Goal: Task Accomplishment & Management: Manage account settings

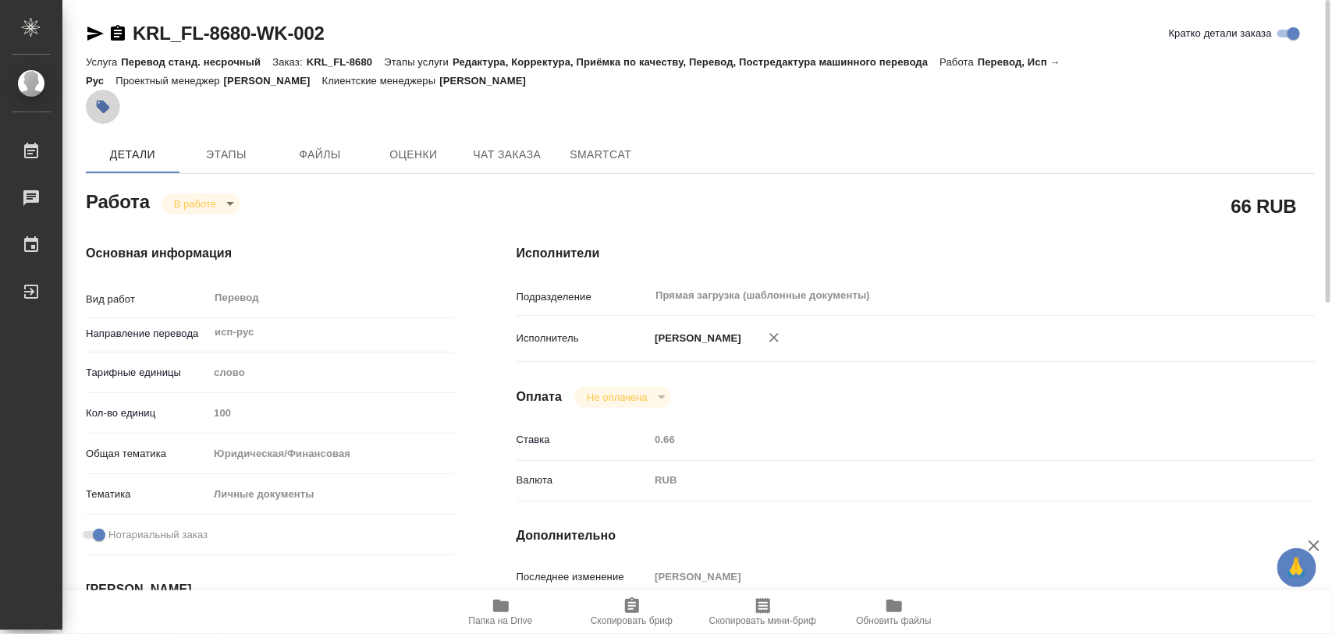
click at [103, 102] on icon "button" at bounding box center [103, 107] width 13 height 13
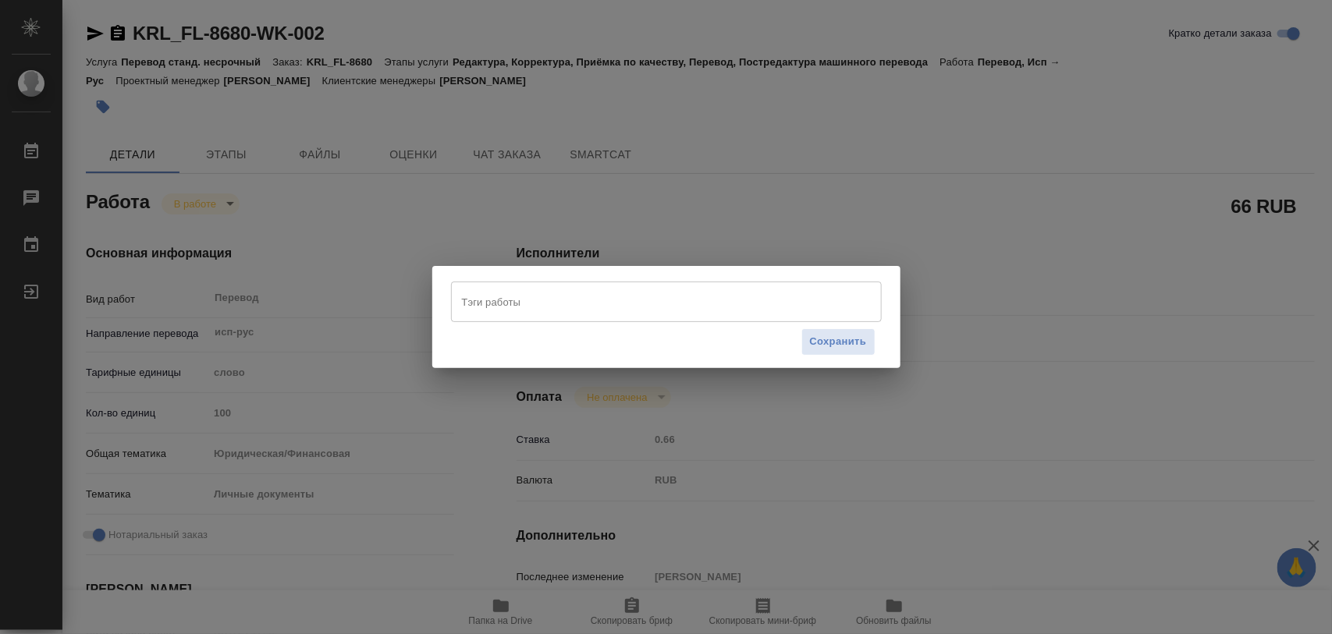
click at [551, 305] on input "Тэги работы" at bounding box center [651, 302] width 387 height 27
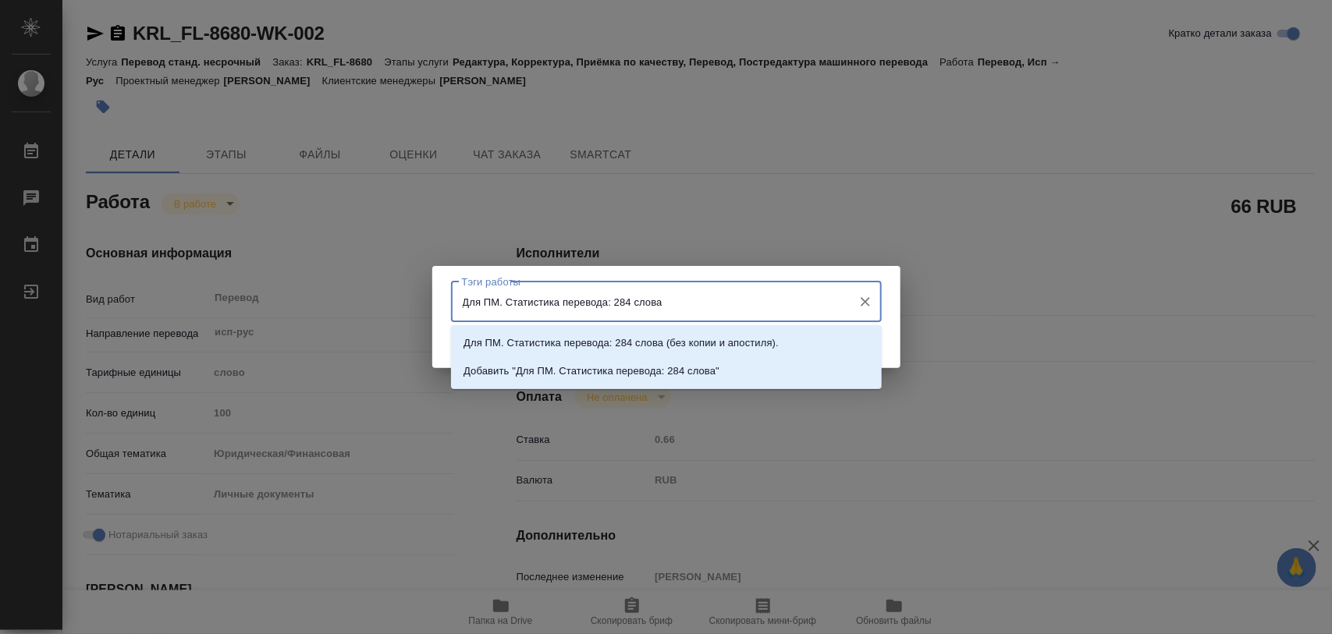
type input "Для ПМ. Статистика перевода: 284 слова."
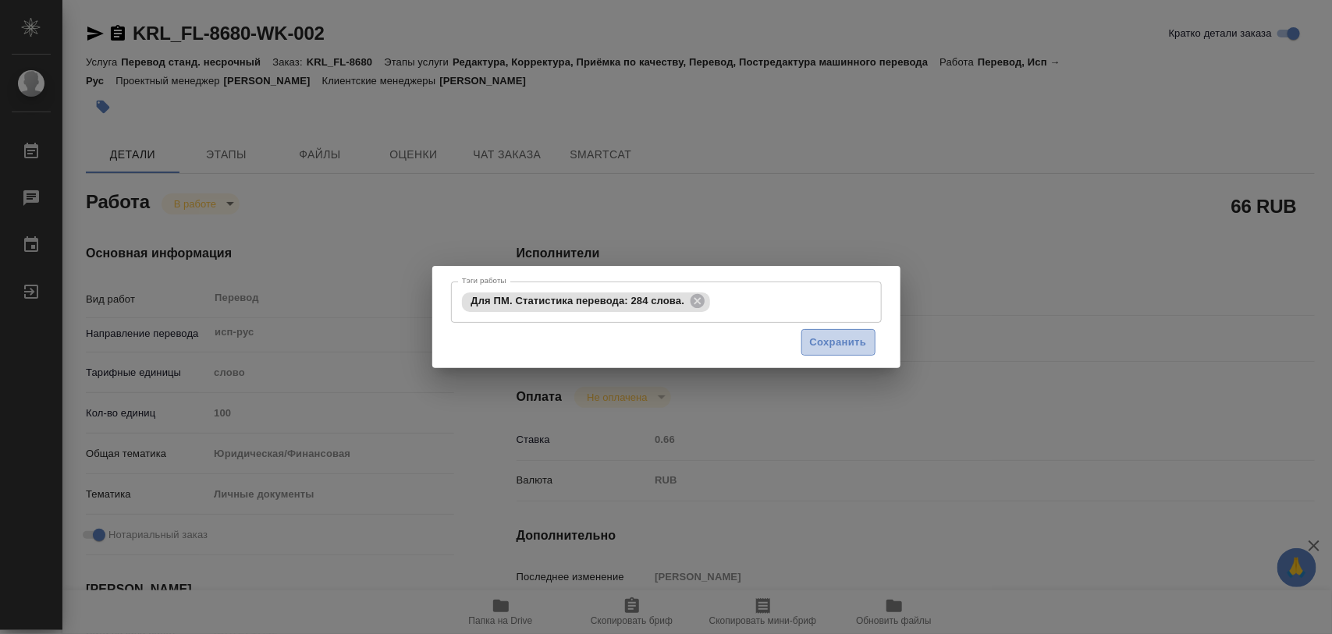
click at [875, 341] on button "Сохранить" at bounding box center [838, 342] width 74 height 27
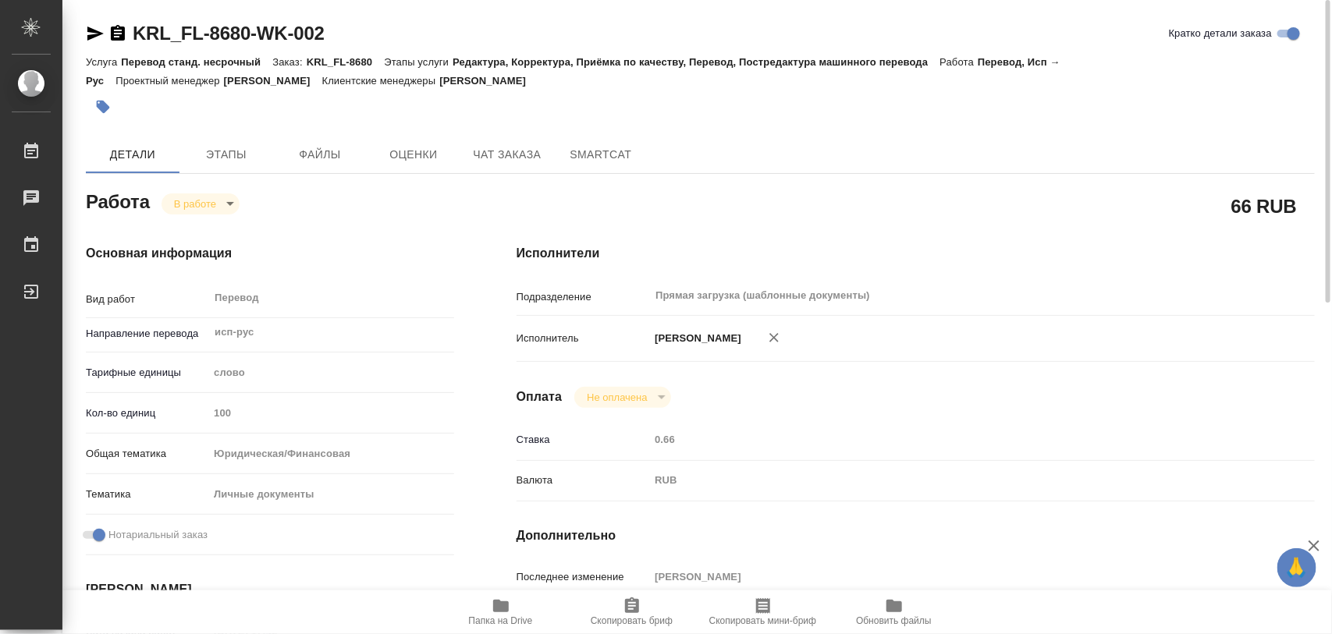
type input "inProgress"
type input "исп-рус"
type input "5a8b1489cc6b4906c91bfd90"
type input "100"
type input "yr-fn"
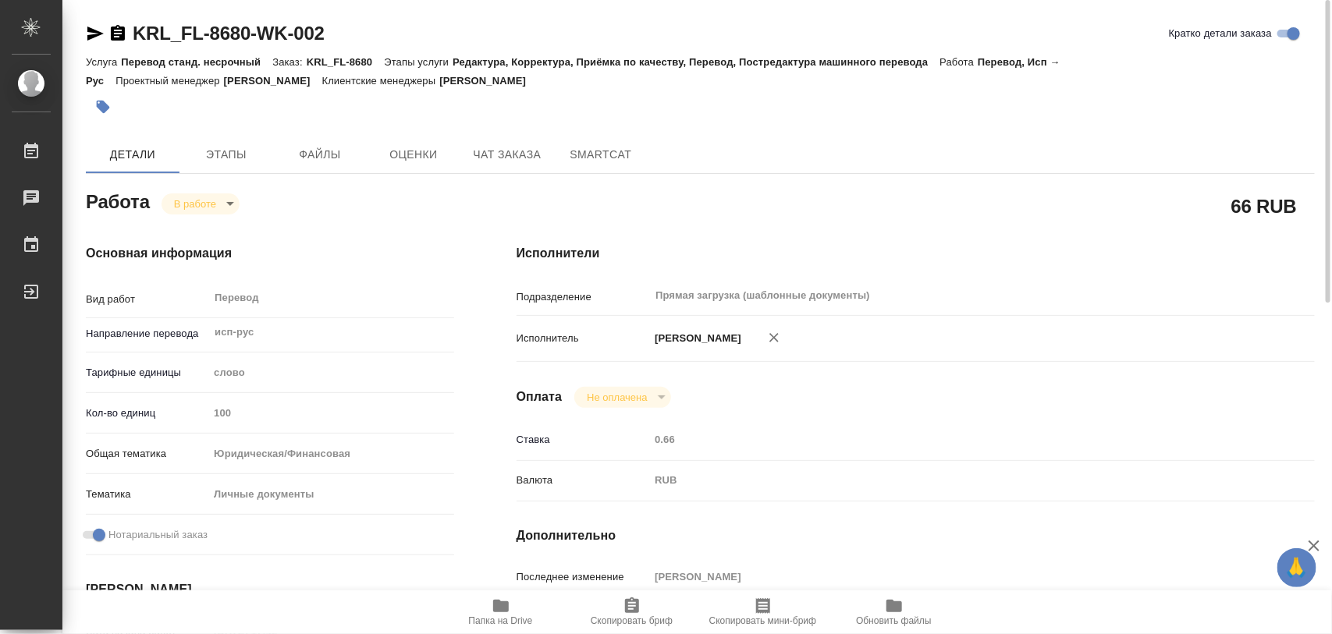
type input "5a8b8b956a9677013d343cfe"
checkbox input "true"
type input "08.09.2025 17:42"
type input "09.09.2025 08:12"
type input "09.09.2025 11:00"
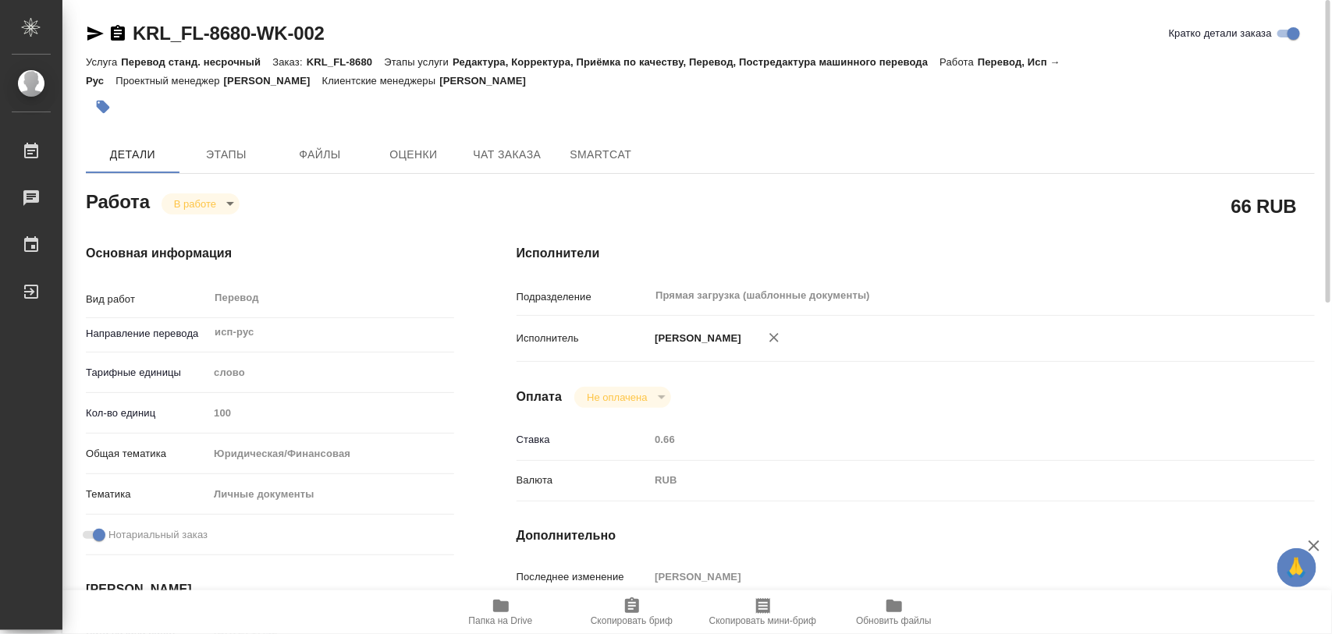
type input "09.09.2025 12:00"
type input "Прямая загрузка (шаблонные документы)"
type input "notPayed"
type input "0.66"
type input "RUB"
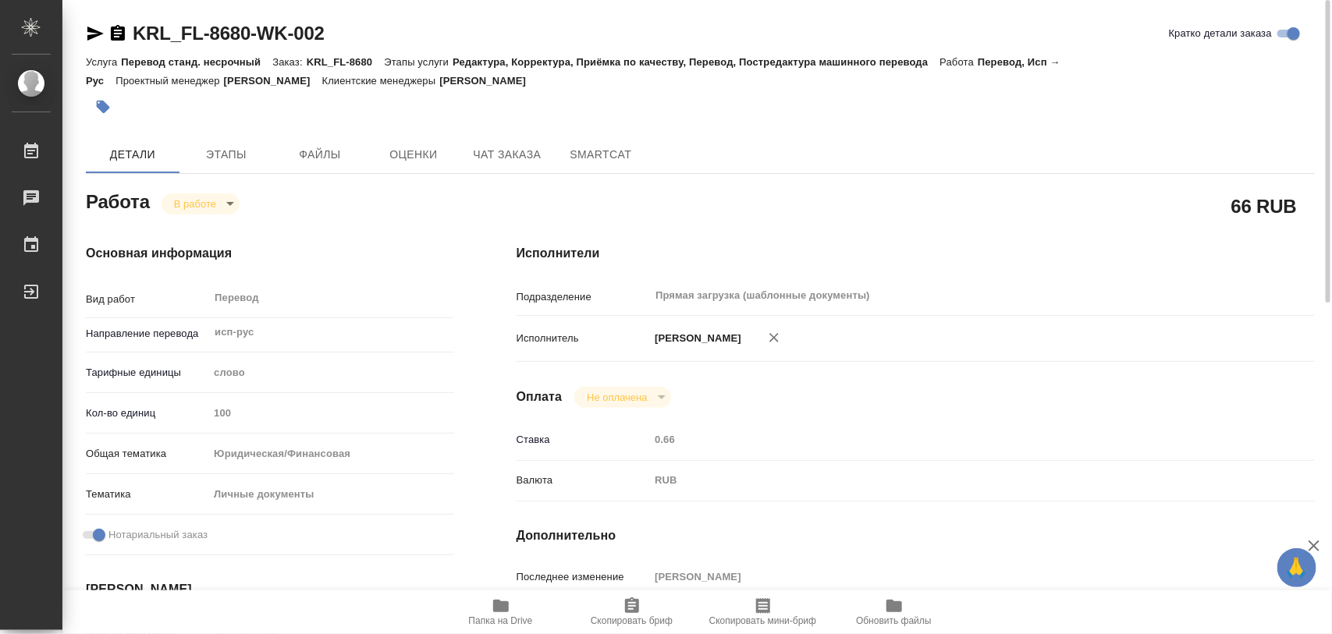
type input "[PERSON_NAME]"
type input "KRL_FL-8680"
type input "Перевод станд. несрочный"
type input "Редактура, Корректура, Приёмка по качеству, Перевод, Постредактура машинного пе…"
type input "Касымов Тимур"
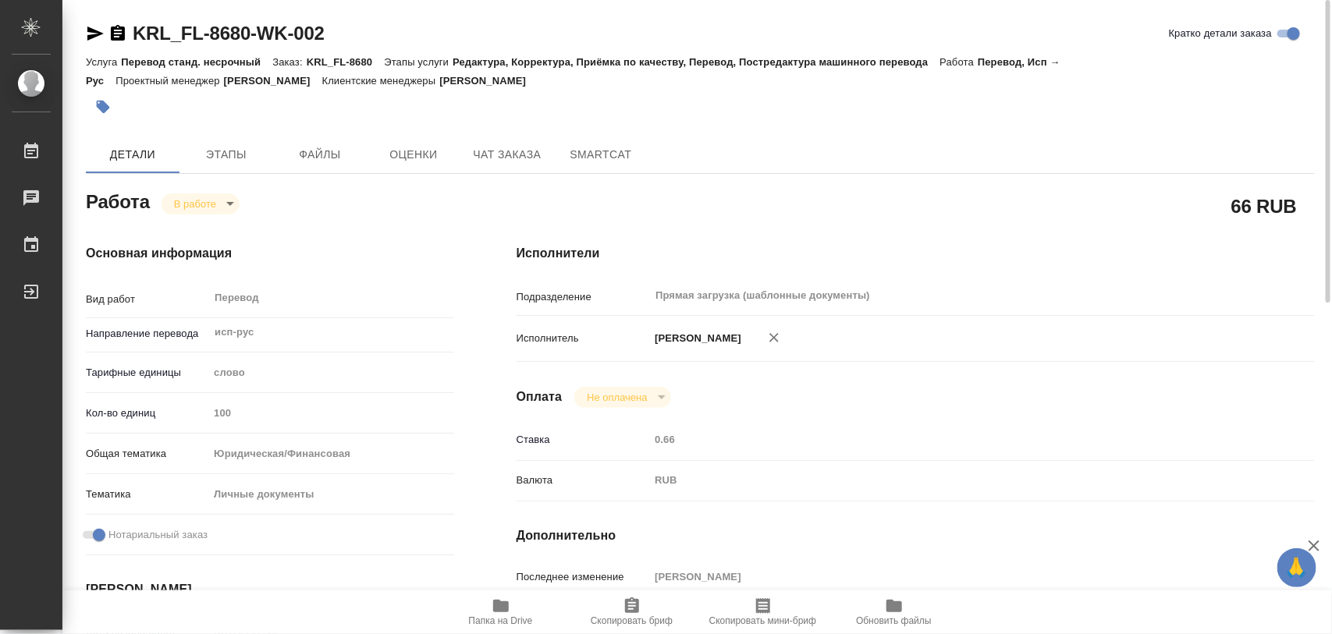
type input "/Clients/FL_KRL/Orders/KRL_FL-8680"
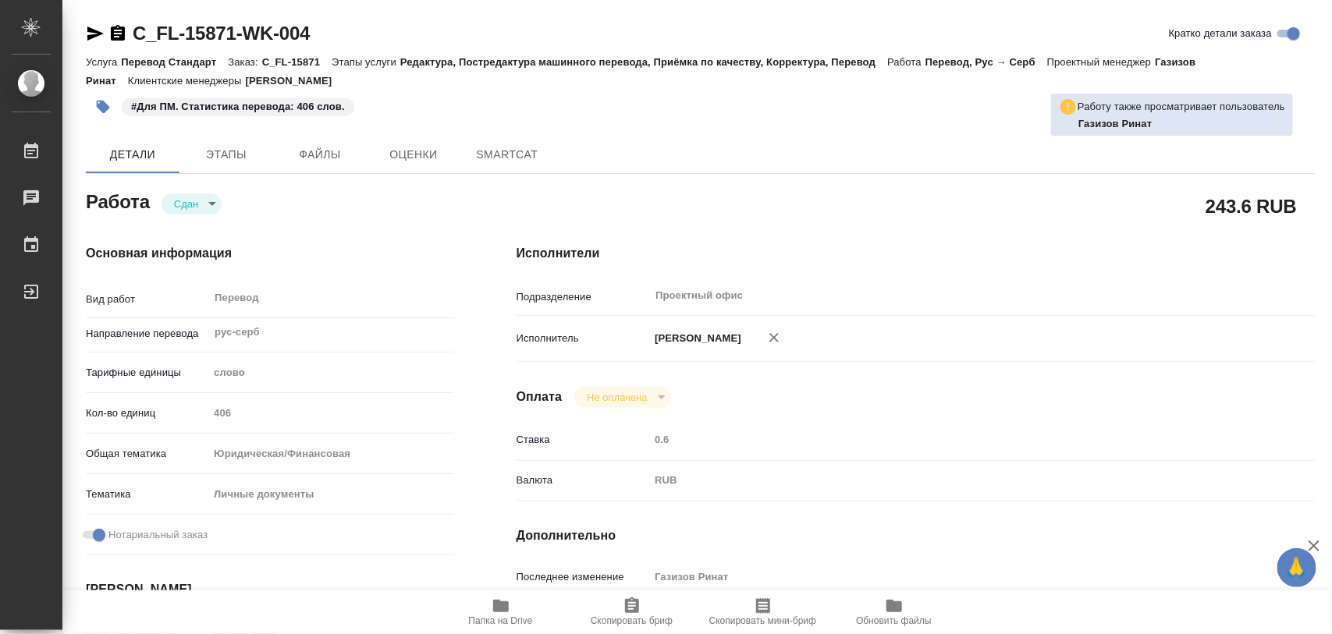
type textarea "x"
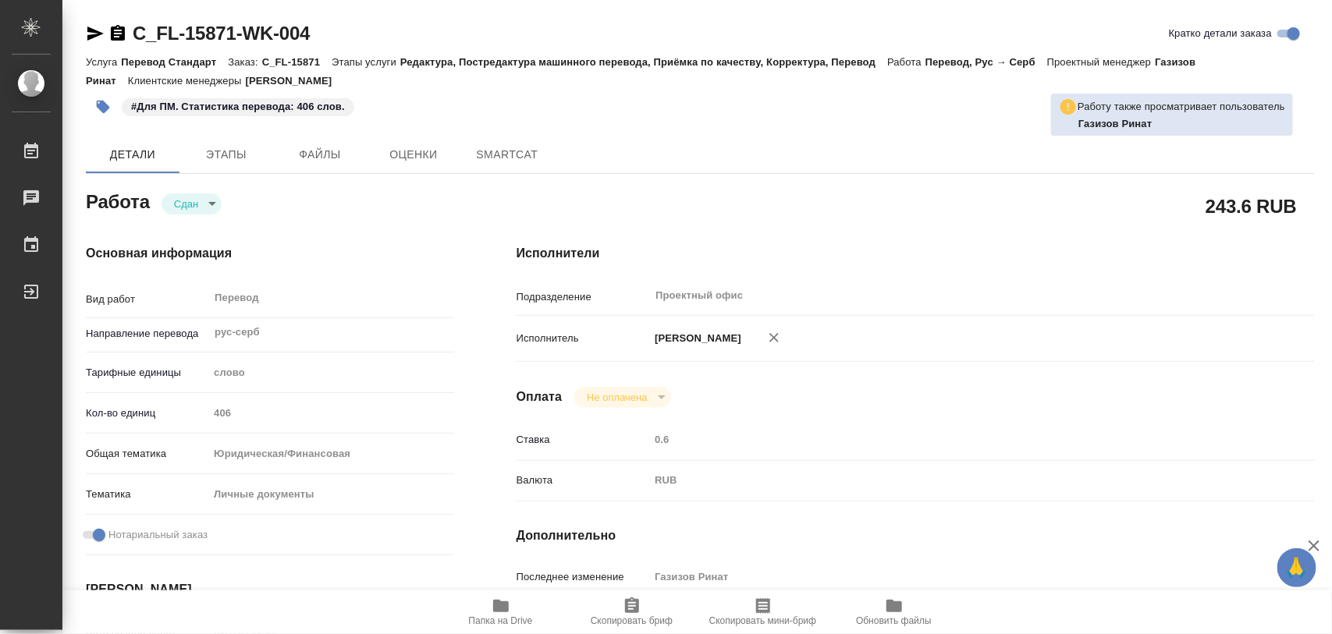
type textarea "x"
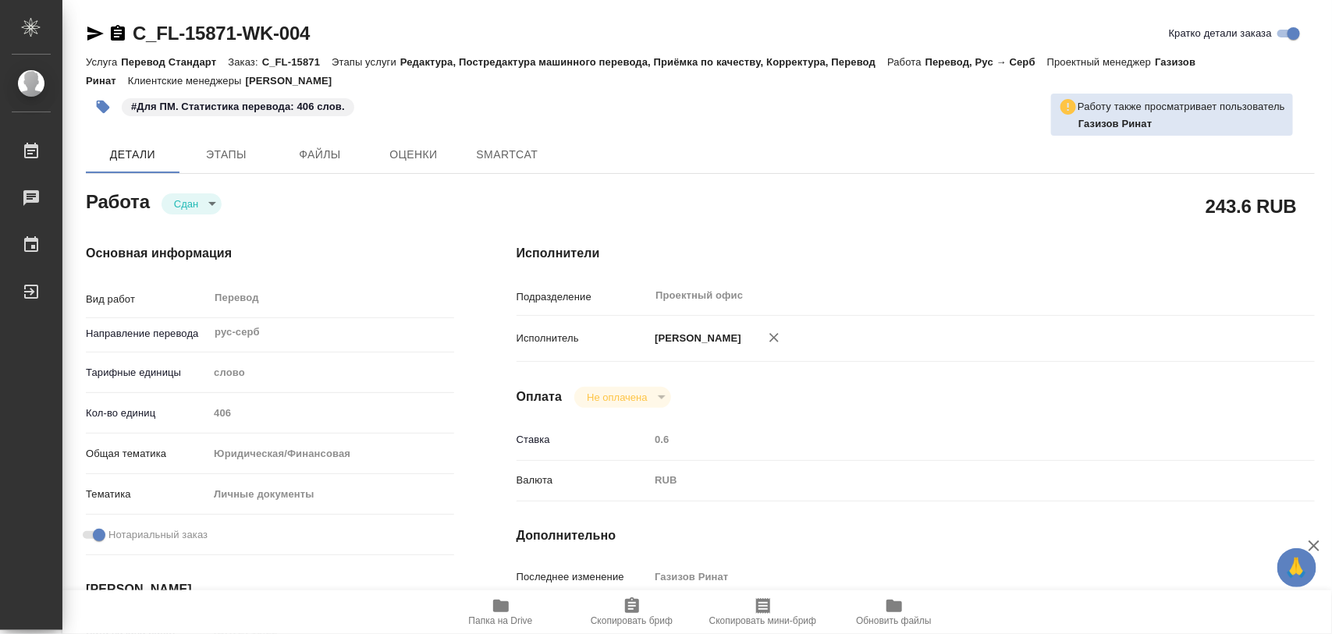
type textarea "x"
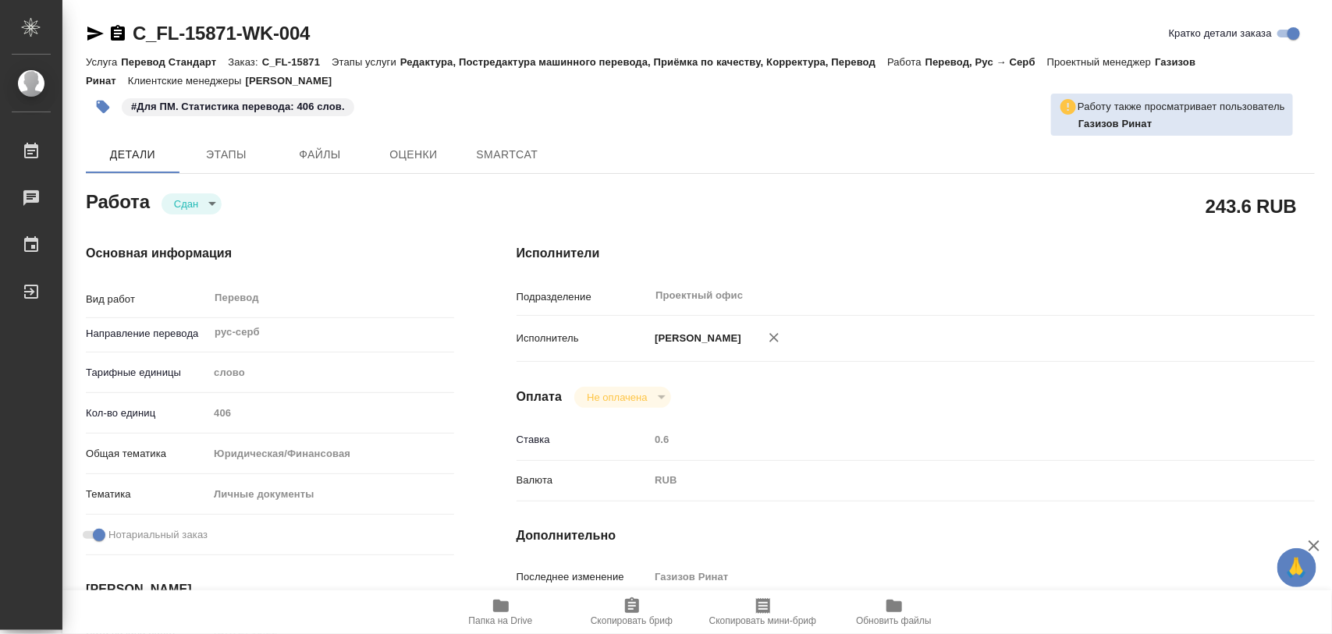
type textarea "x"
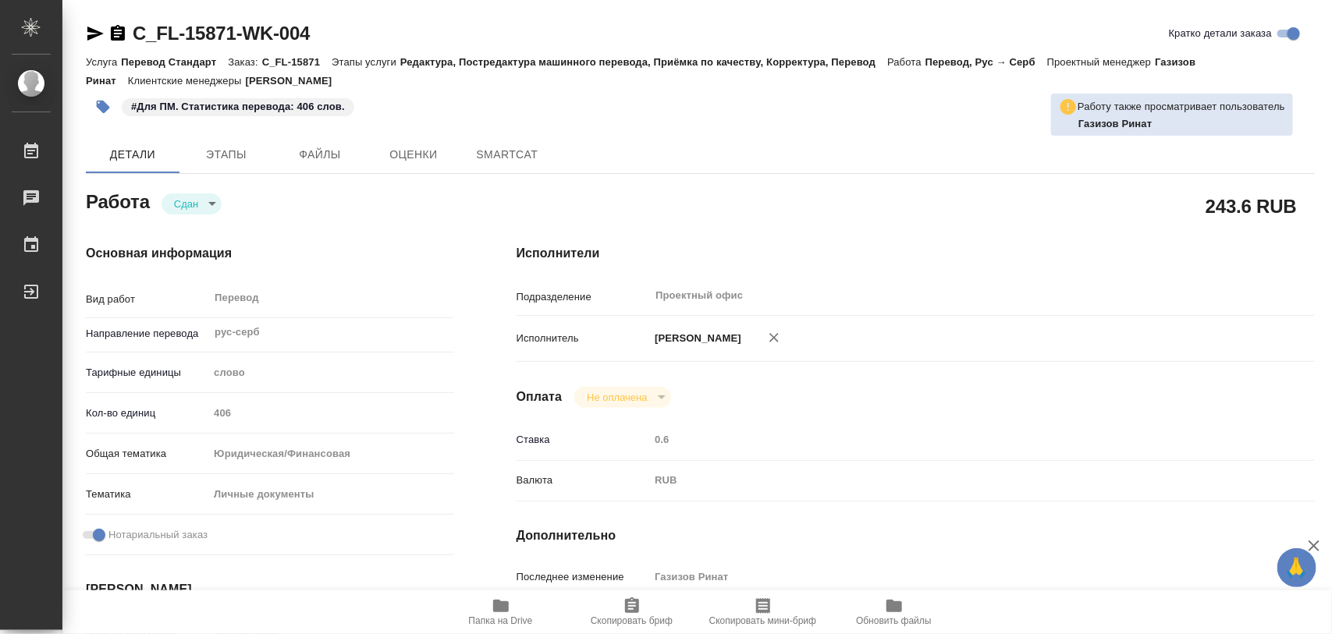
type textarea "x"
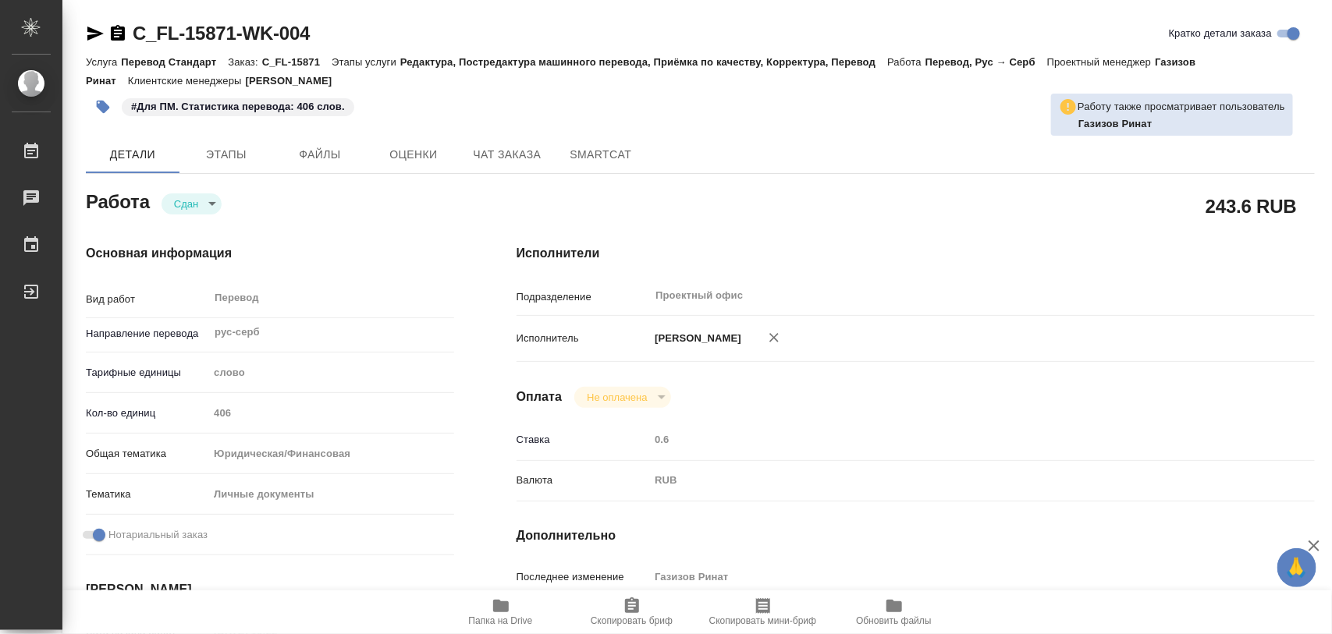
type textarea "x"
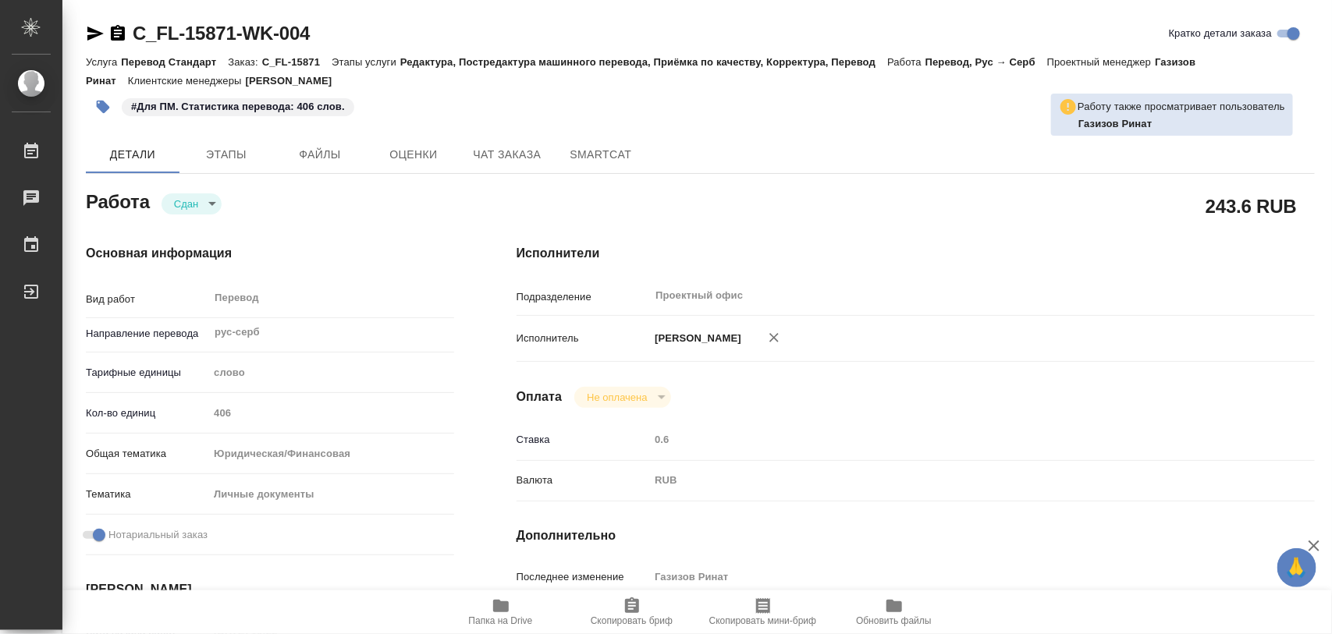
type textarea "x"
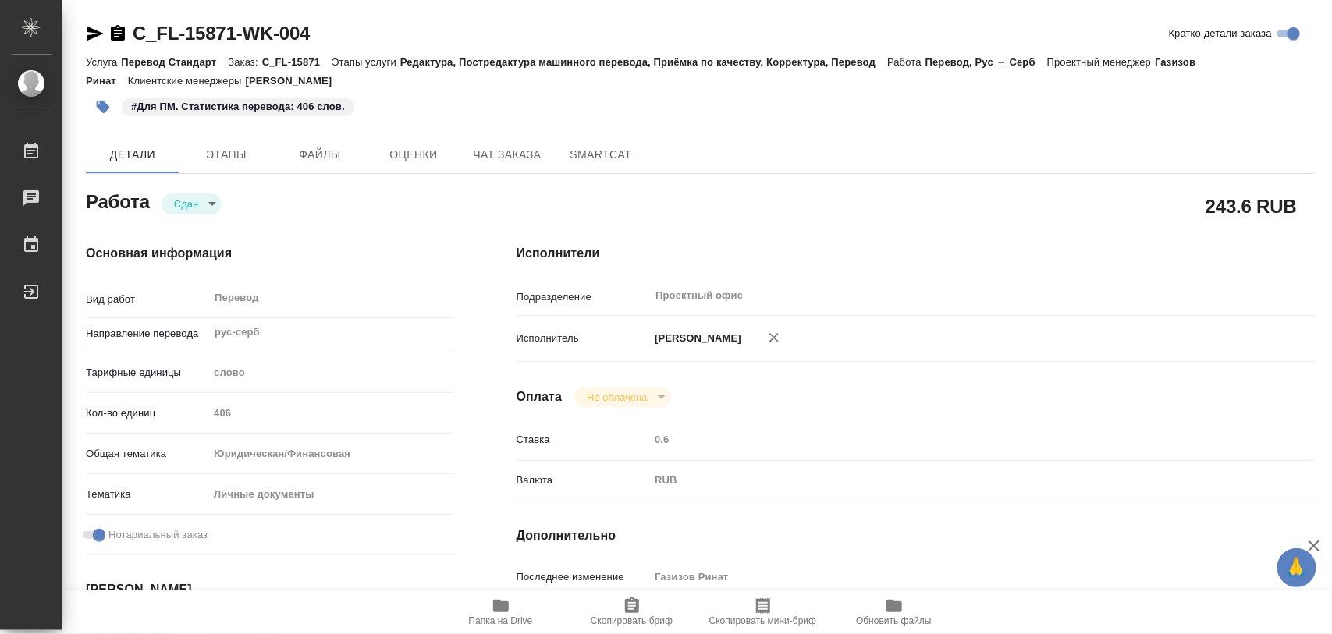
click at [501, 614] on icon "button" at bounding box center [501, 606] width 19 height 19
drag, startPoint x: 353, startPoint y: 44, endPoint x: 133, endPoint y: 4, distance: 223.6
copy link "C_FL-15871-WK-004"
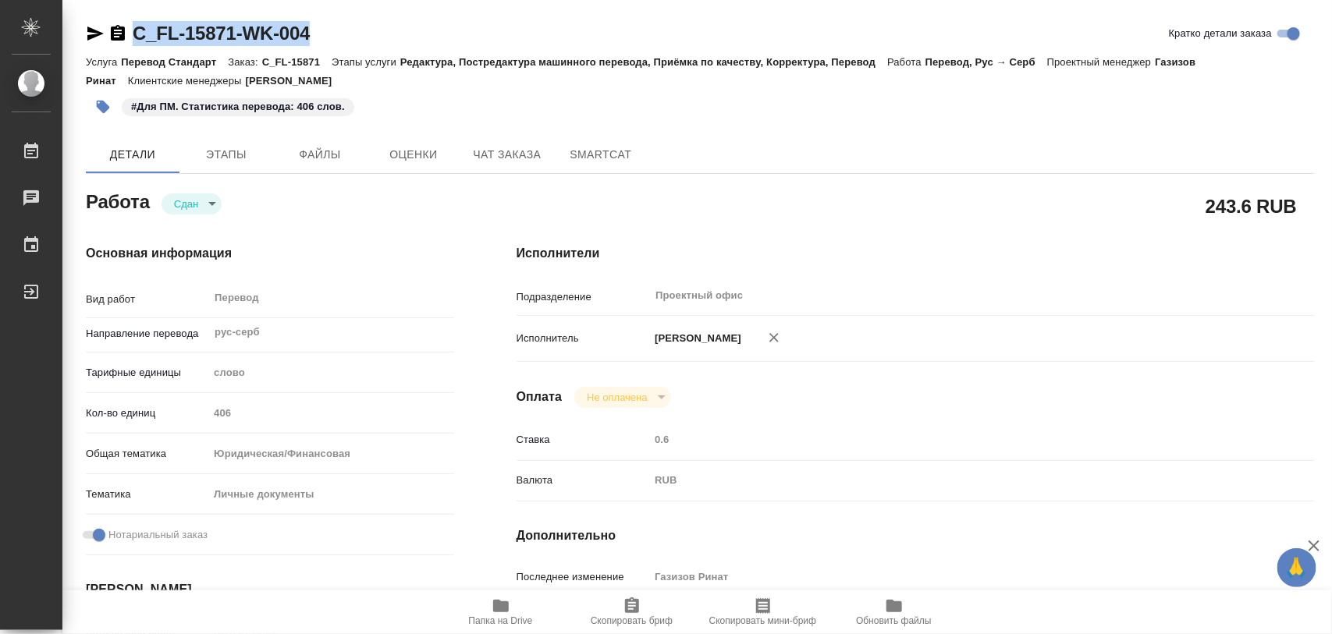
drag, startPoint x: 506, startPoint y: 28, endPoint x: 532, endPoint y: 6, distance: 34.4
click at [507, 27] on div "C_FL-15871-WK-004 Кратко детали заказа" at bounding box center [700, 33] width 1229 height 25
click at [551, 33] on div "C_FL-15871-WK-004 Кратко детали заказа" at bounding box center [700, 33] width 1229 height 25
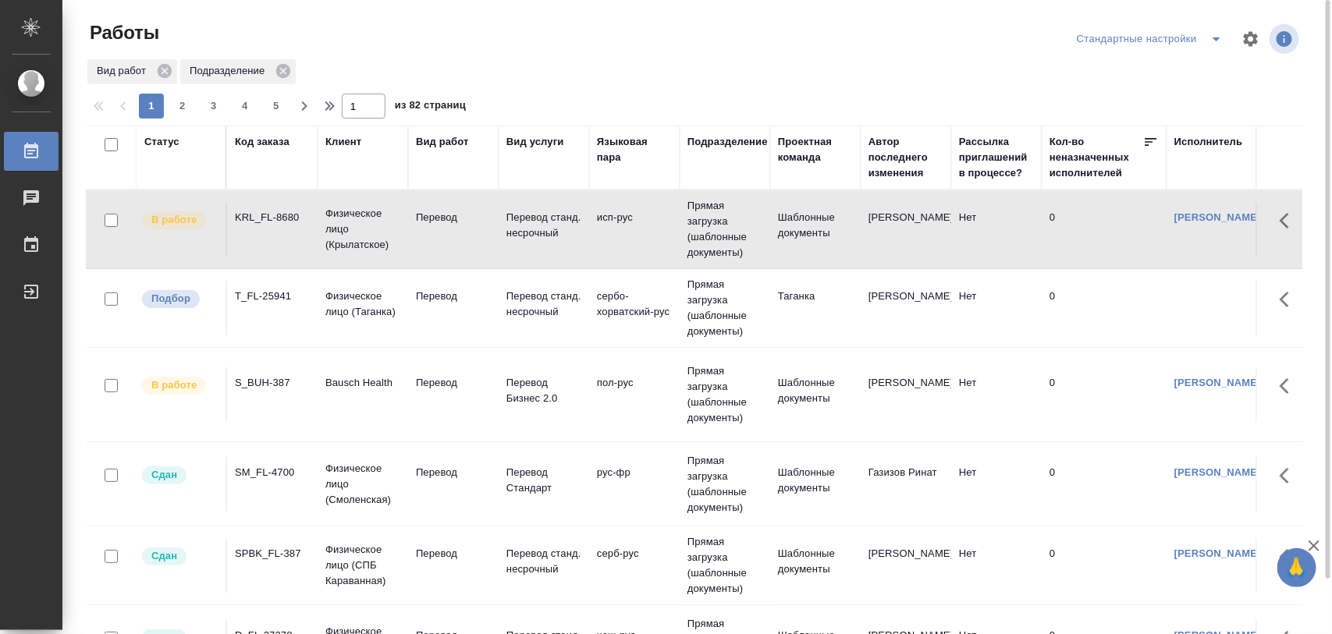
click at [281, 300] on div "T_FL-25941" at bounding box center [272, 297] width 75 height 16
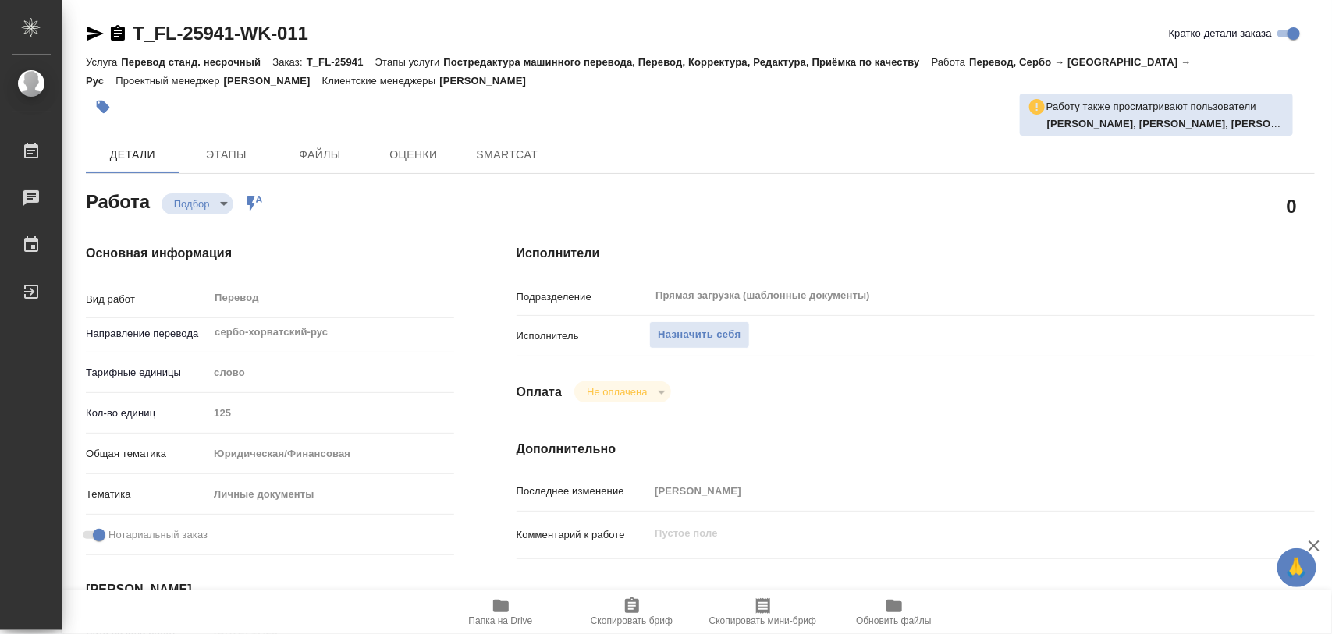
type textarea "x"
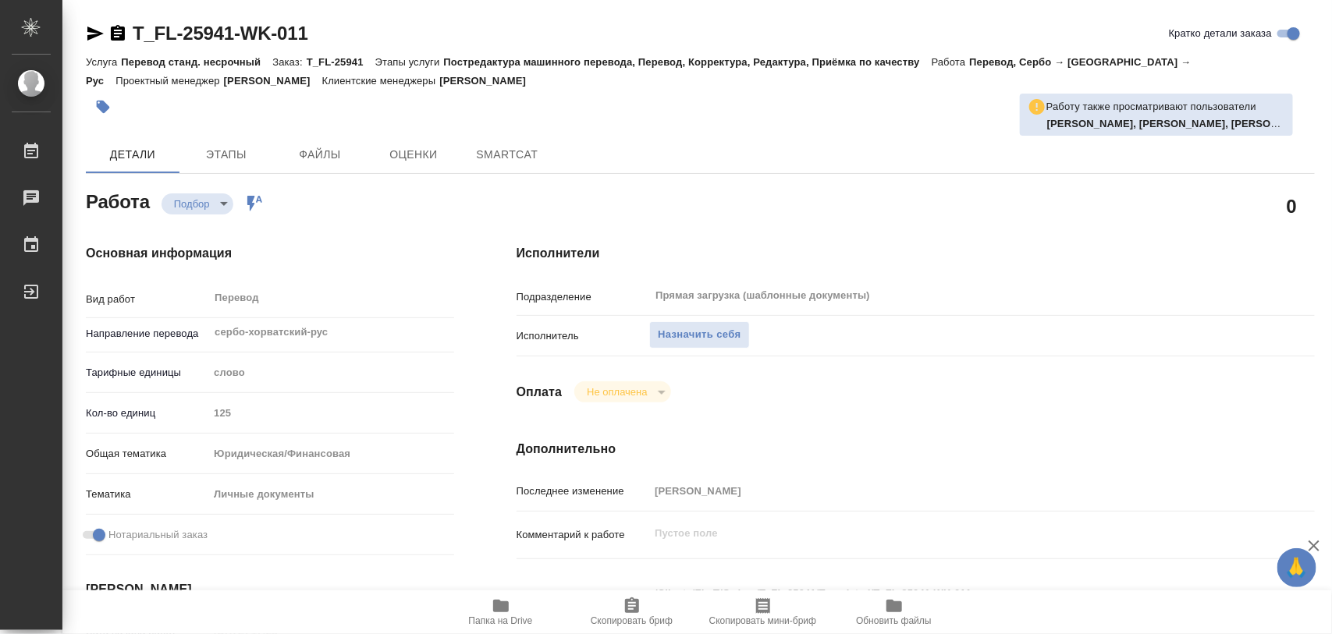
type textarea "x"
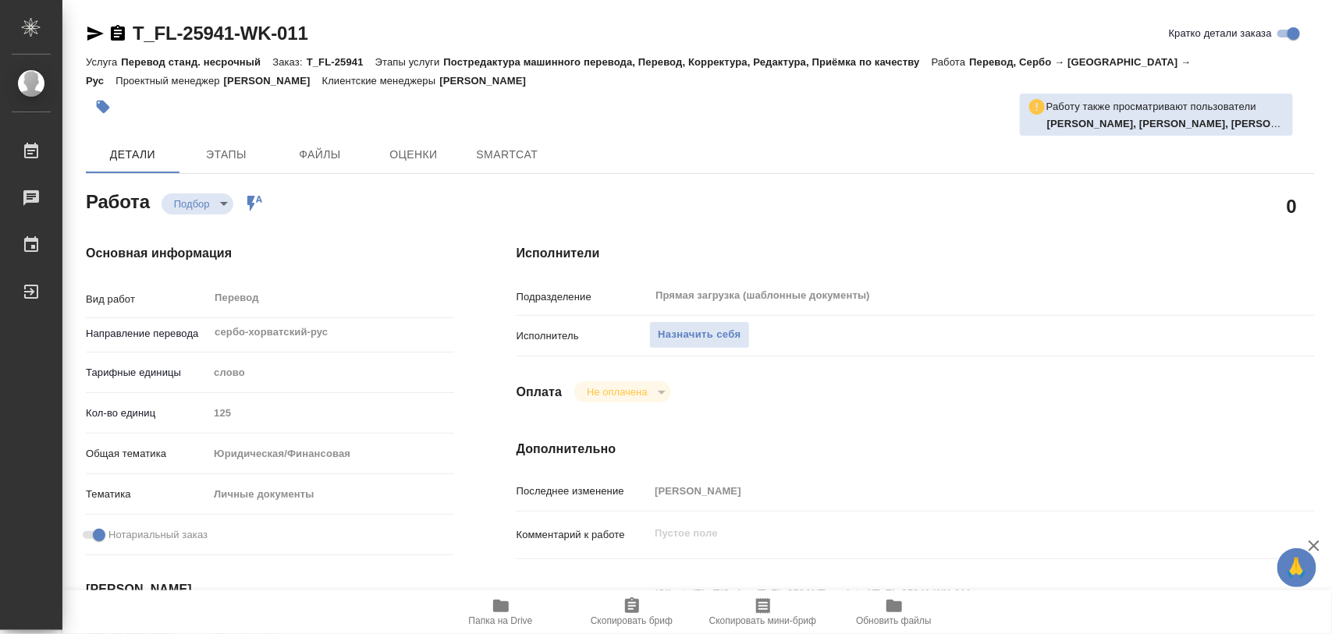
type textarea "x"
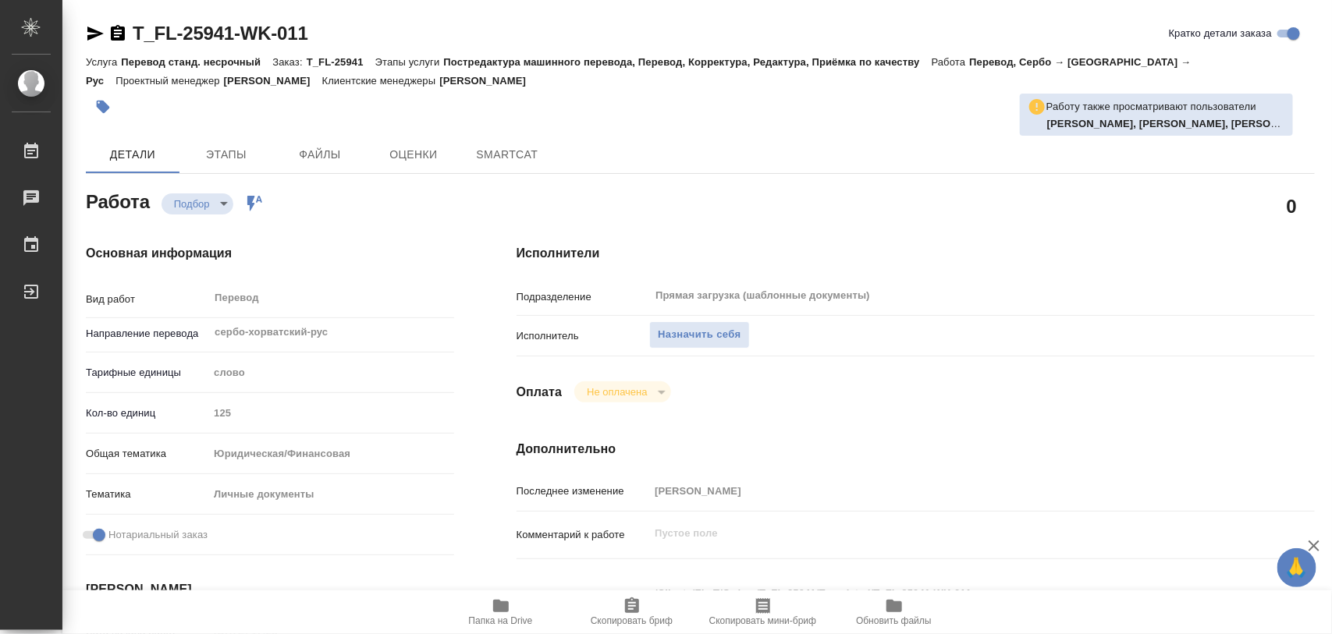
type textarea "x"
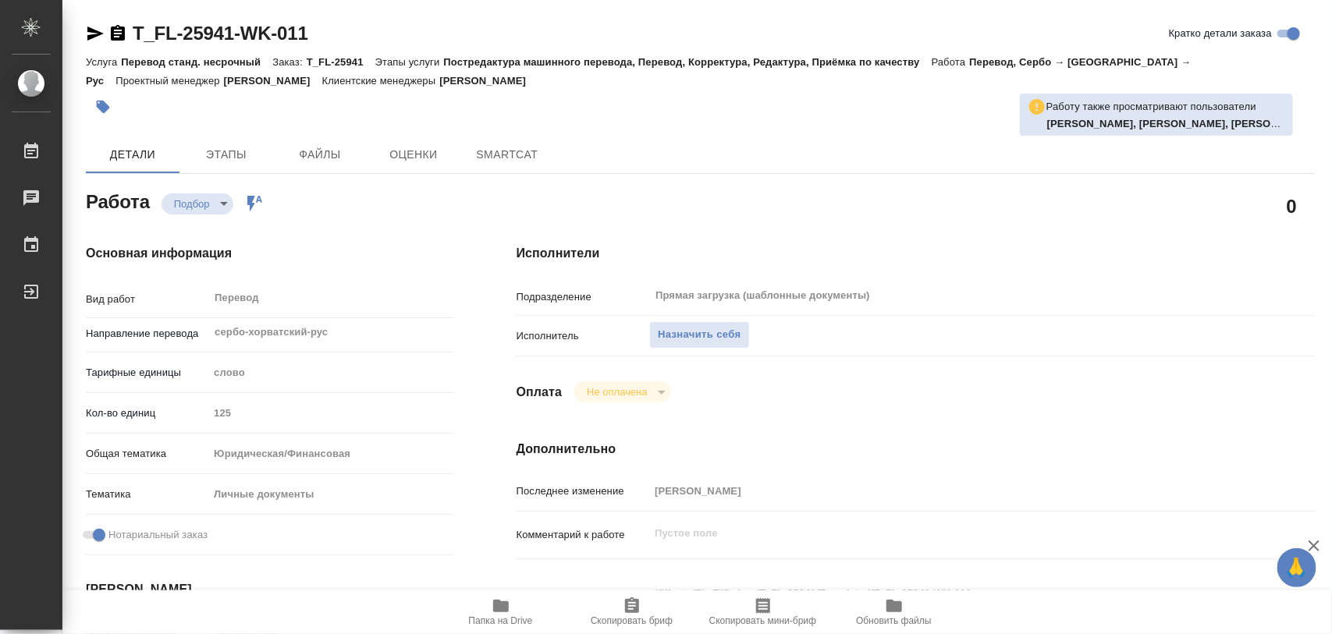
type textarea "x"
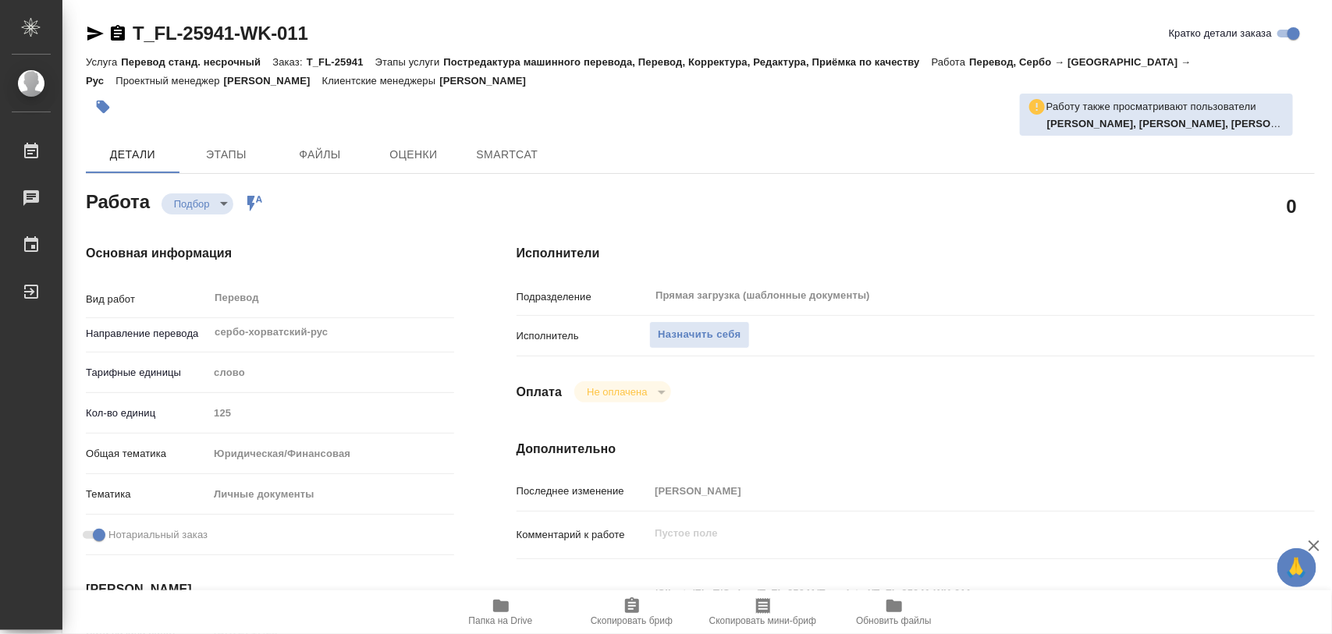
type textarea "x"
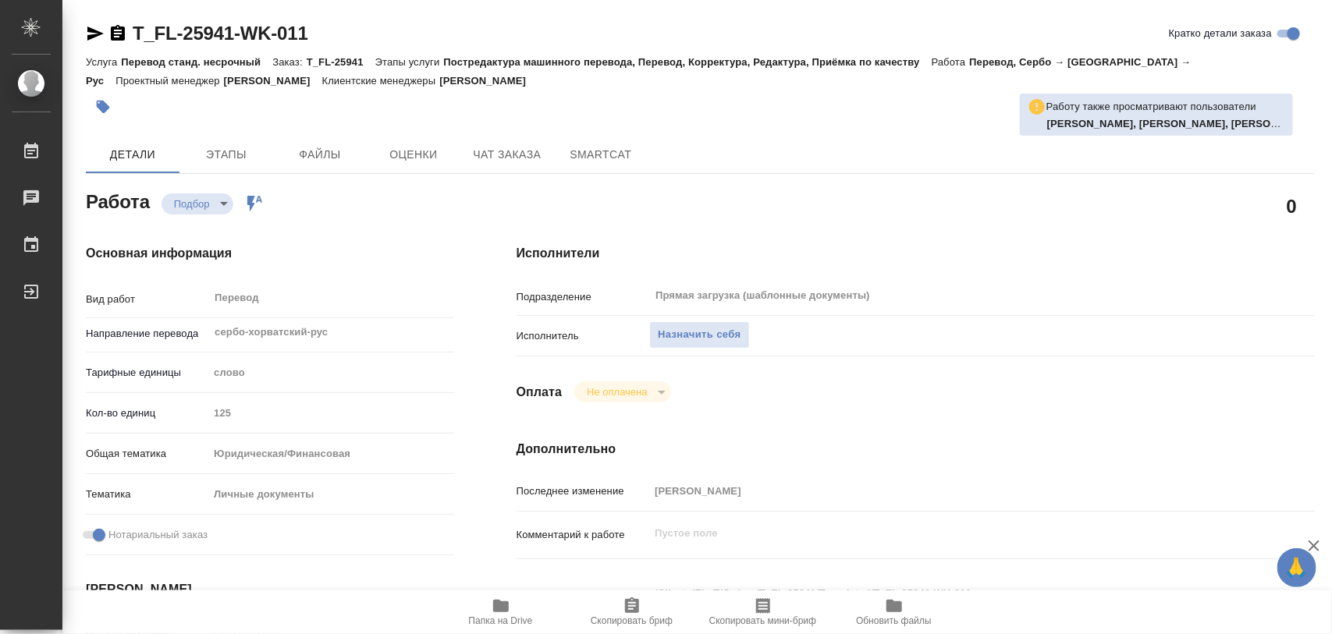
scroll to position [293, 0]
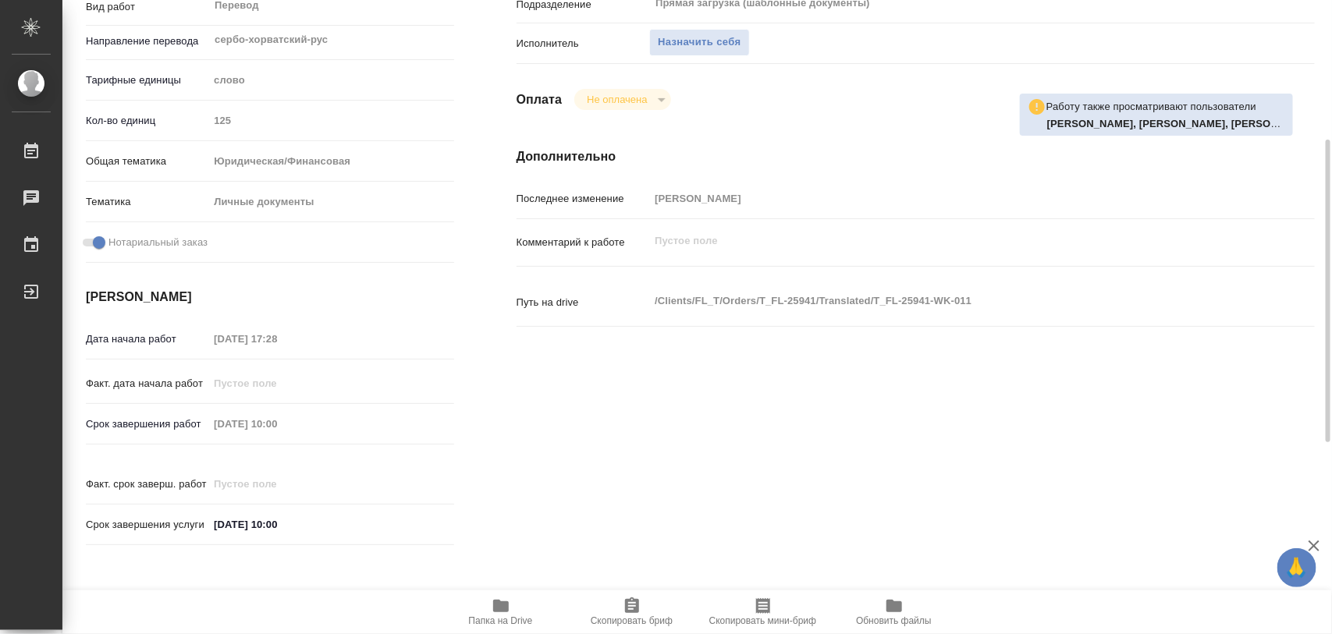
type textarea "x"
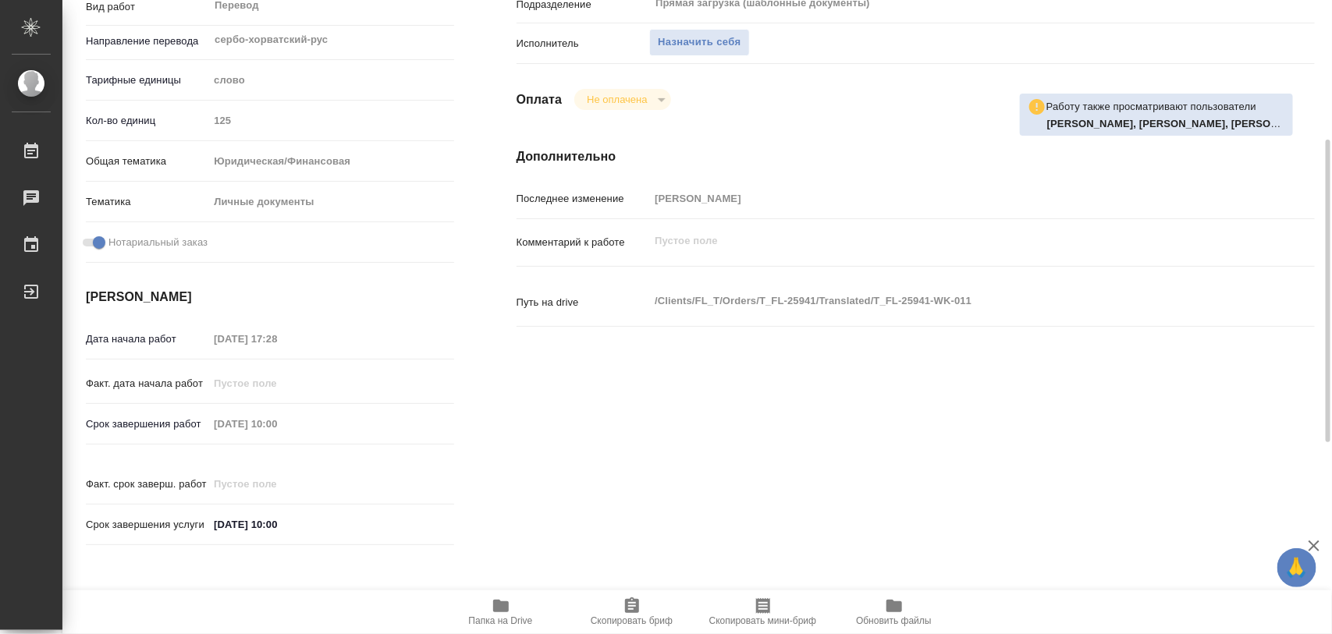
type textarea "x"
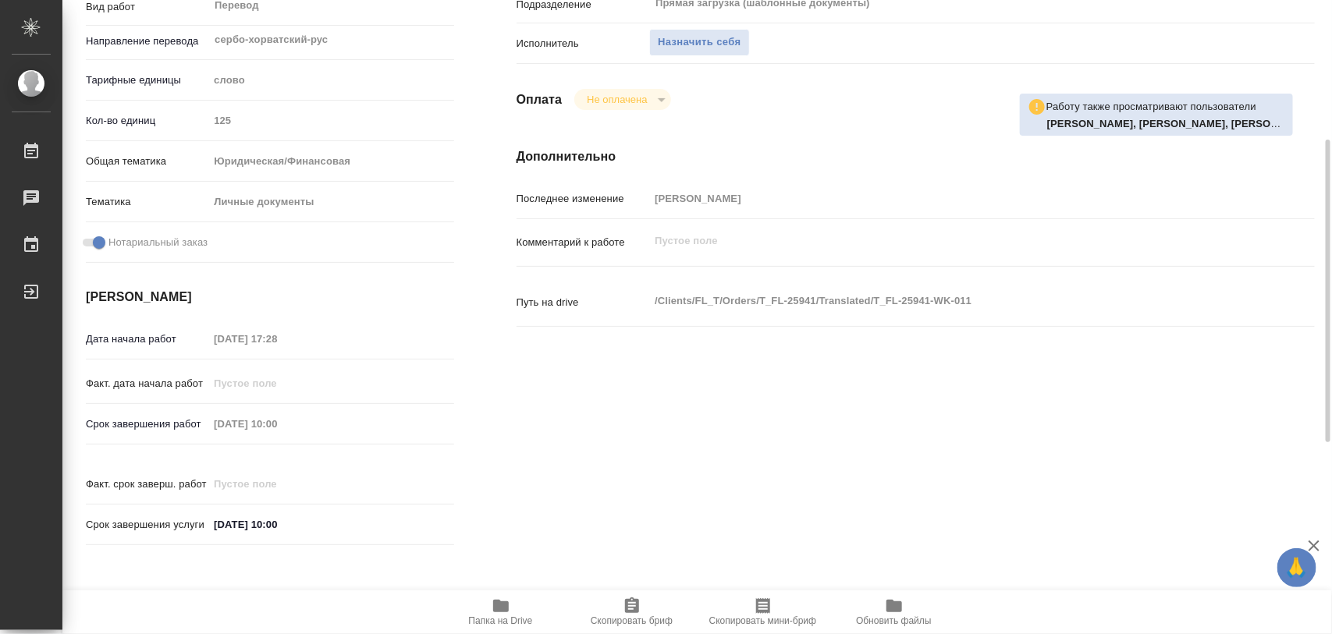
scroll to position [0, 0]
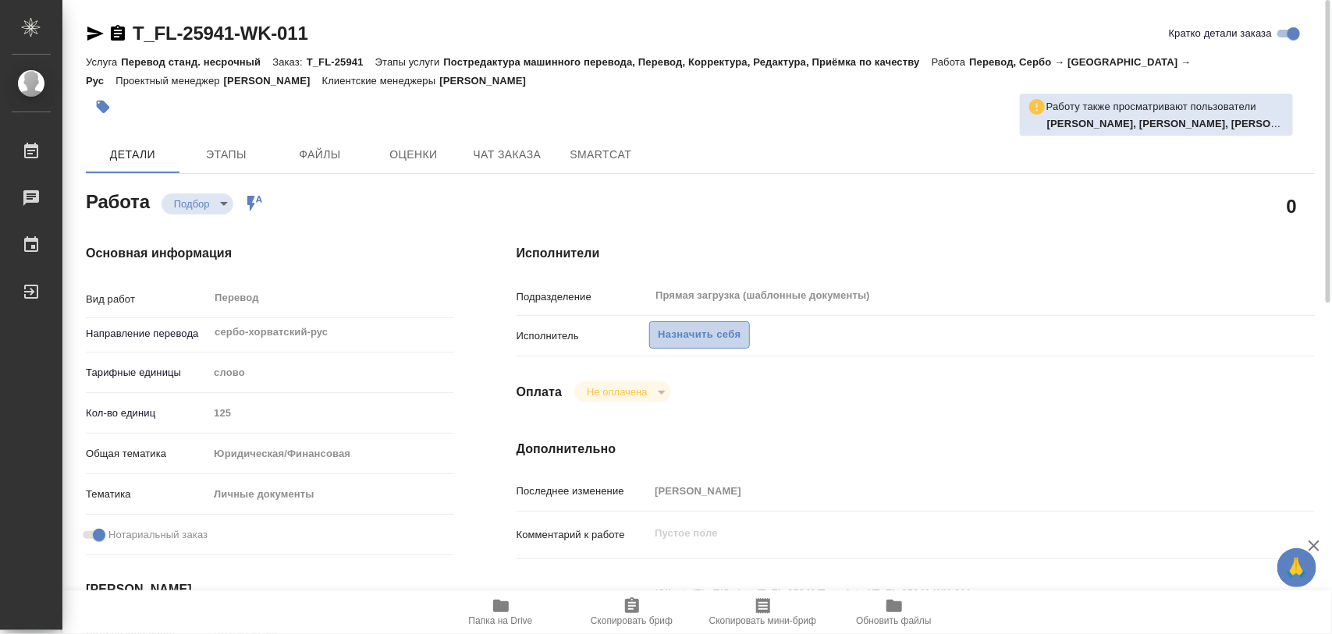
click at [722, 332] on span "Назначить себя" at bounding box center [699, 335] width 83 height 18
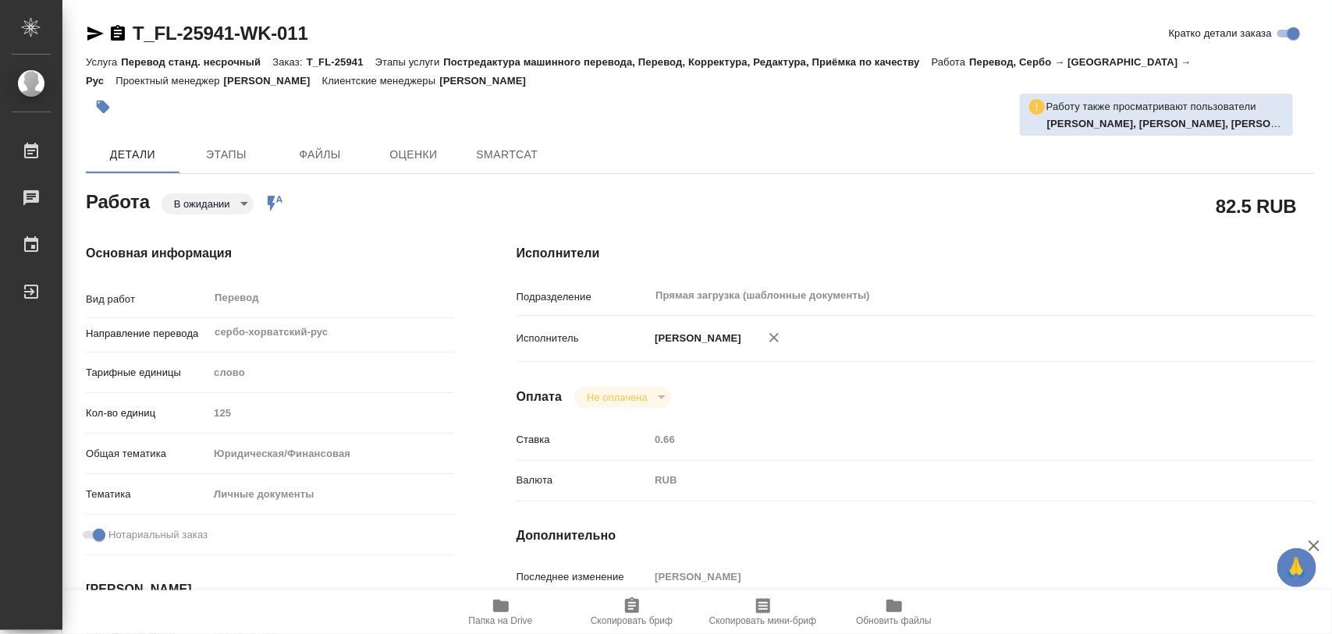
type textarea "x"
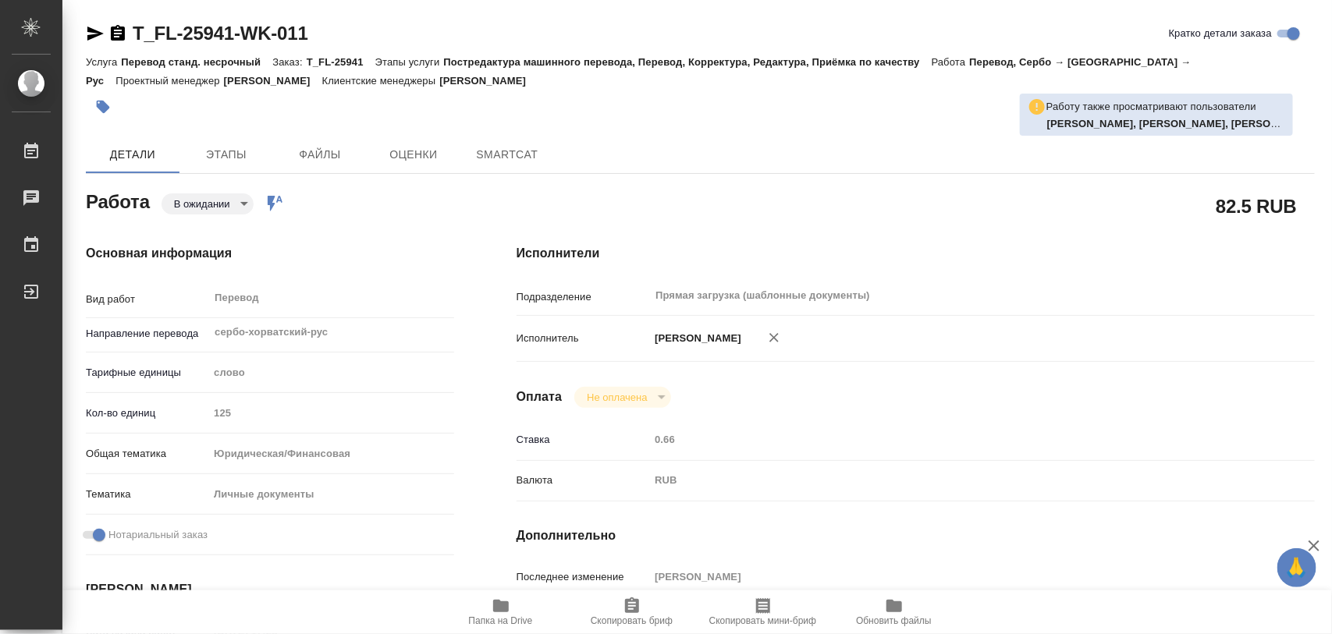
type textarea "x"
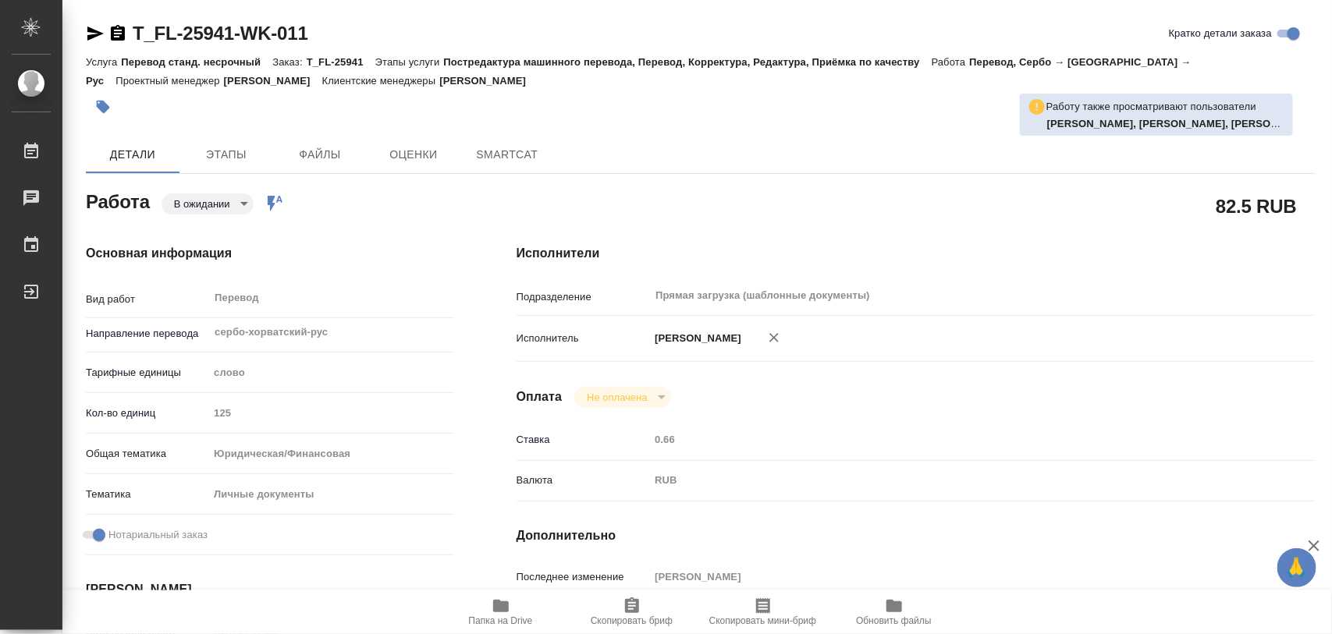
type textarea "x"
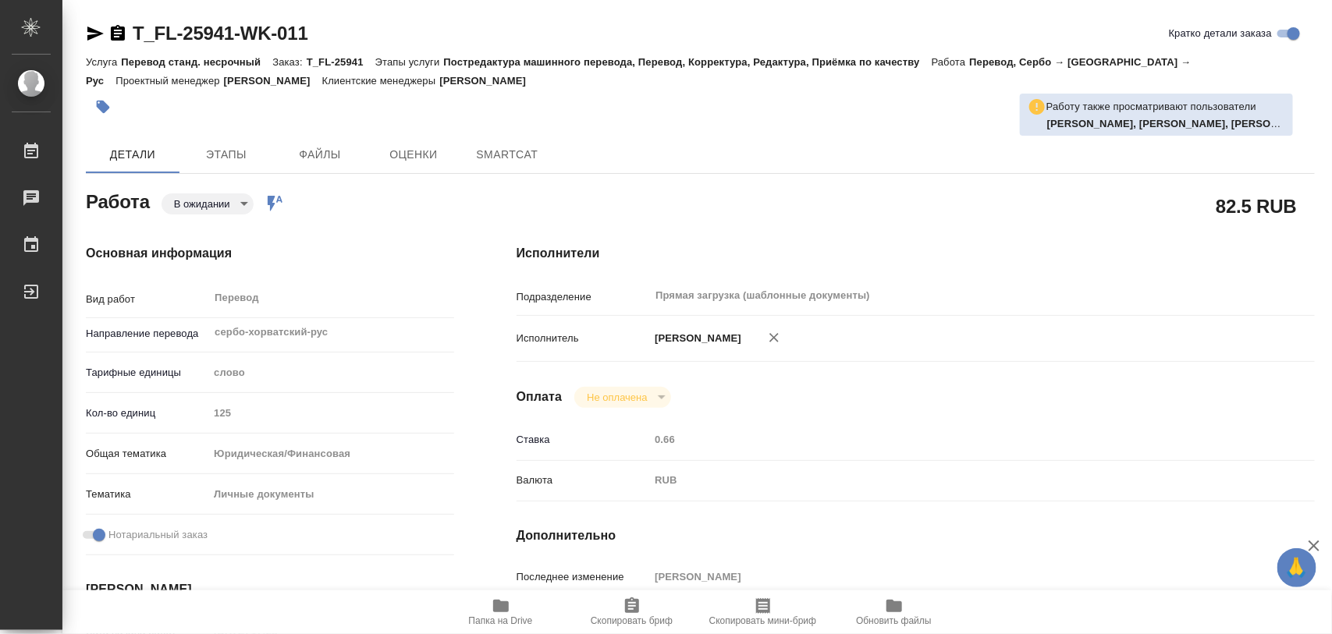
type textarea "x"
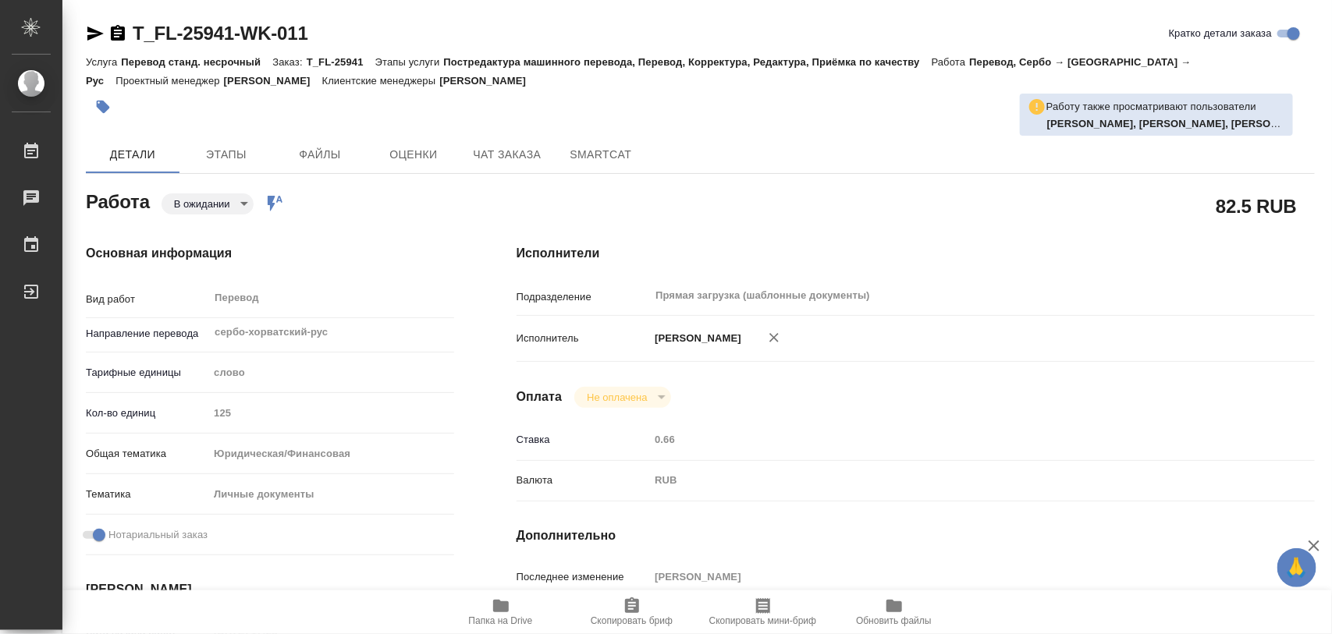
type textarea "x"
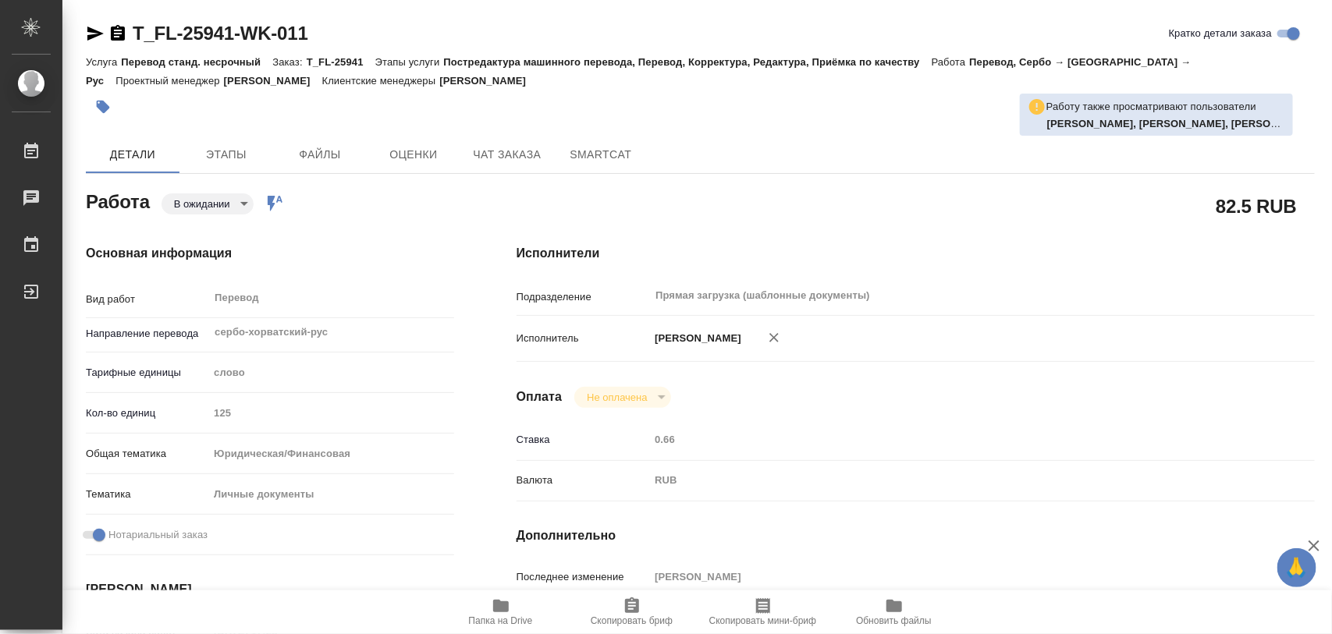
type textarea "x"
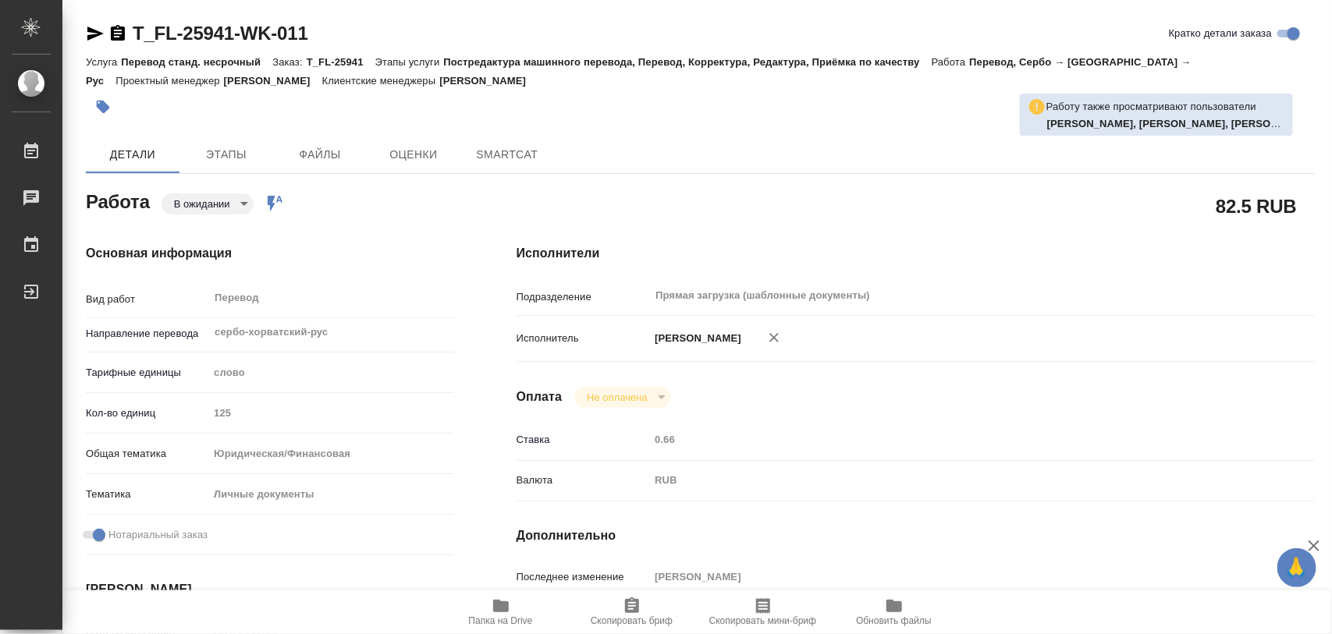
type textarea "x"
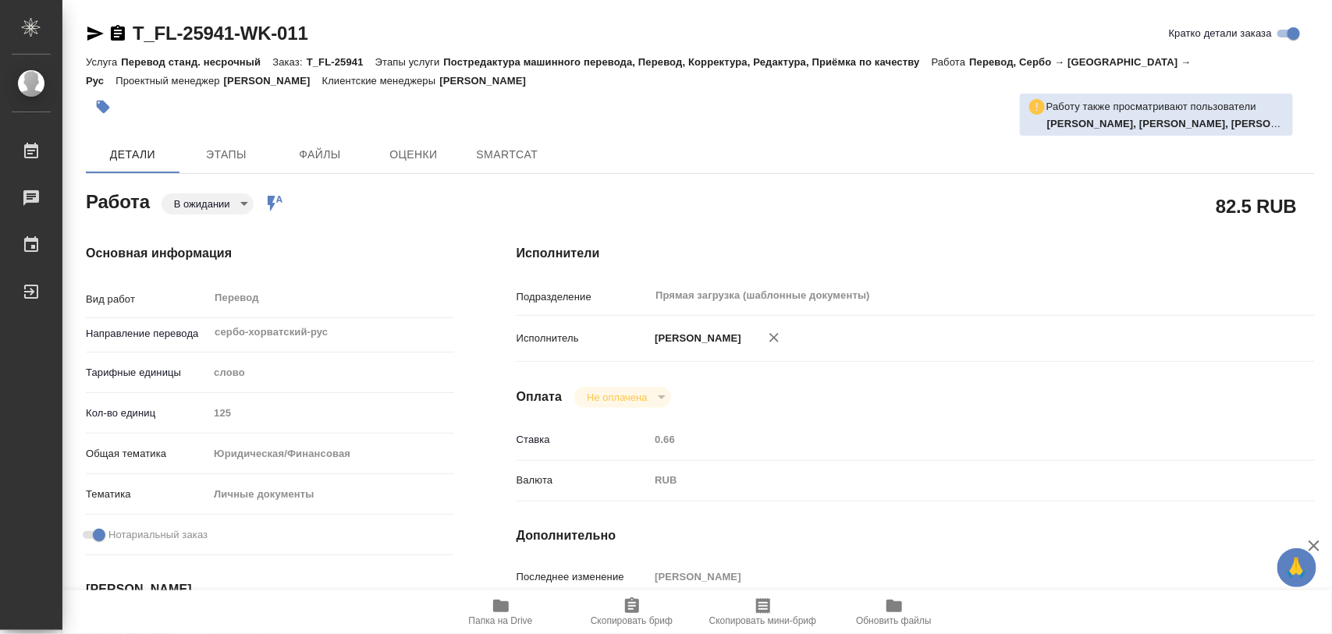
type textarea "x"
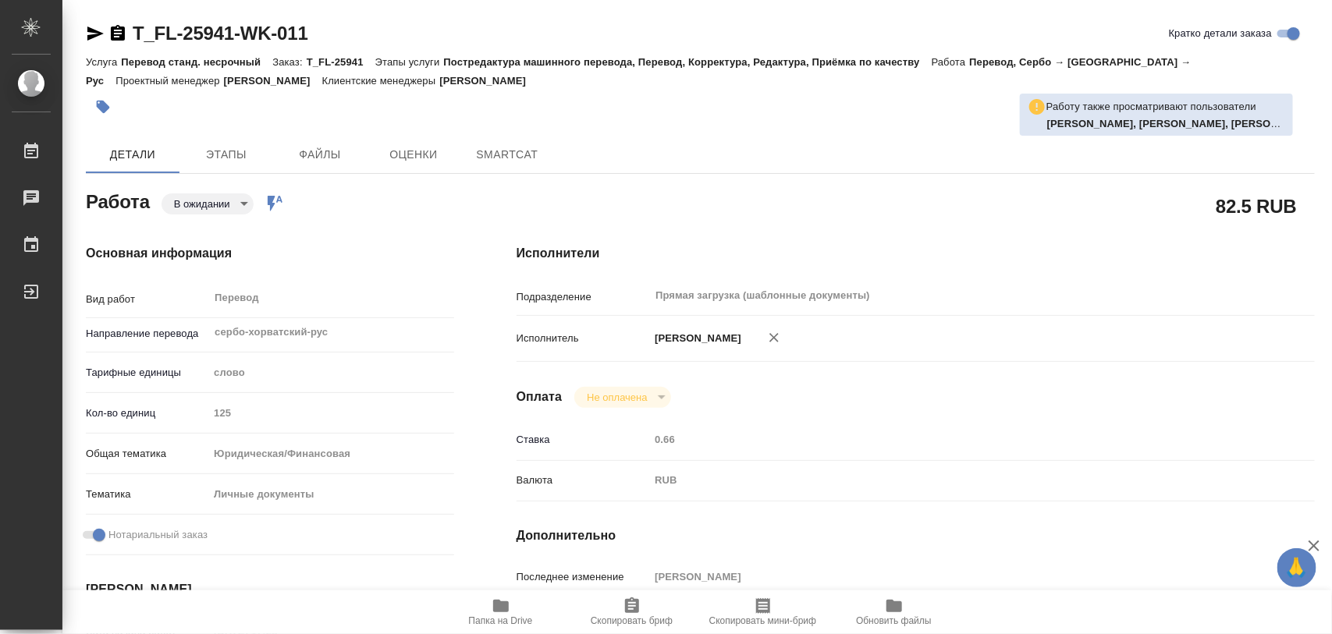
type textarea "x"
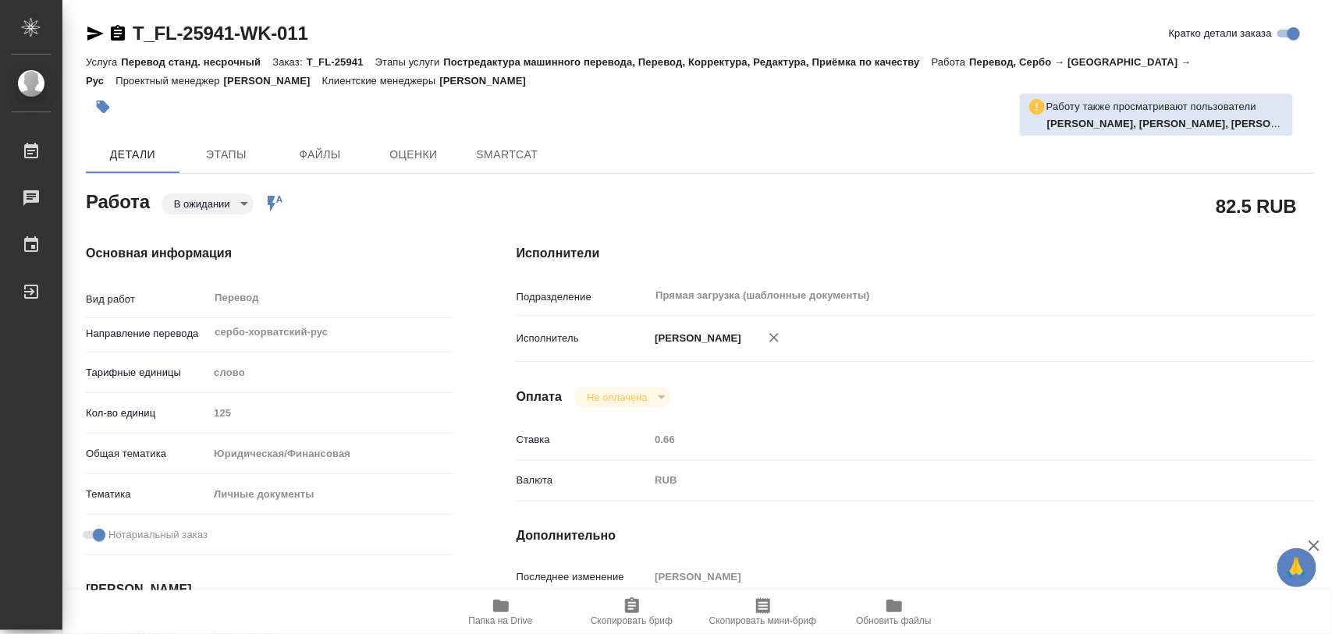
type textarea "x"
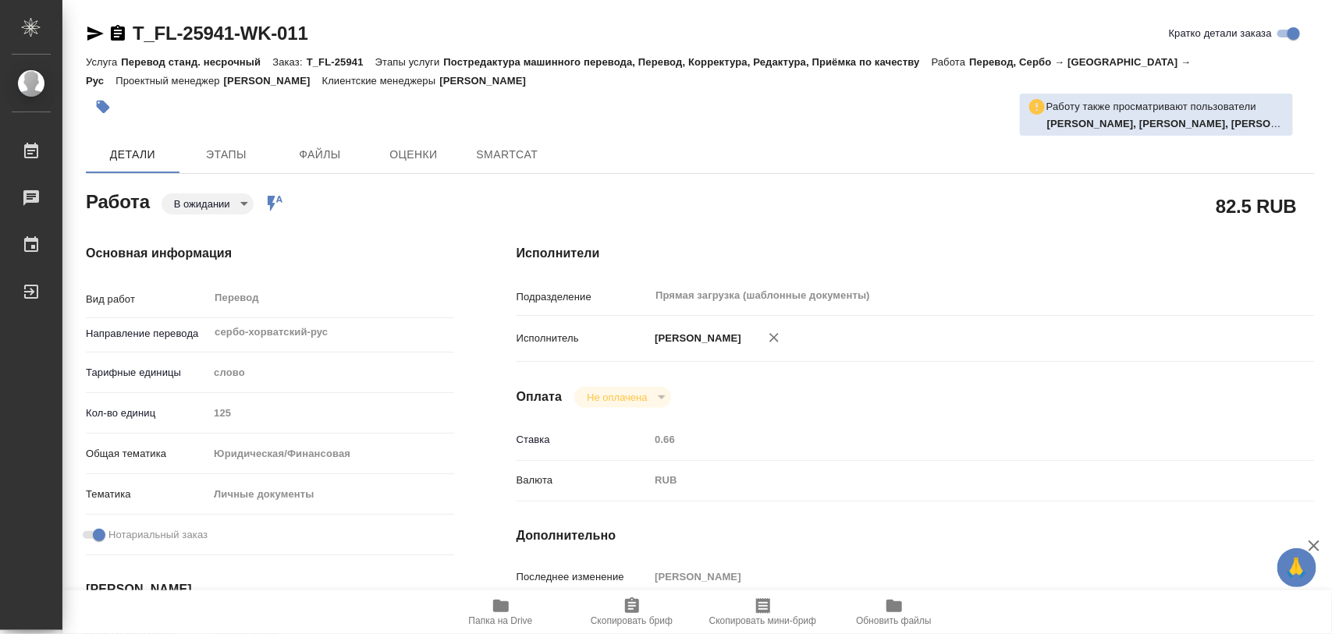
type textarea "x"
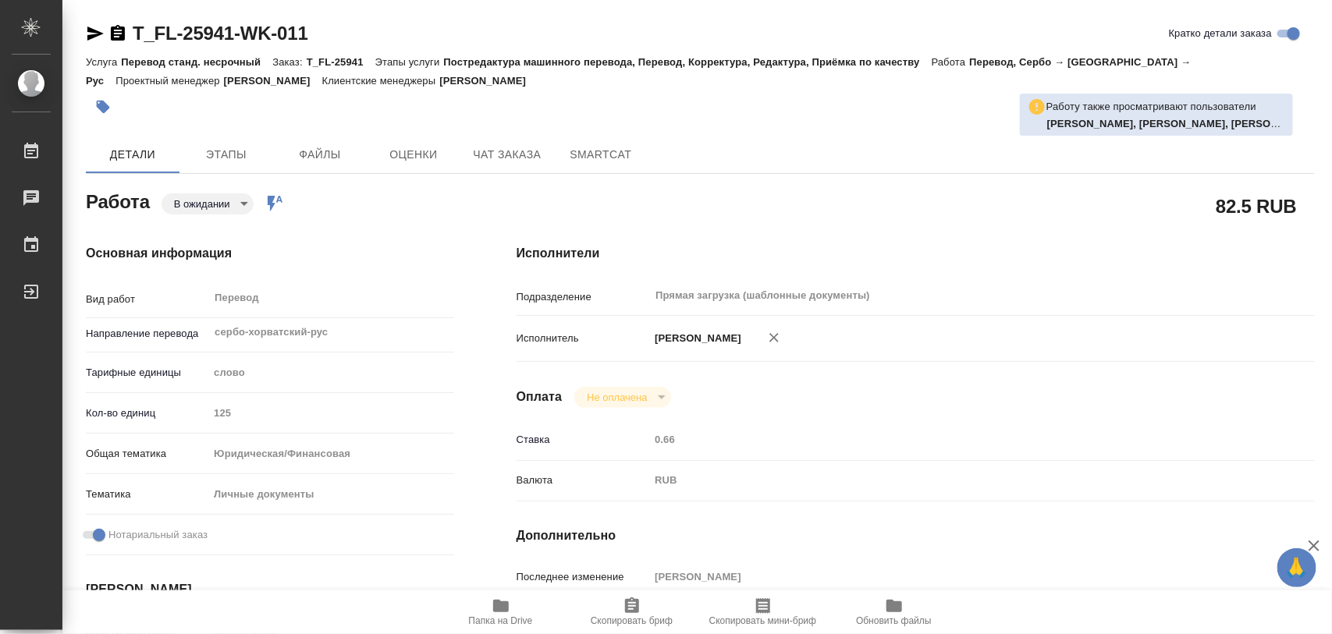
type textarea "x"
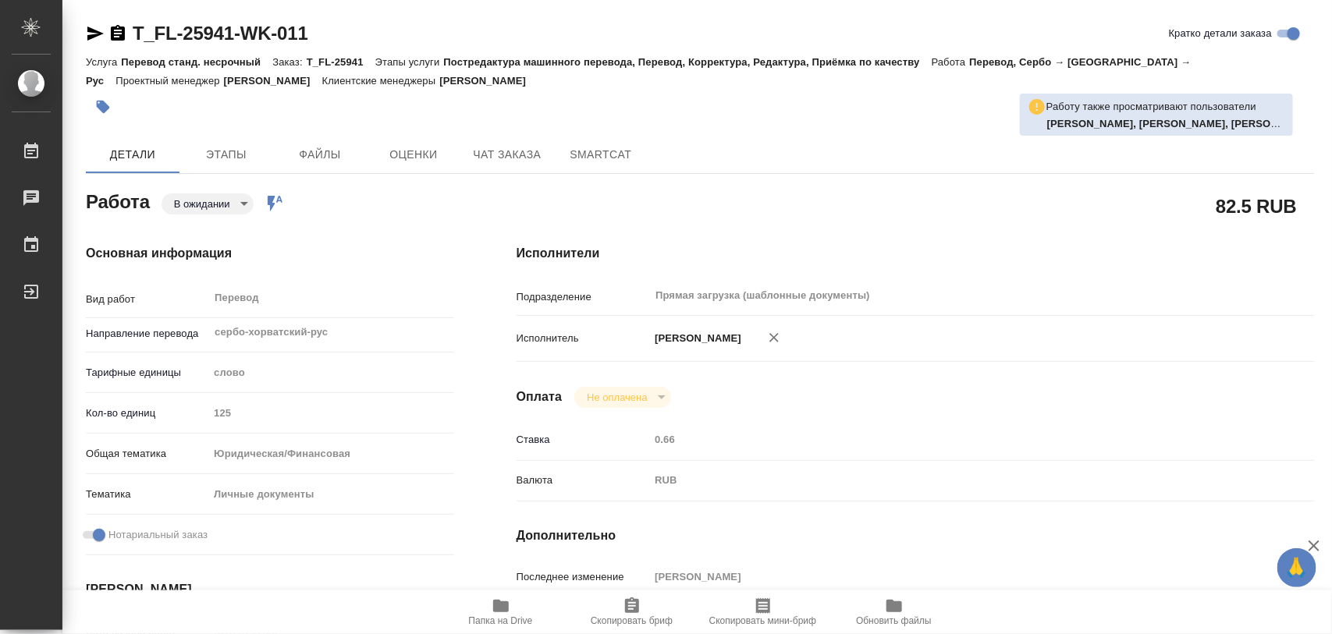
type textarea "x"
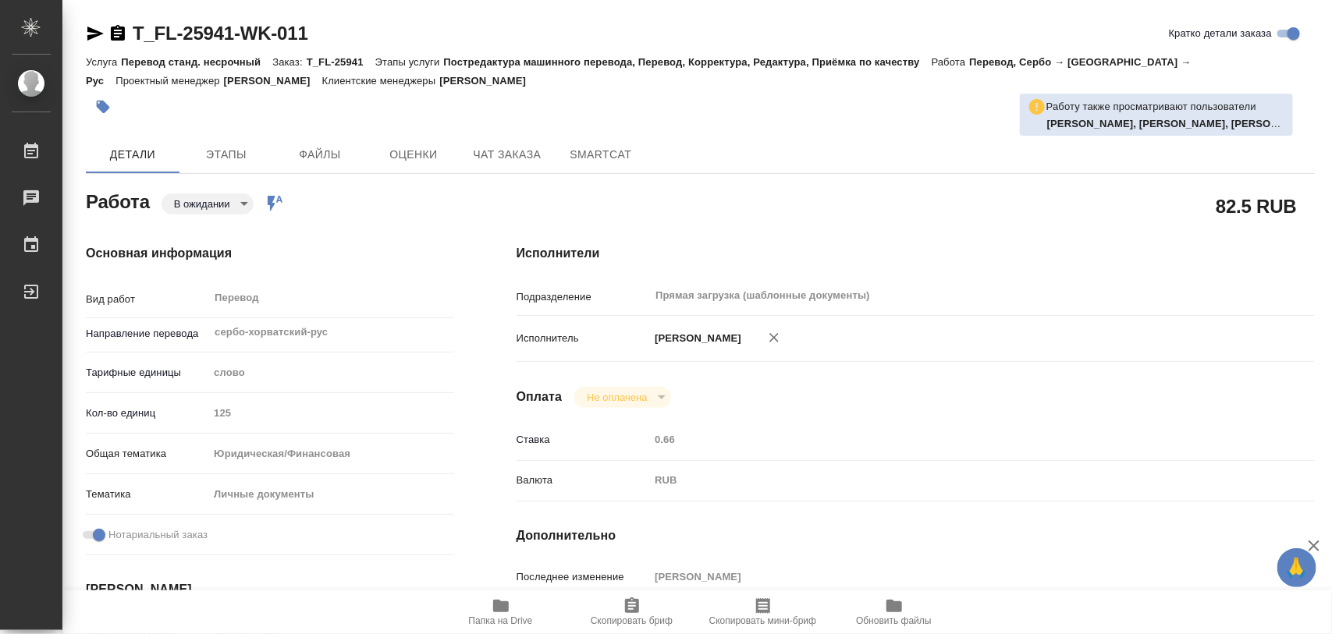
type textarea "x"
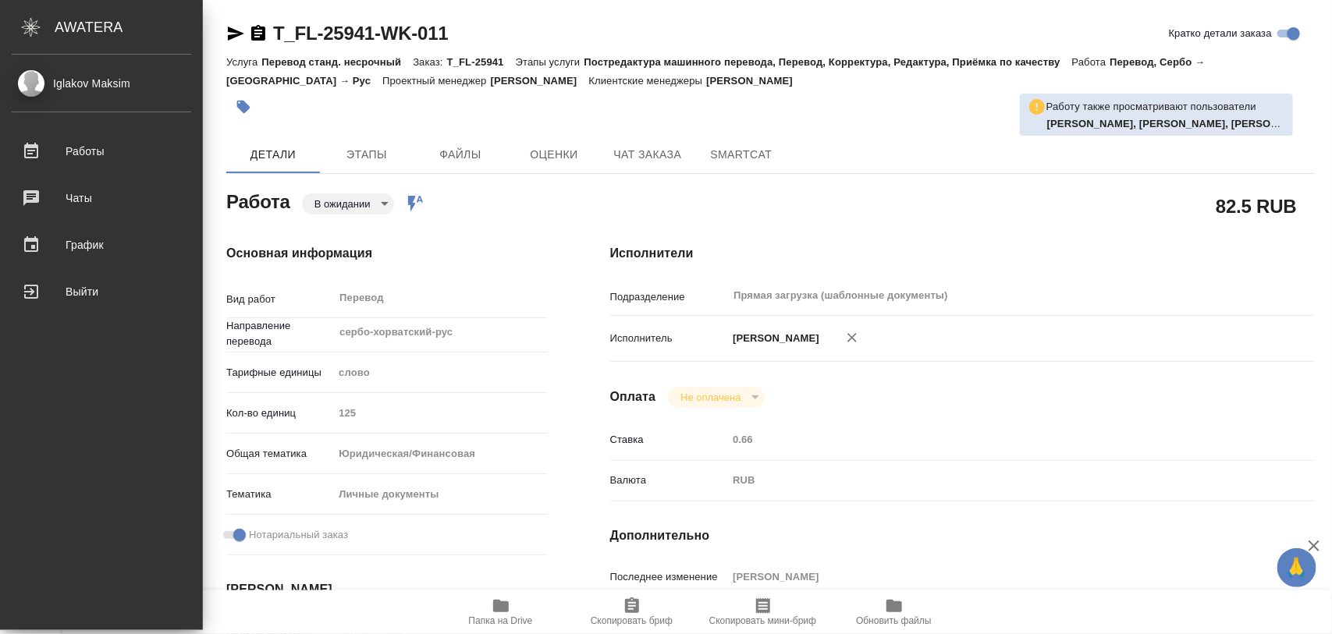
type textarea "x"
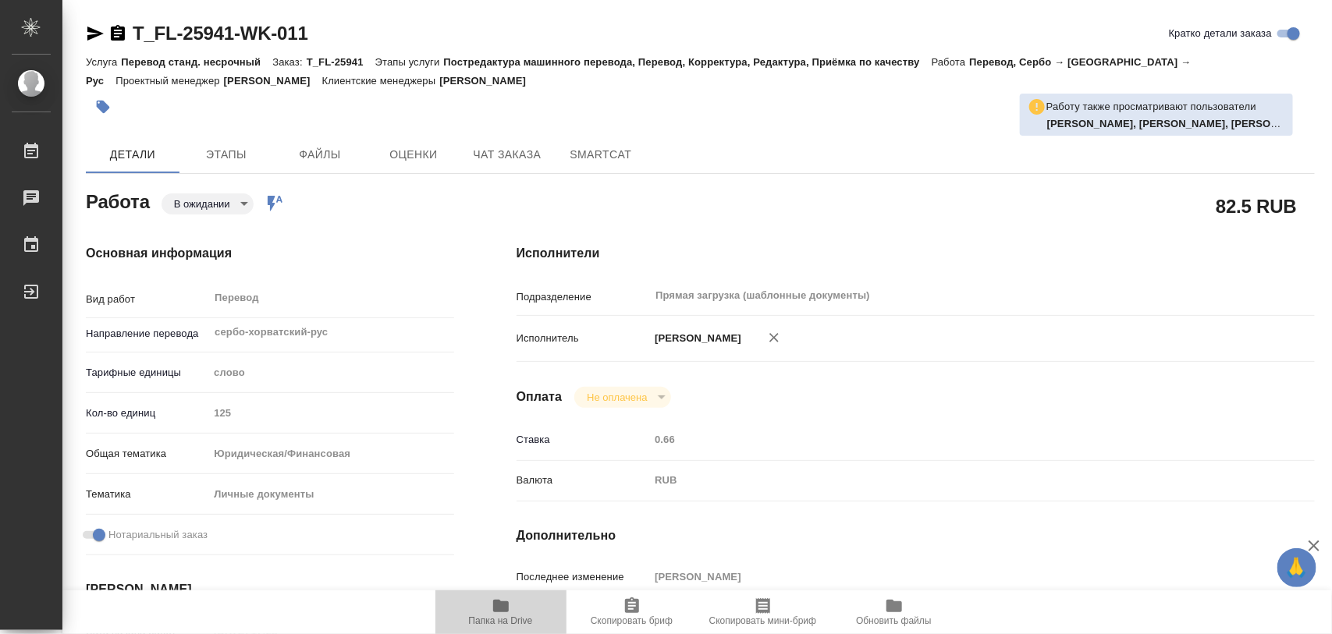
click at [497, 605] on icon "button" at bounding box center [501, 606] width 16 height 12
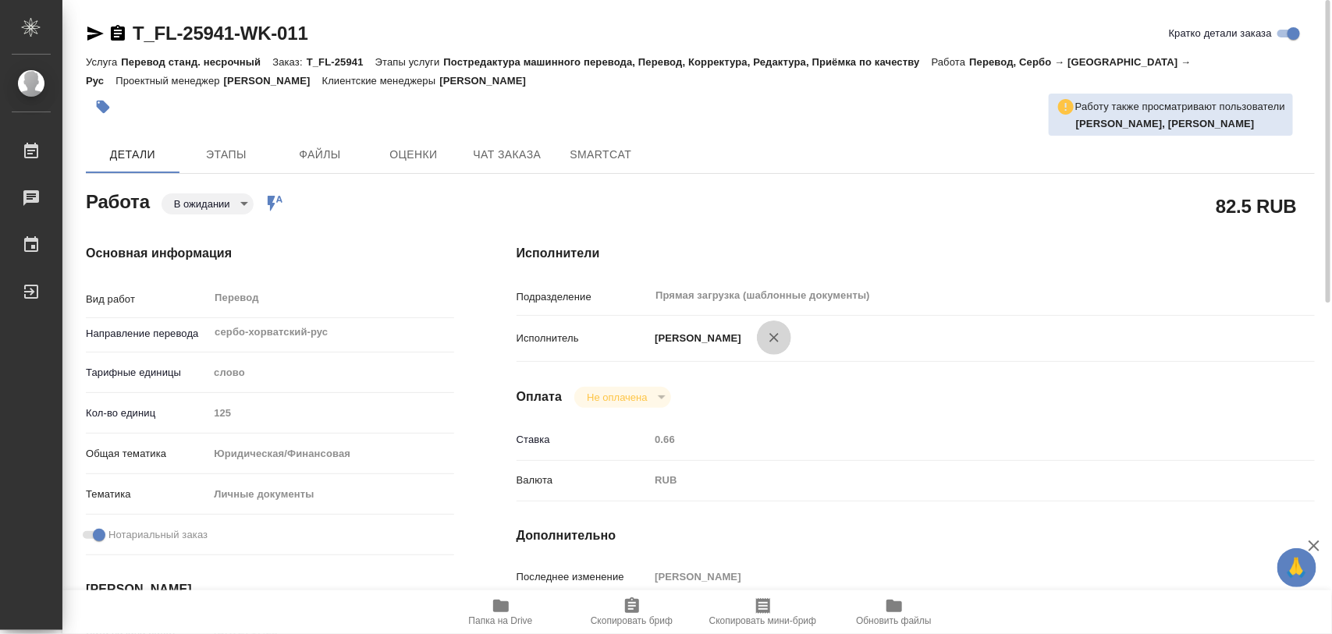
click at [766, 335] on icon "button" at bounding box center [774, 338] width 16 height 16
type textarea "x"
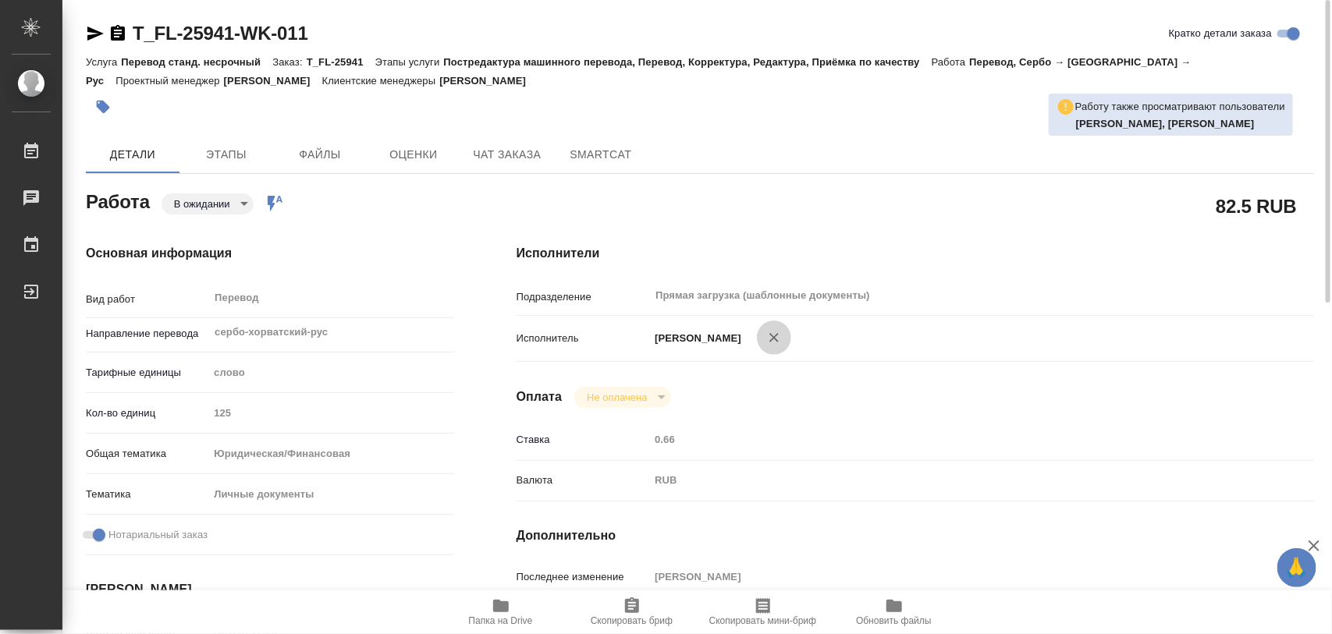
type textarea "x"
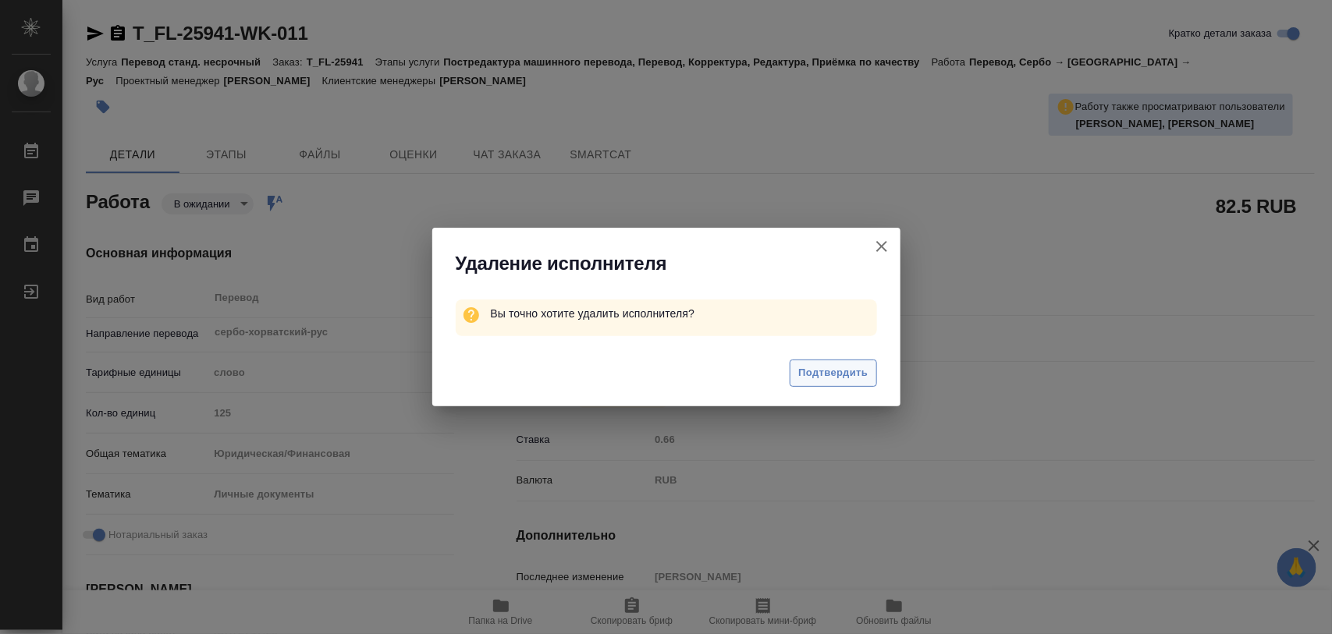
click at [863, 371] on span "Подтвердить" at bounding box center [832, 373] width 69 height 18
type textarea "x"
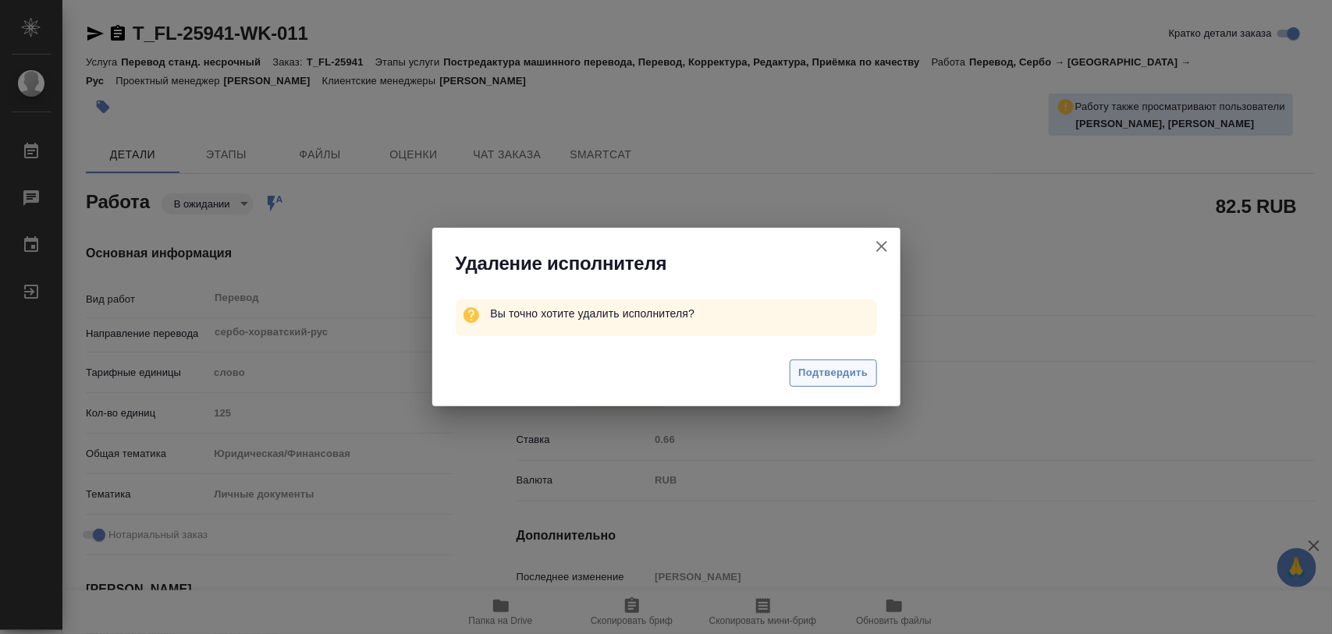
type textarea "x"
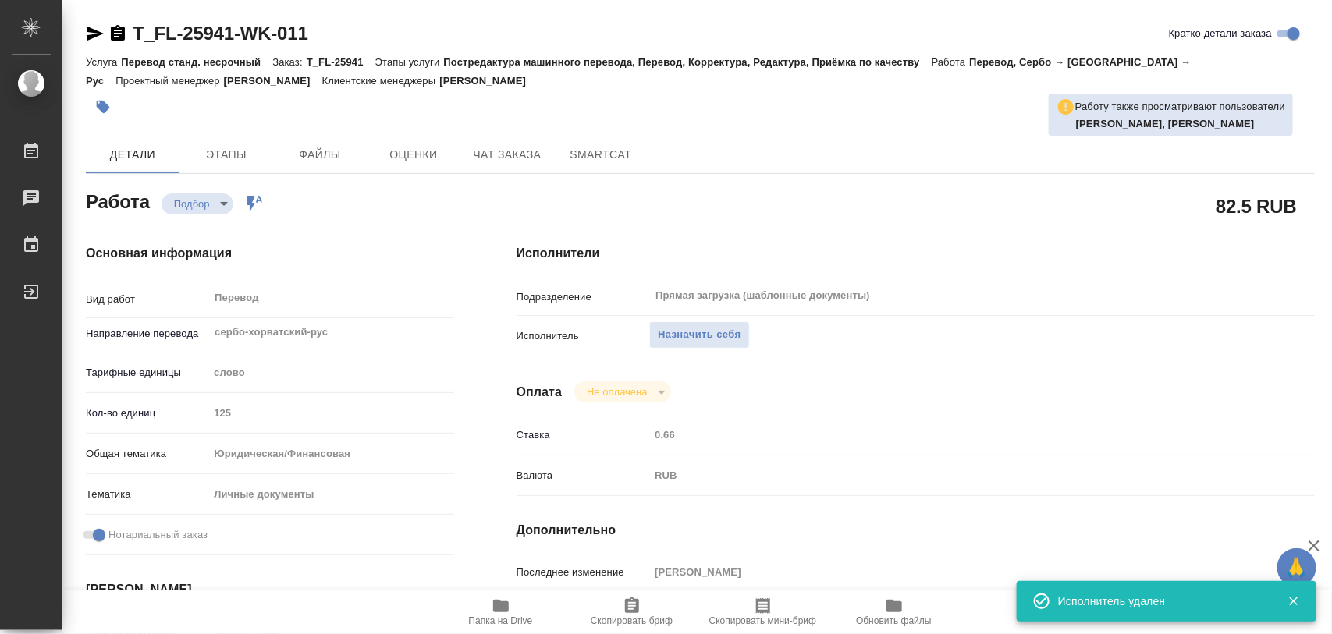
type textarea "x"
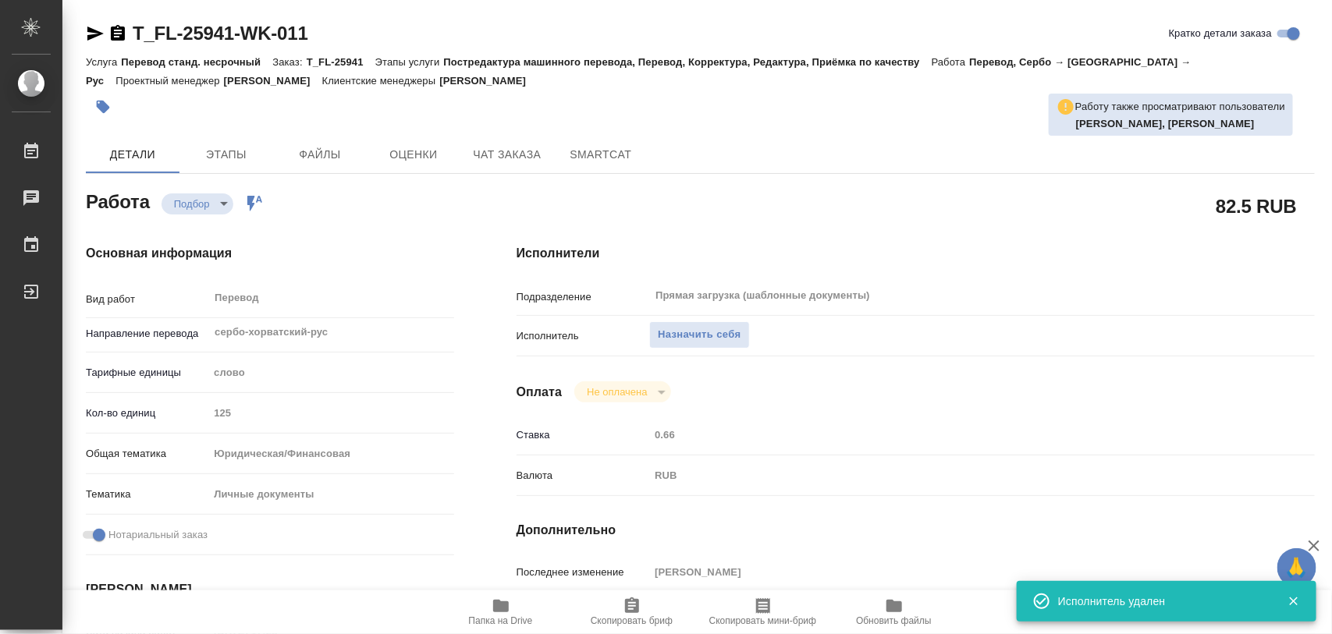
type textarea "x"
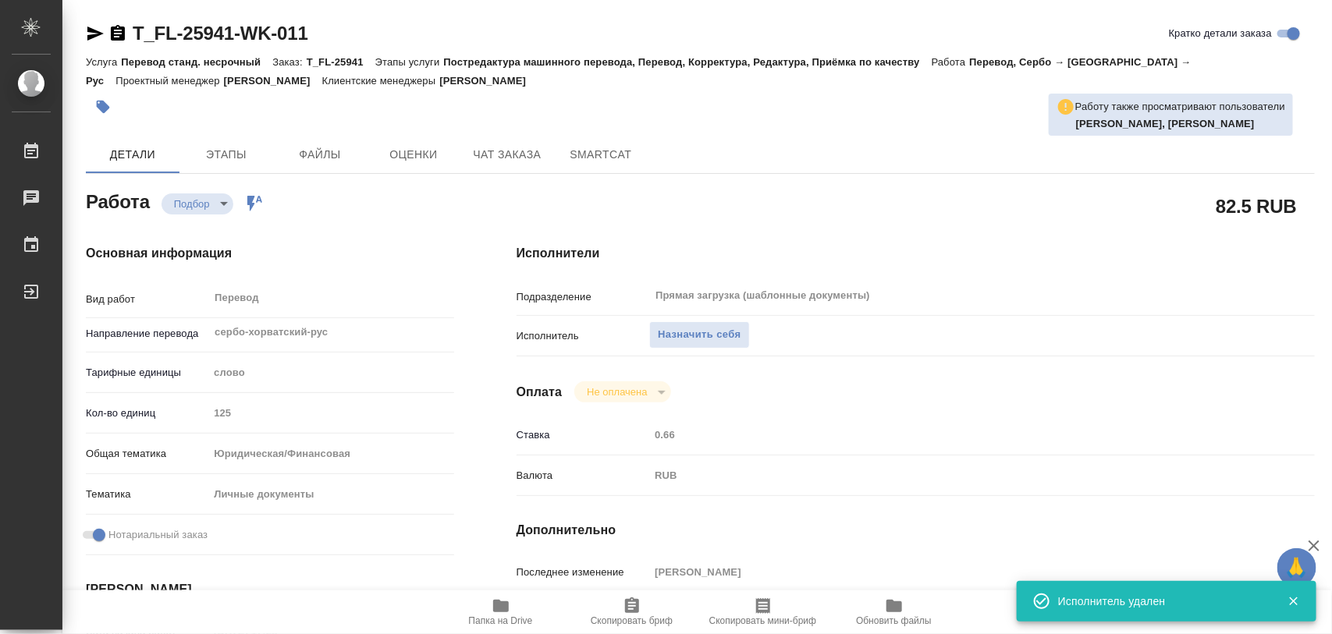
type textarea "x"
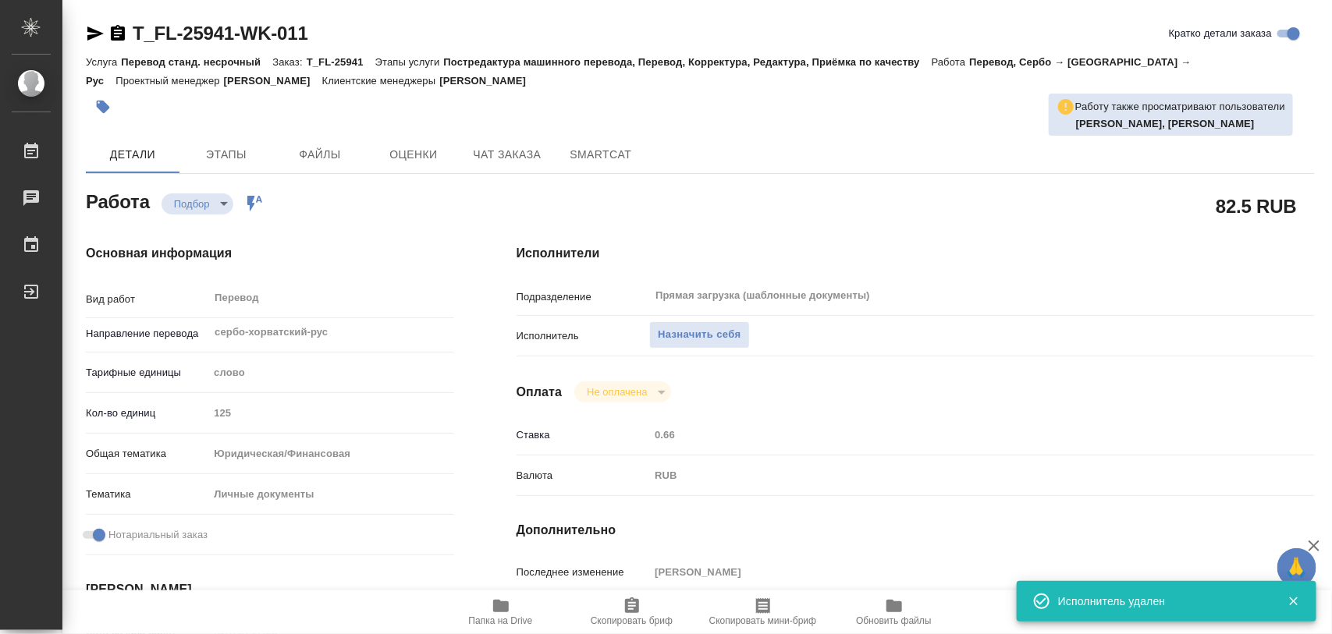
type textarea "x"
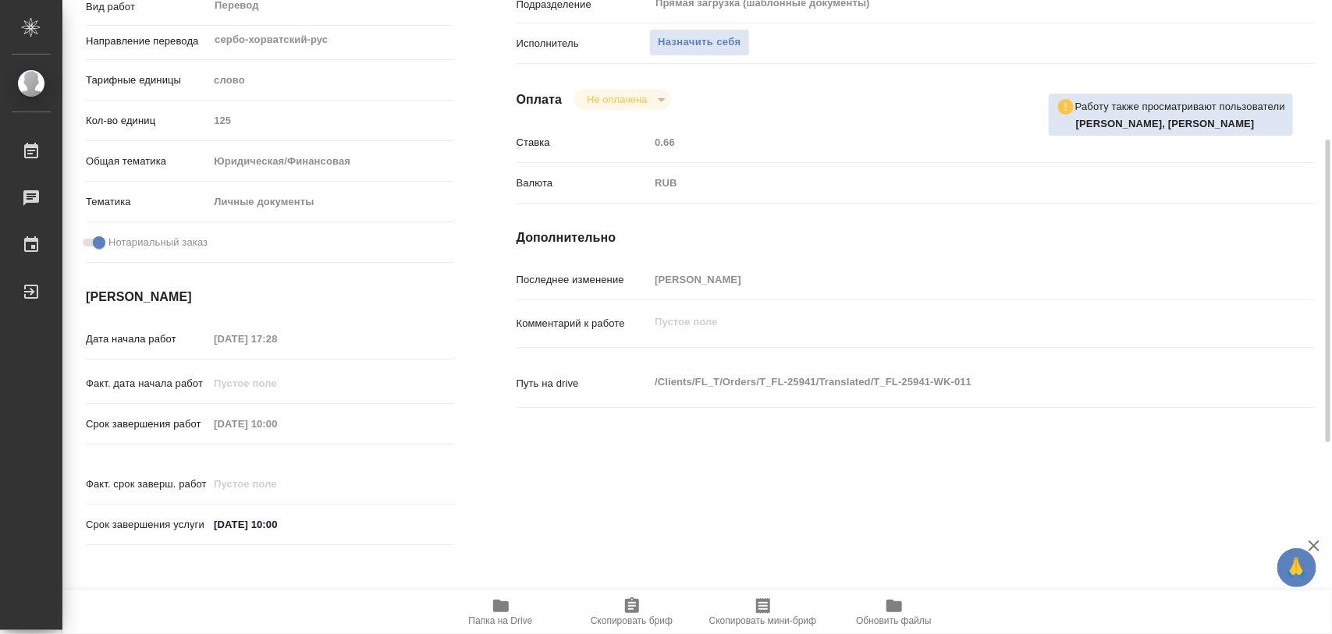
scroll to position [683, 0]
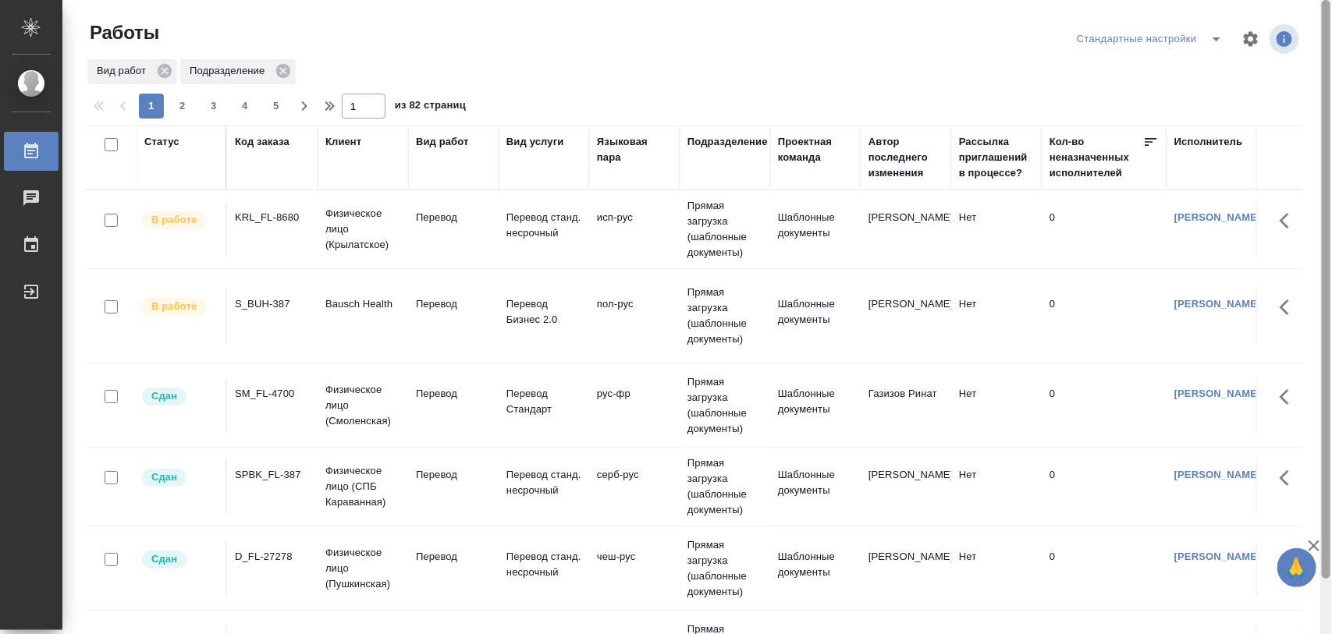
drag, startPoint x: 1328, startPoint y: 148, endPoint x: 1331, endPoint y: 65, distance: 83.5
click at [1331, 65] on div at bounding box center [1326, 317] width 12 height 635
click at [1218, 43] on icon "split button" at bounding box center [1216, 39] width 19 height 19
click at [1179, 66] on li "Meine Bestellungen" at bounding box center [1153, 70] width 159 height 25
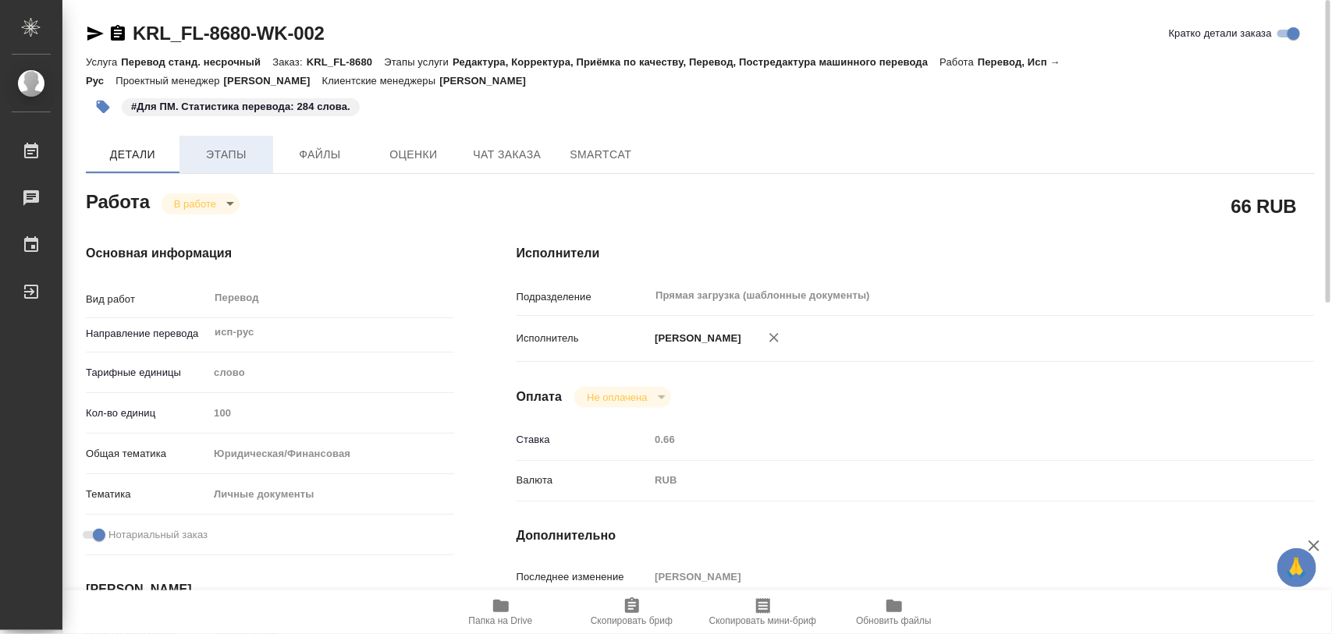
click at [231, 142] on button "Этапы" at bounding box center [226, 154] width 94 height 37
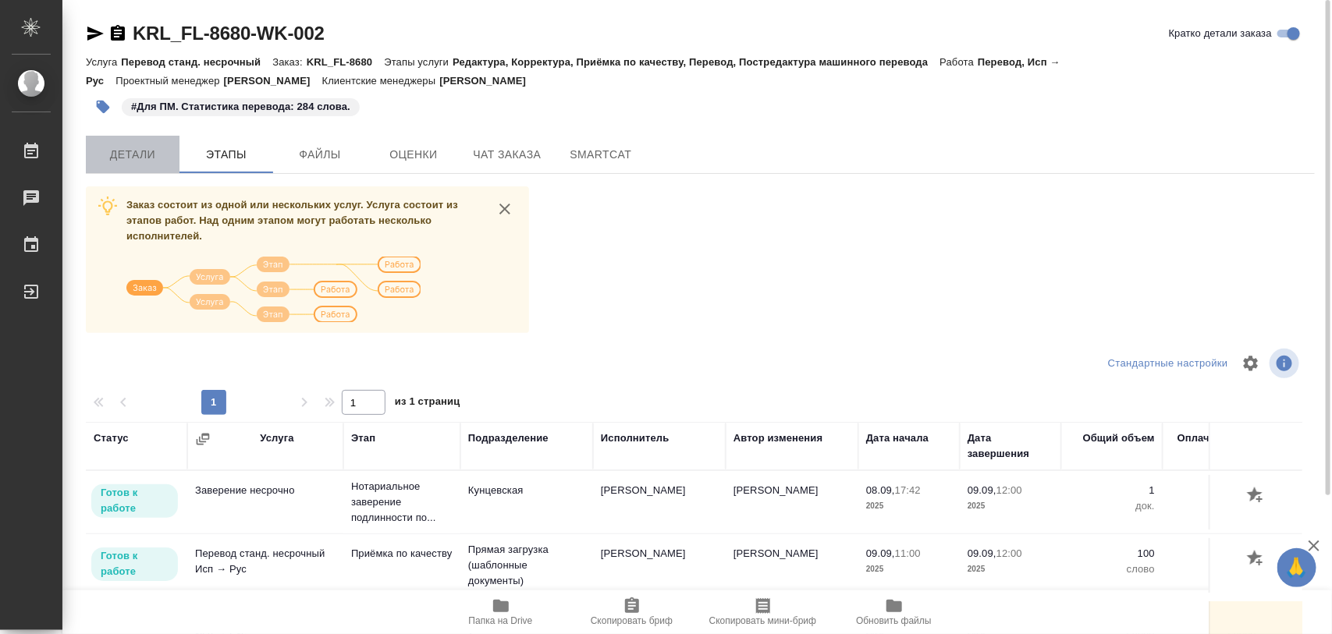
click at [150, 149] on span "Детали" at bounding box center [132, 155] width 75 height 20
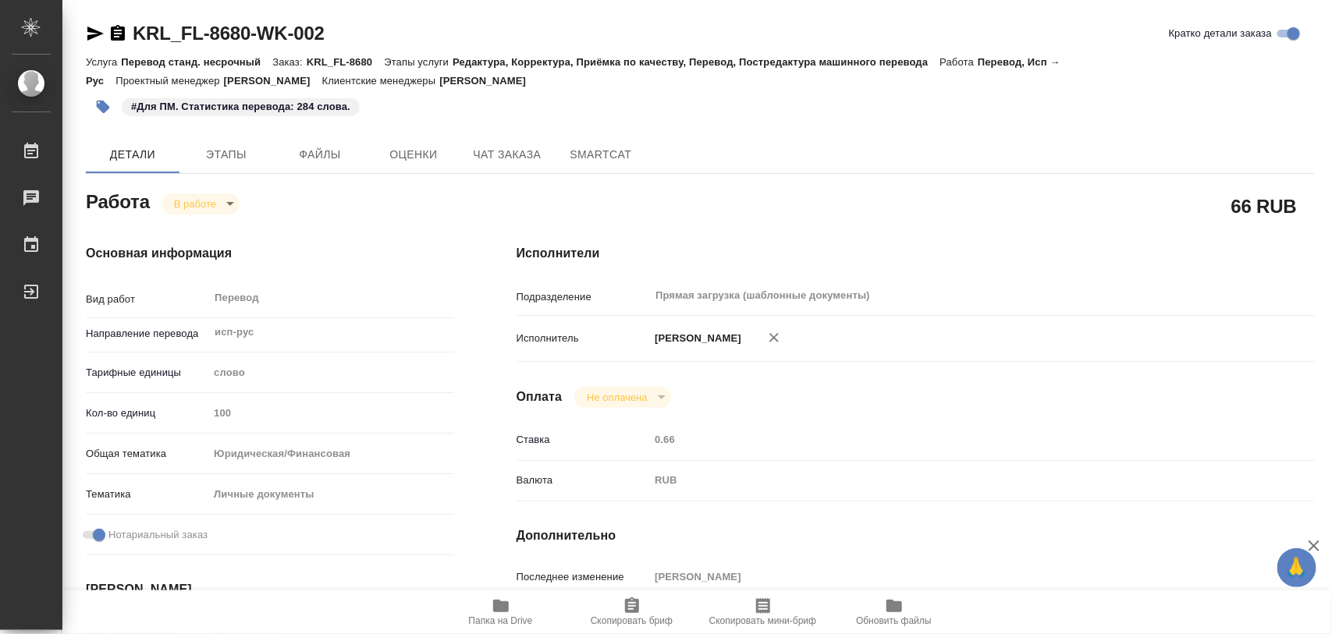
type textarea "x"
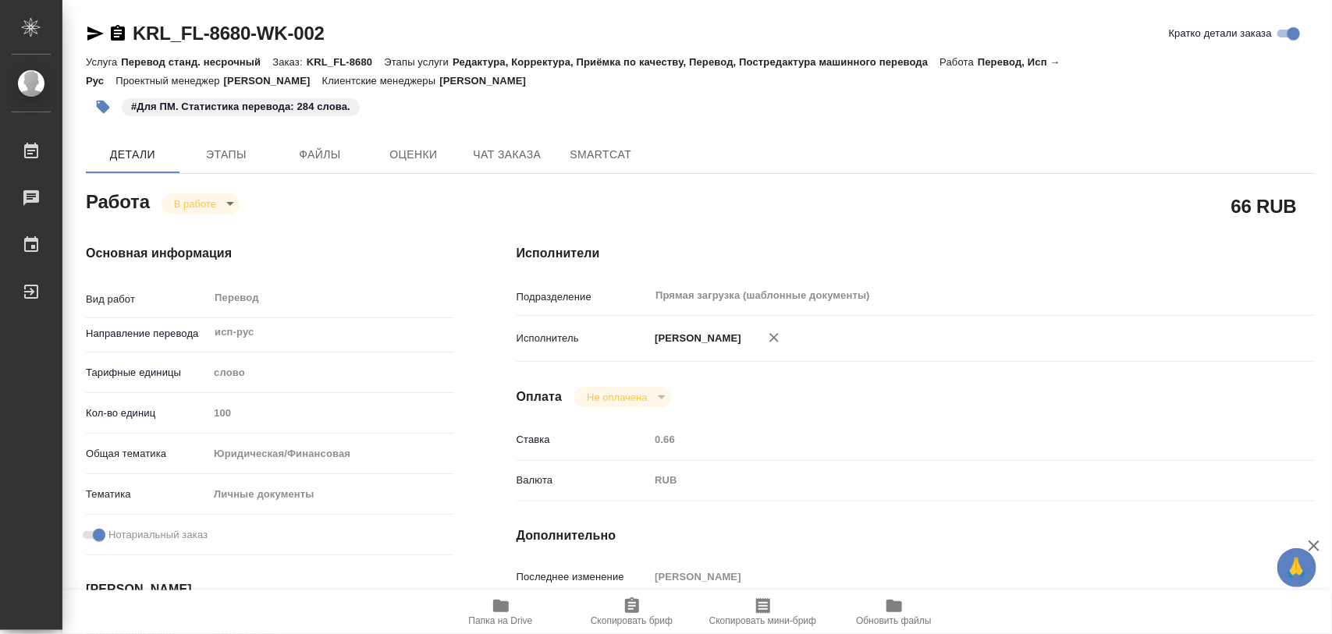
type textarea "x"
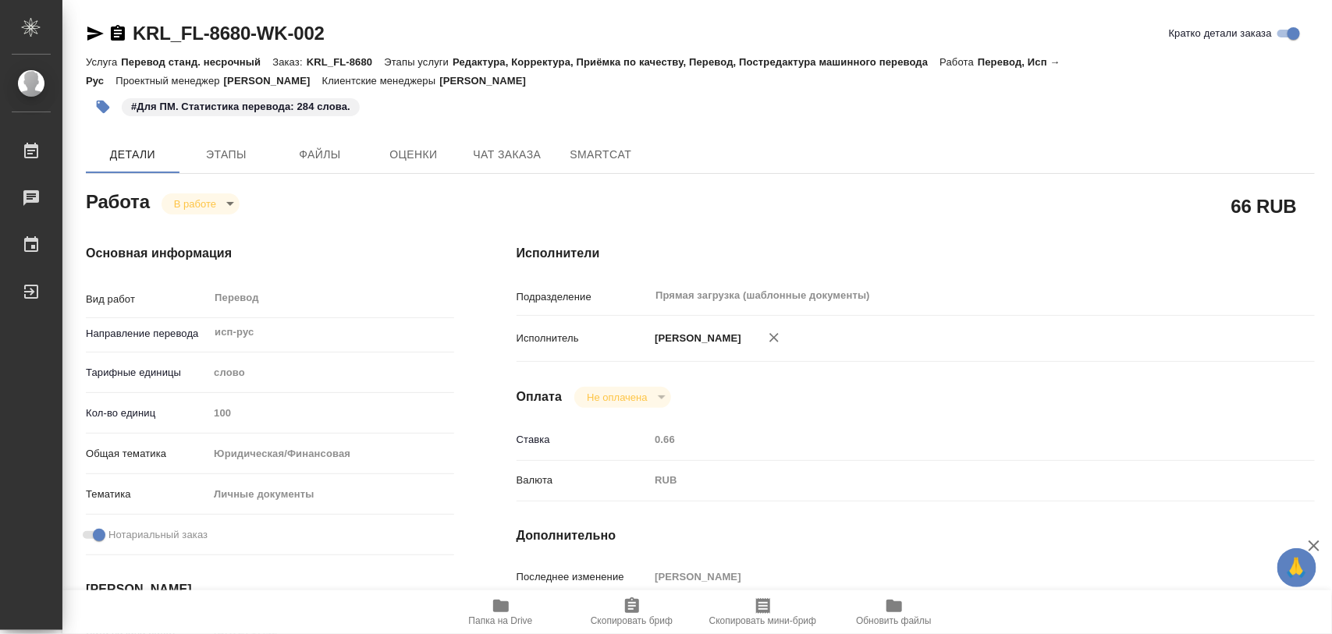
type textarea "x"
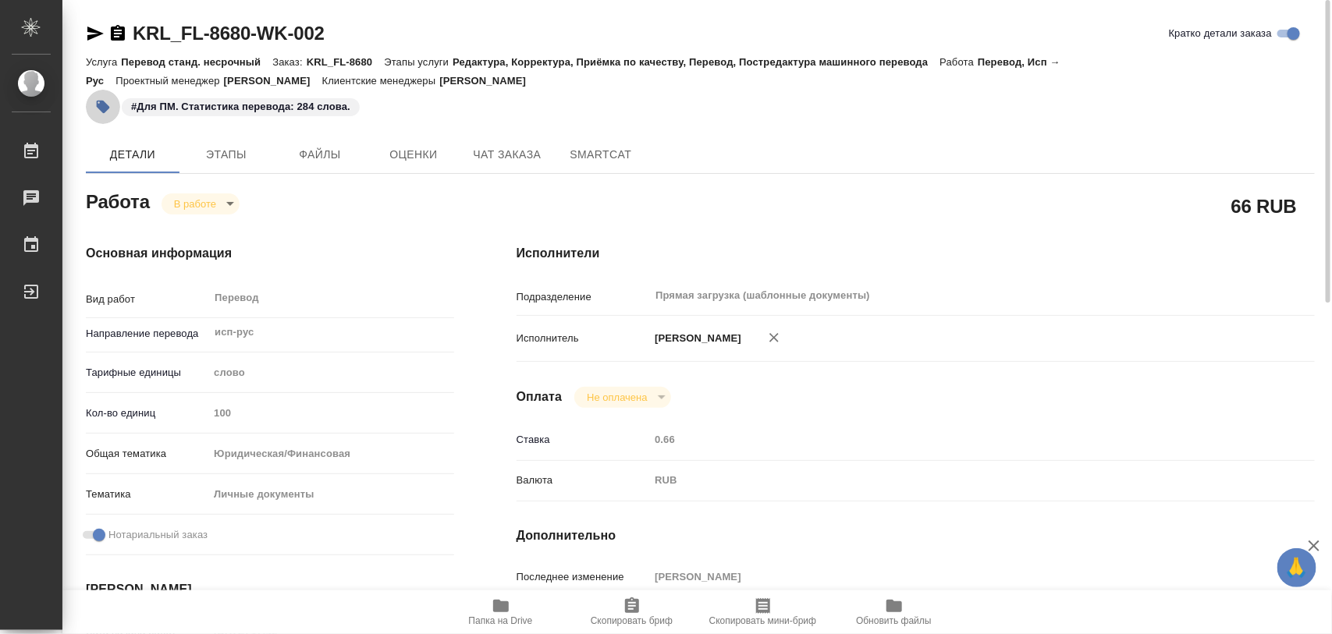
click at [108, 115] on button "button" at bounding box center [103, 107] width 34 height 34
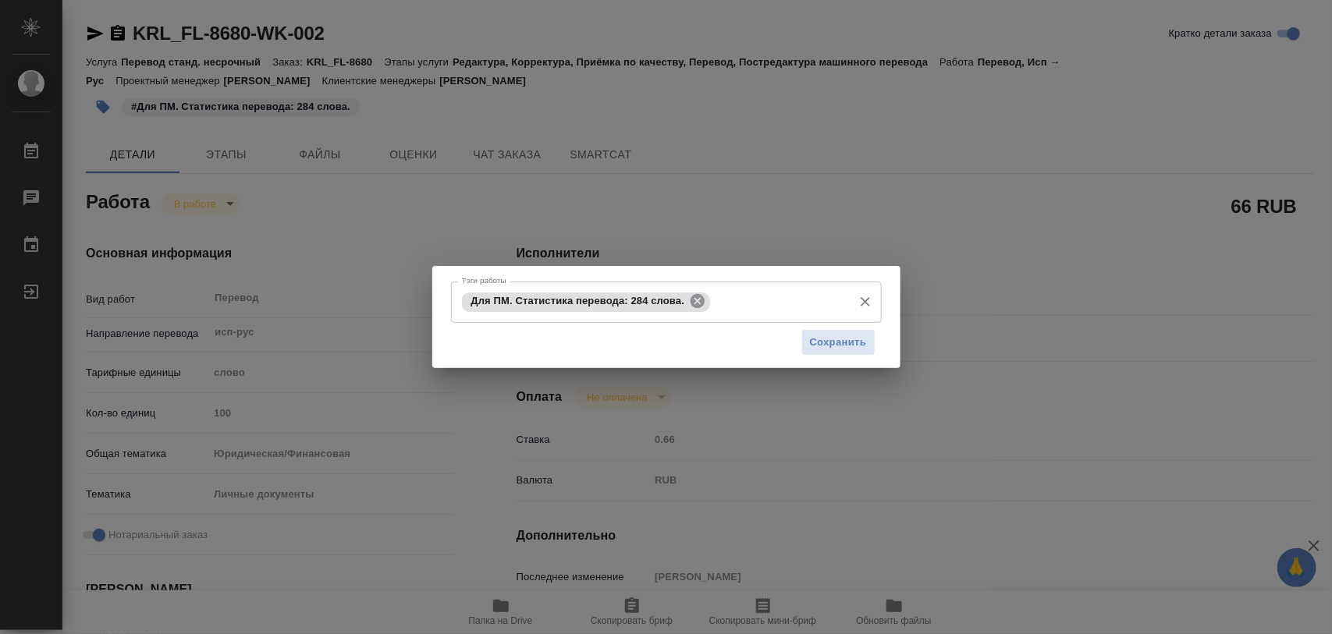
click at [702, 303] on icon at bounding box center [697, 301] width 14 height 14
click at [697, 299] on input "Тэги работы" at bounding box center [651, 302] width 387 height 27
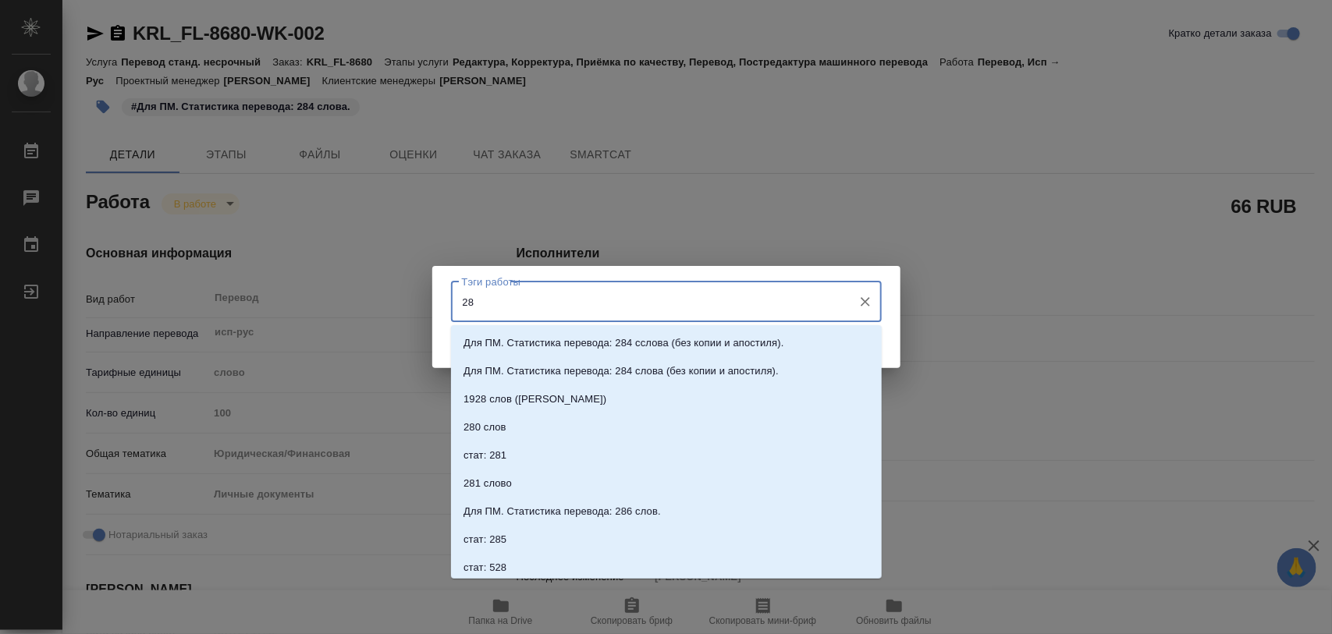
type input "286"
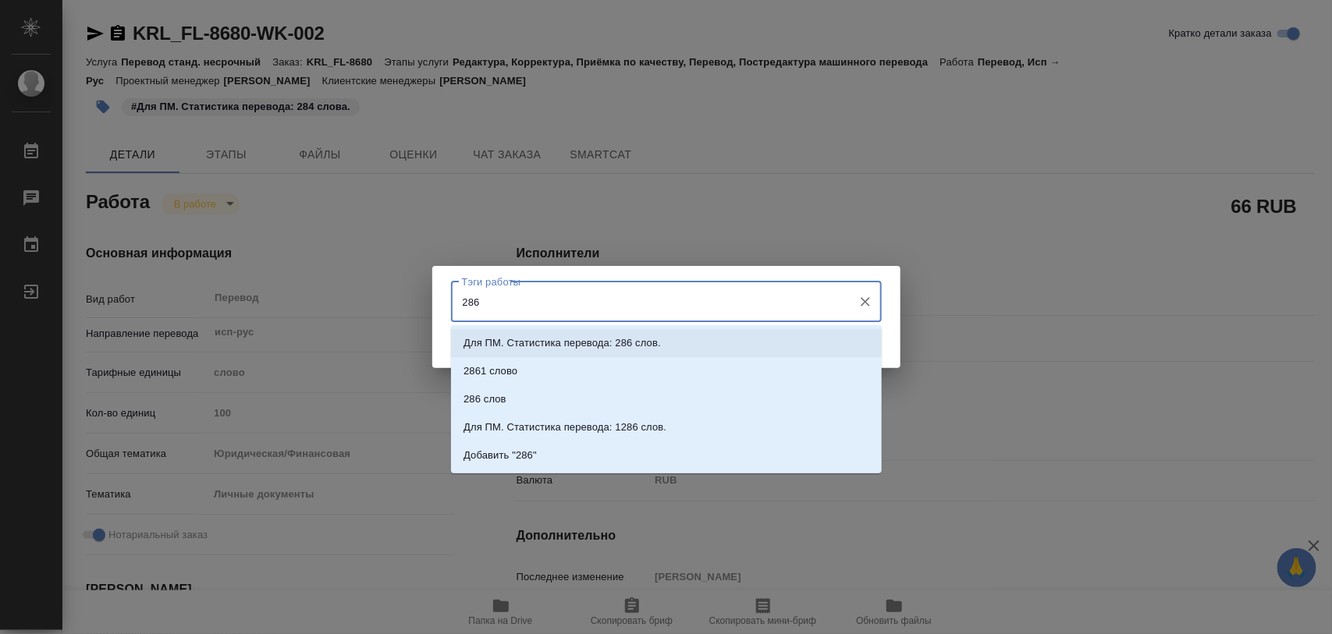
click at [668, 345] on li "Для ПМ. Статистика перевода: 286 слов." at bounding box center [666, 343] width 431 height 28
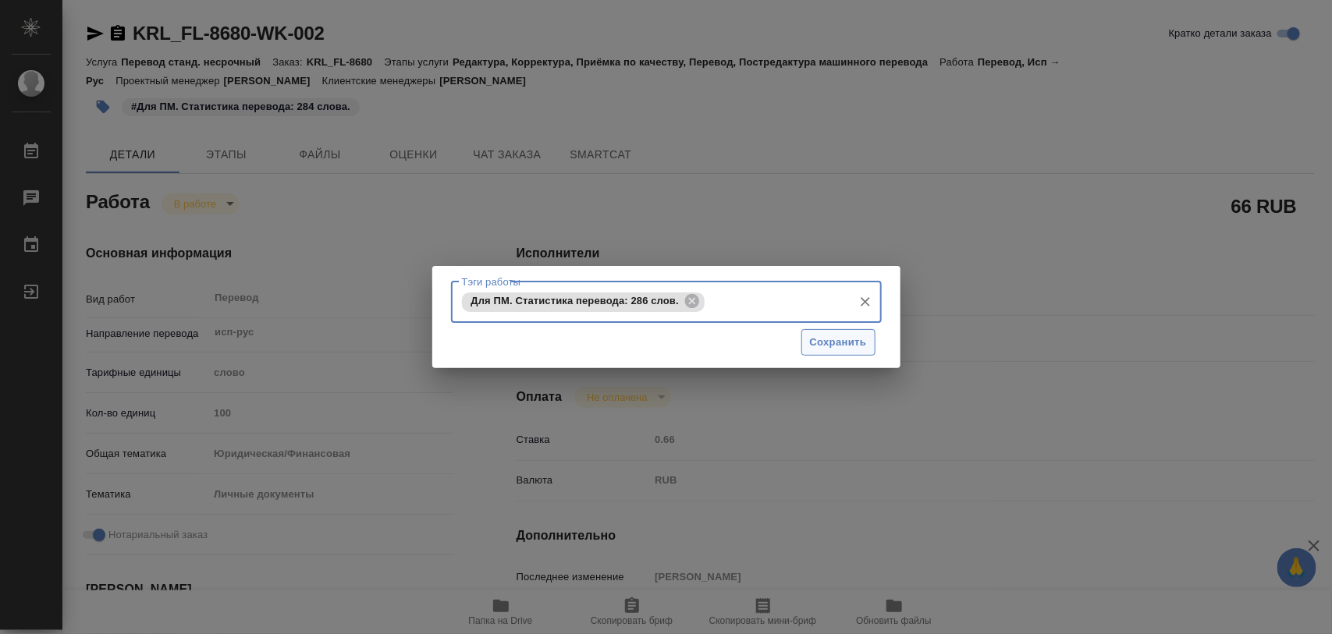
click at [847, 344] on span "Сохранить" at bounding box center [838, 343] width 57 height 18
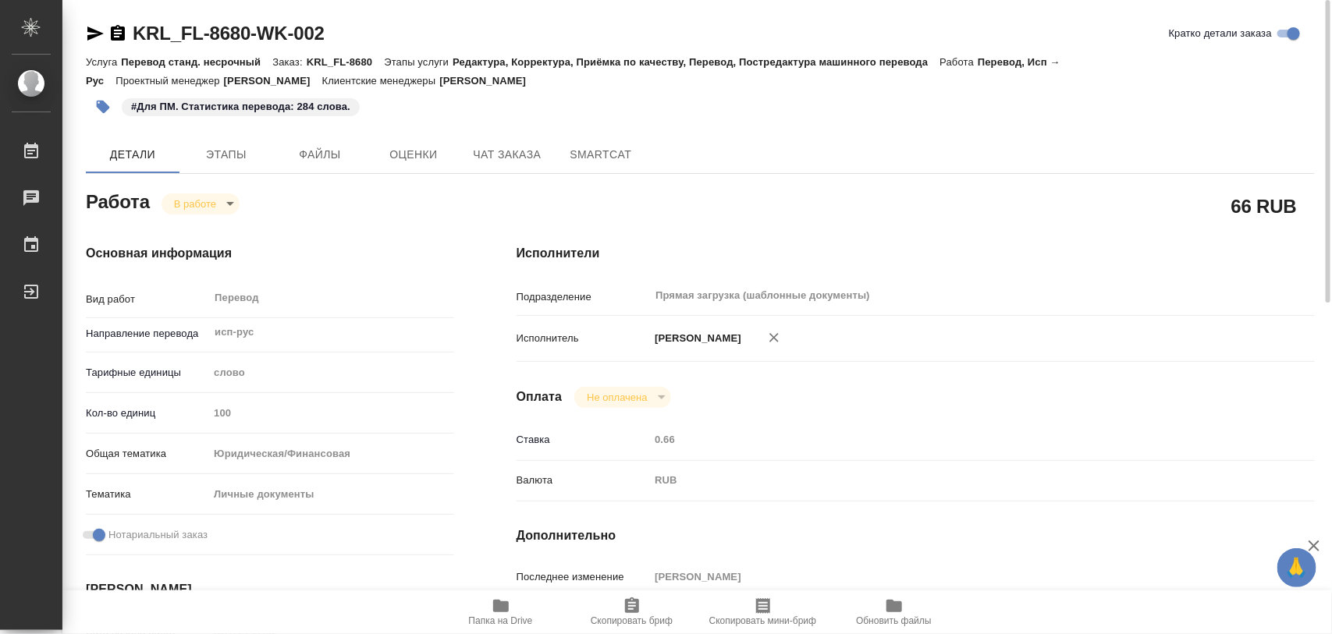
type input "inProgress"
type textarea "Перевод"
type textarea "x"
type input "исп-рус"
type input "5a8b1489cc6b4906c91bfd90"
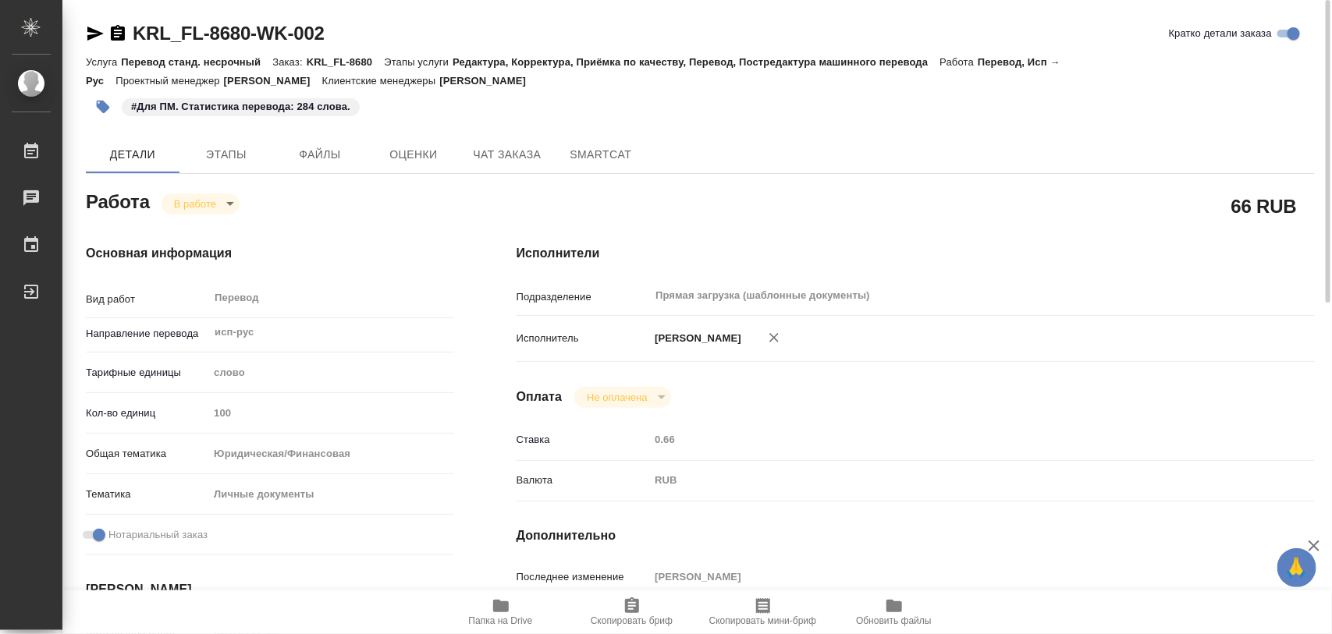
type input "100"
type input "yr-fn"
type input "5a8b8b956a9677013d343cfe"
checkbox input "true"
type input "08.09.2025 17:42"
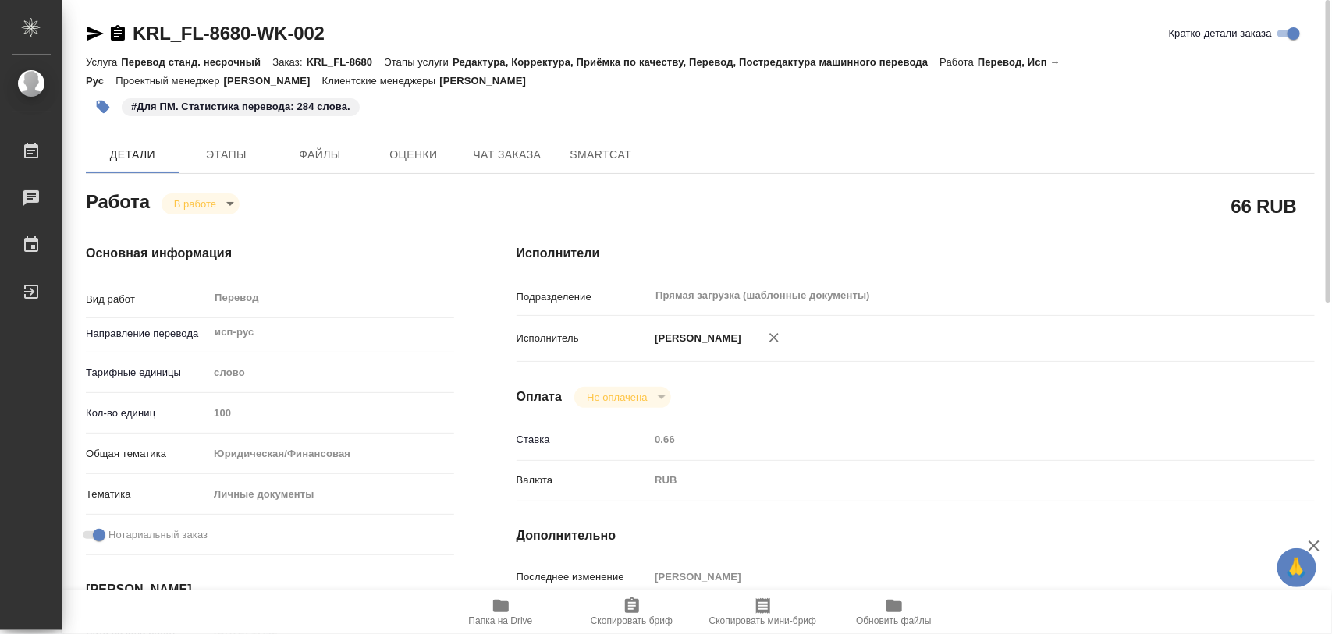
type input "09.09.2025 08:12"
type input "09.09.2025 11:00"
type input "09.09.2025 12:00"
type input "Прямая загрузка (шаблонные документы)"
type input "notPayed"
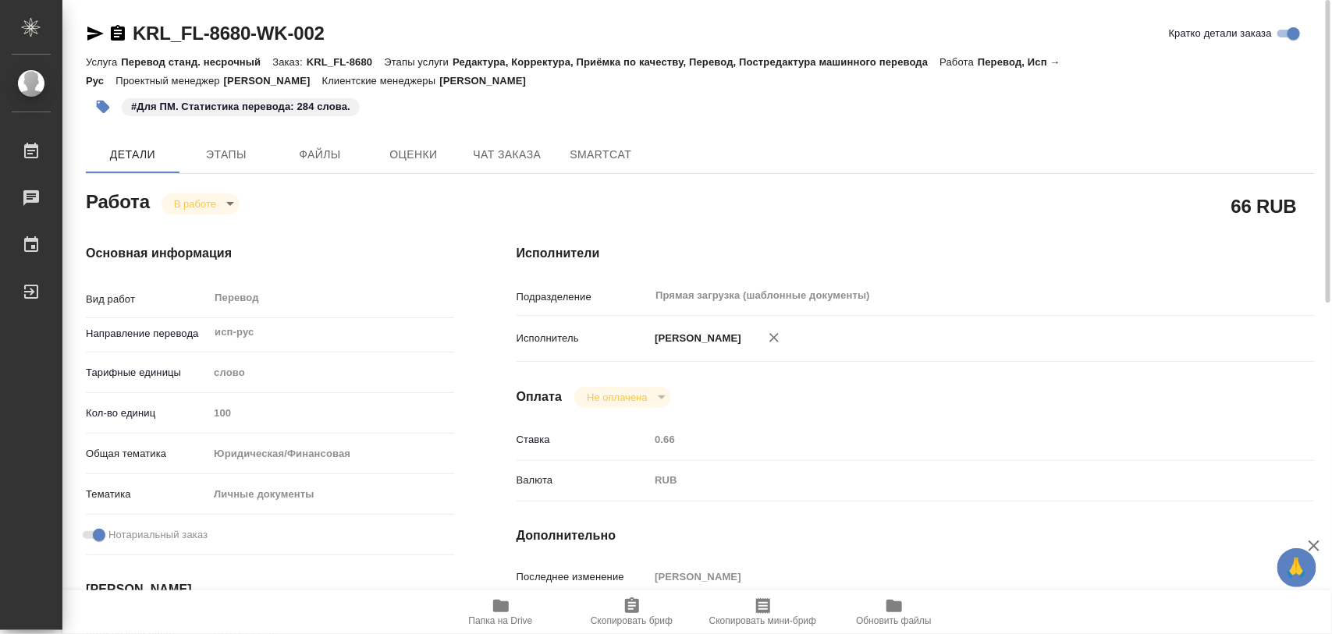
type input "0.66"
type input "RUB"
type input "[PERSON_NAME]"
type textarea "x"
type textarea "/Clients/FL_KRL/Orders/KRL_FL-8680/Translated/KRL_FL-8680-WK-002"
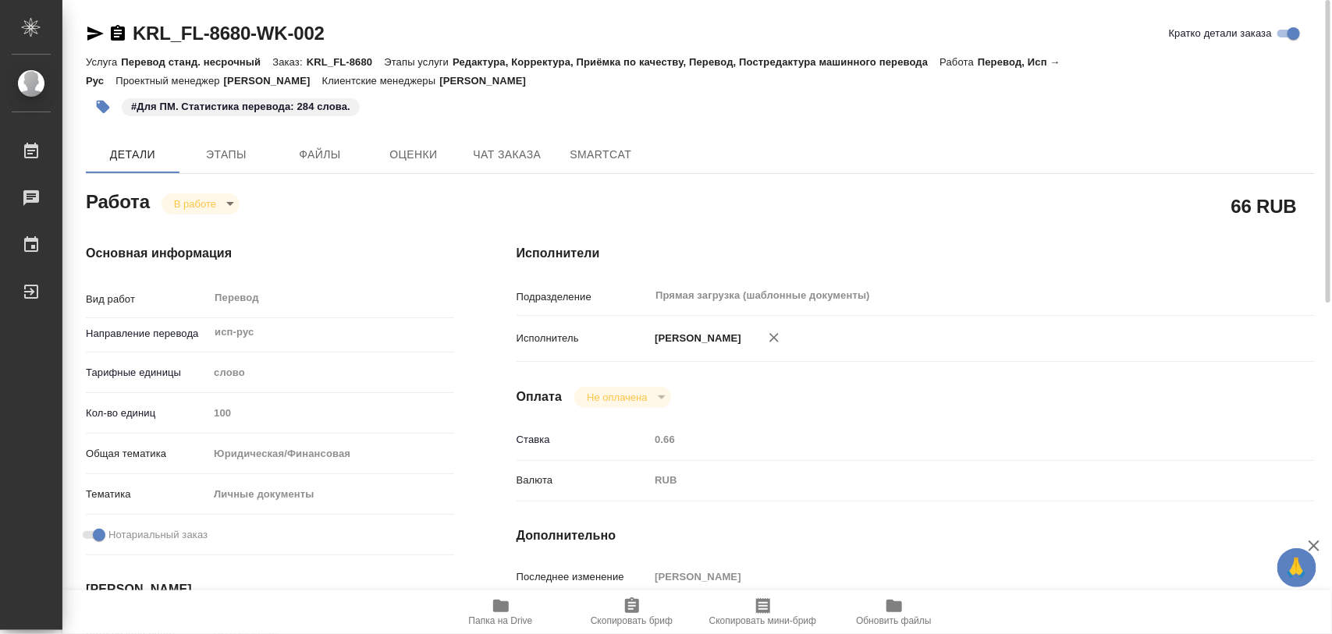
type textarea "x"
type input "KRL_FL-8680"
type input "Перевод станд. несрочный"
type input "Редактура, Корректура, Приёмка по качеству, Перевод, Постредактура машинного пе…"
type input "[PERSON_NAME]"
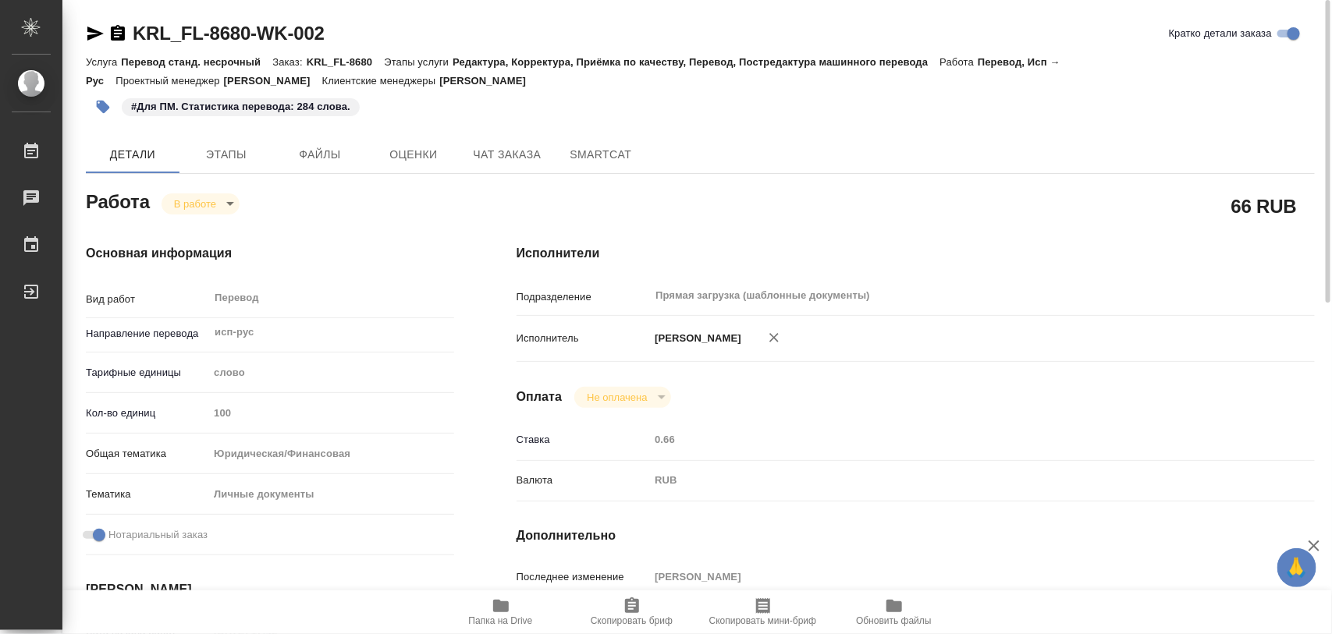
type input "/Clients/FL_KRL/Orders/KRL_FL-8680"
type textarea "x"
type textarea "НОТ Фамилия: ГЕРРА НЕВАРЕС Имя: ХУАН ДИЕГО Перевод для обычного пользования. Ви…"
type textarea "x"
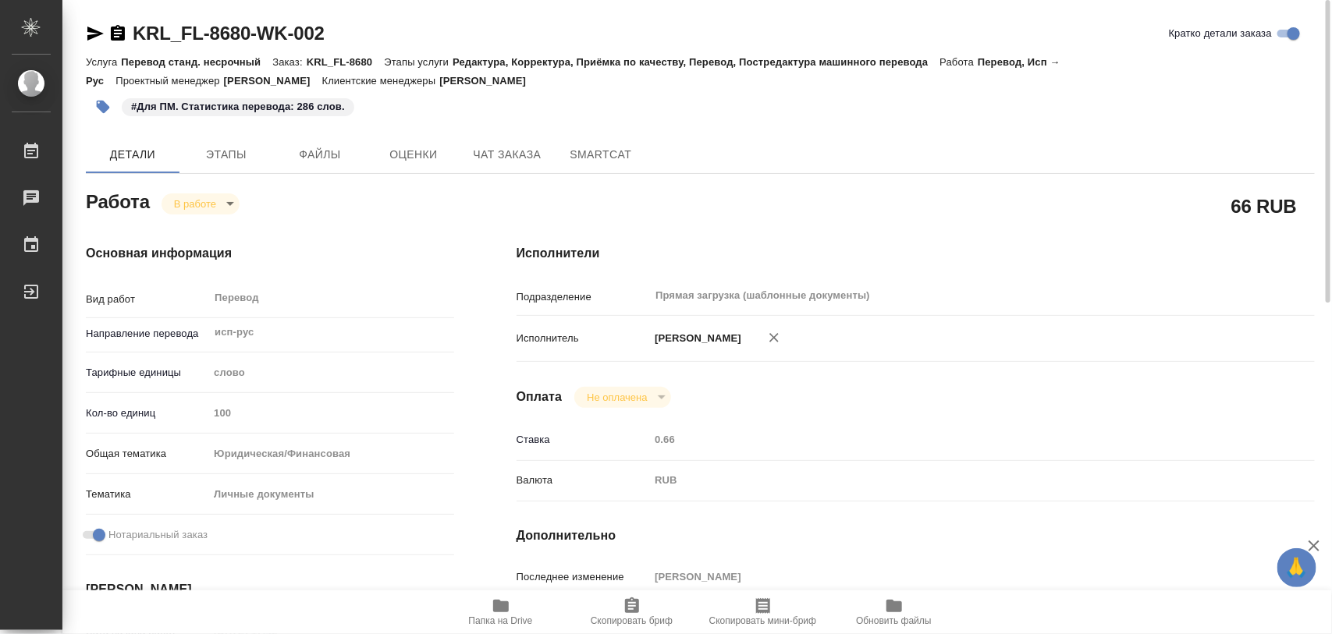
type textarea "x"
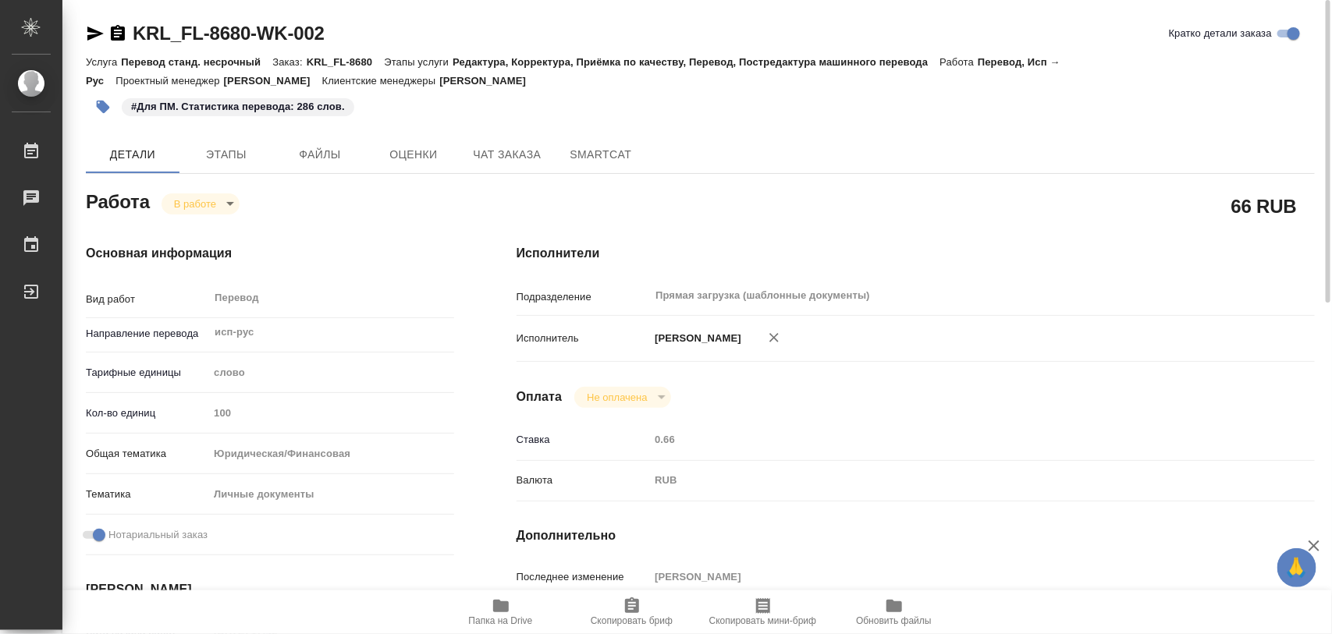
type textarea "x"
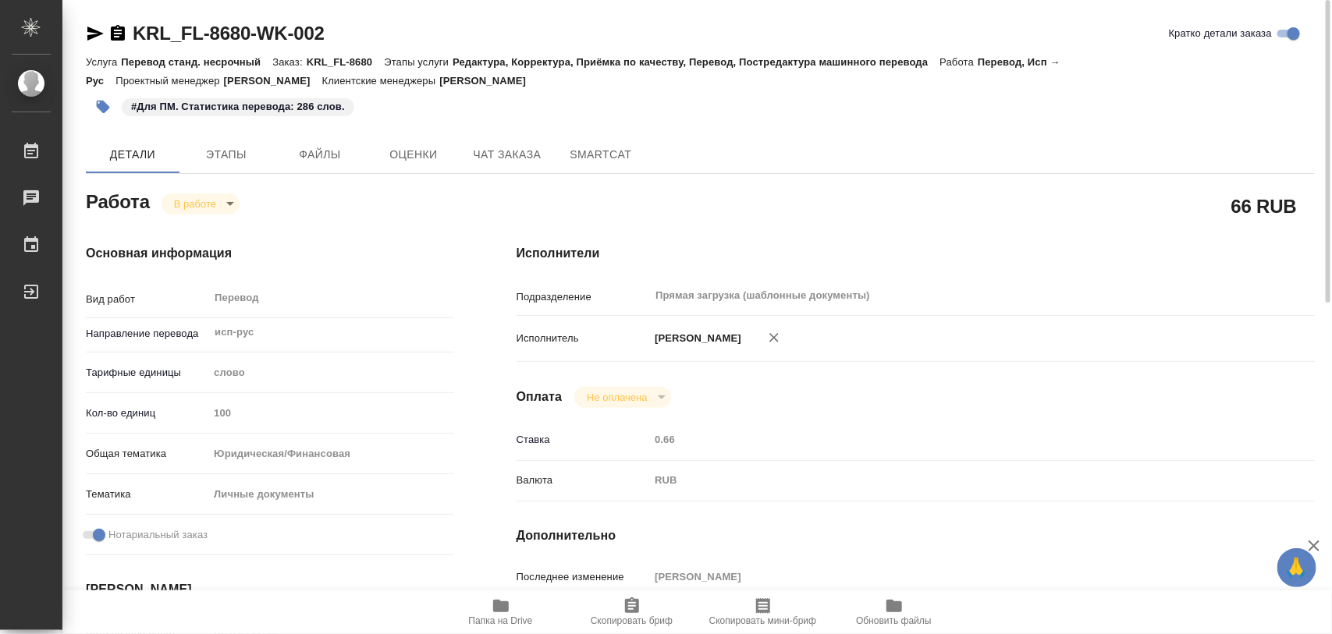
type textarea "x"
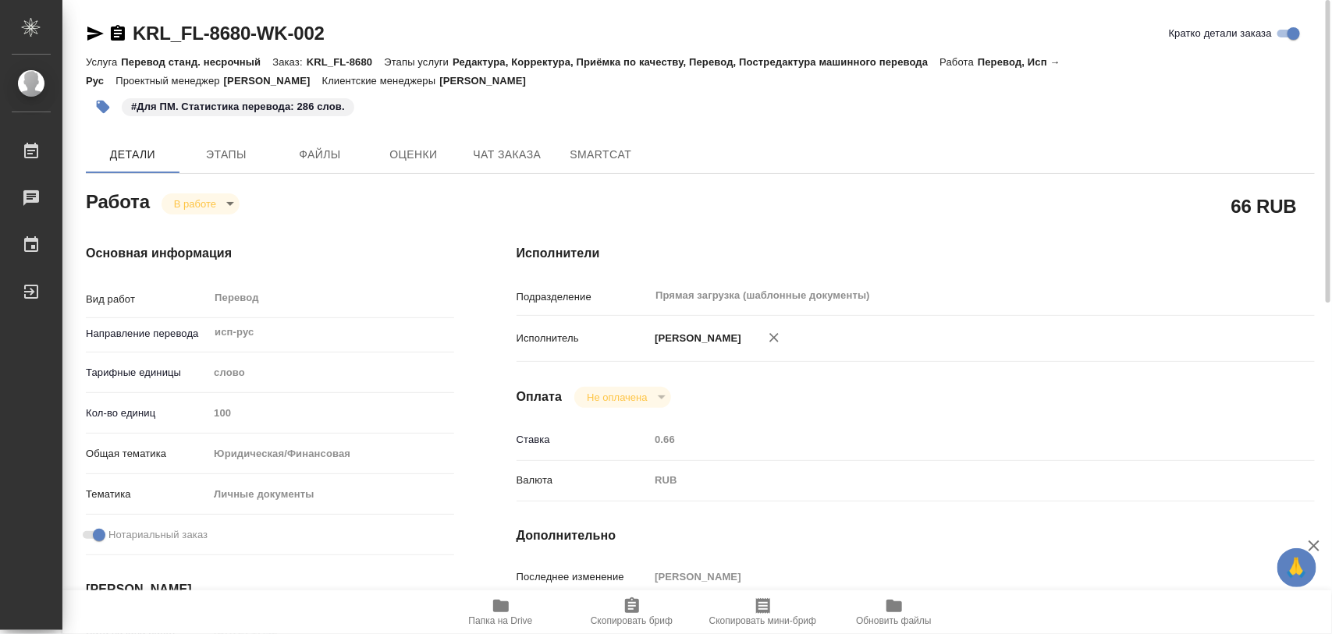
type textarea "x"
click at [230, 197] on body "🙏 .cls-1 fill:#fff; AWATERA Iglakov Maksim Работы 0 Чаты График Выйти KRL_FL-86…" at bounding box center [666, 317] width 1332 height 634
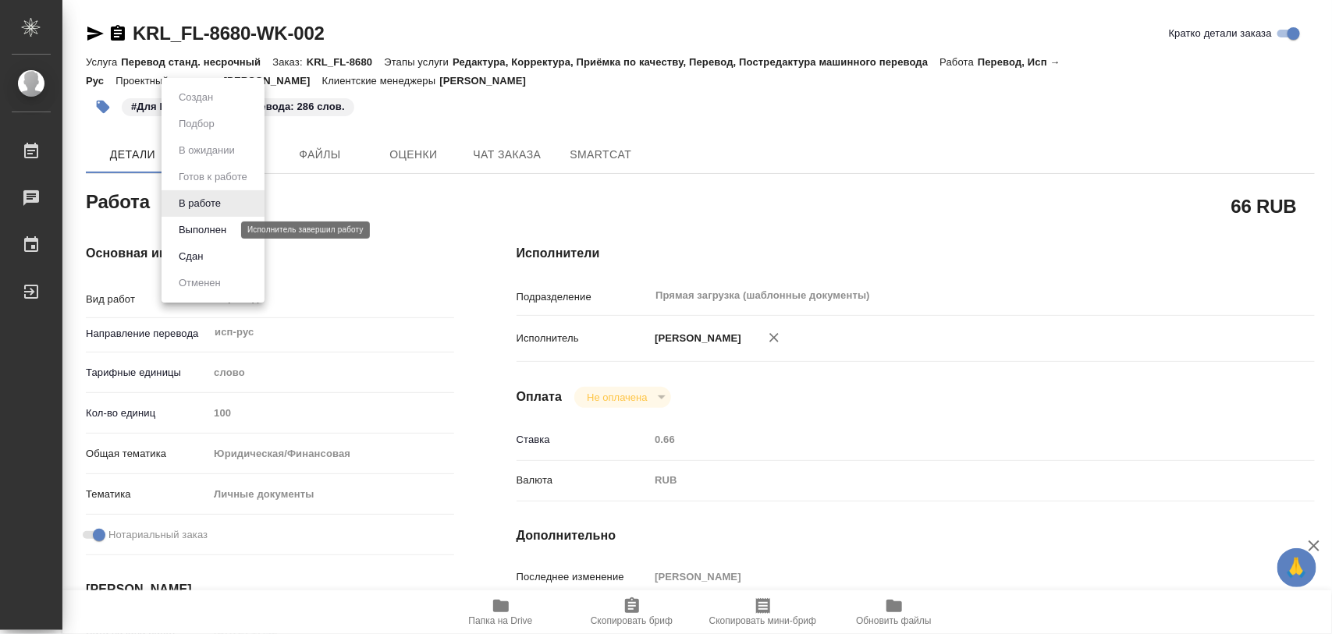
click at [208, 231] on button "Выполнен" at bounding box center [202, 230] width 57 height 17
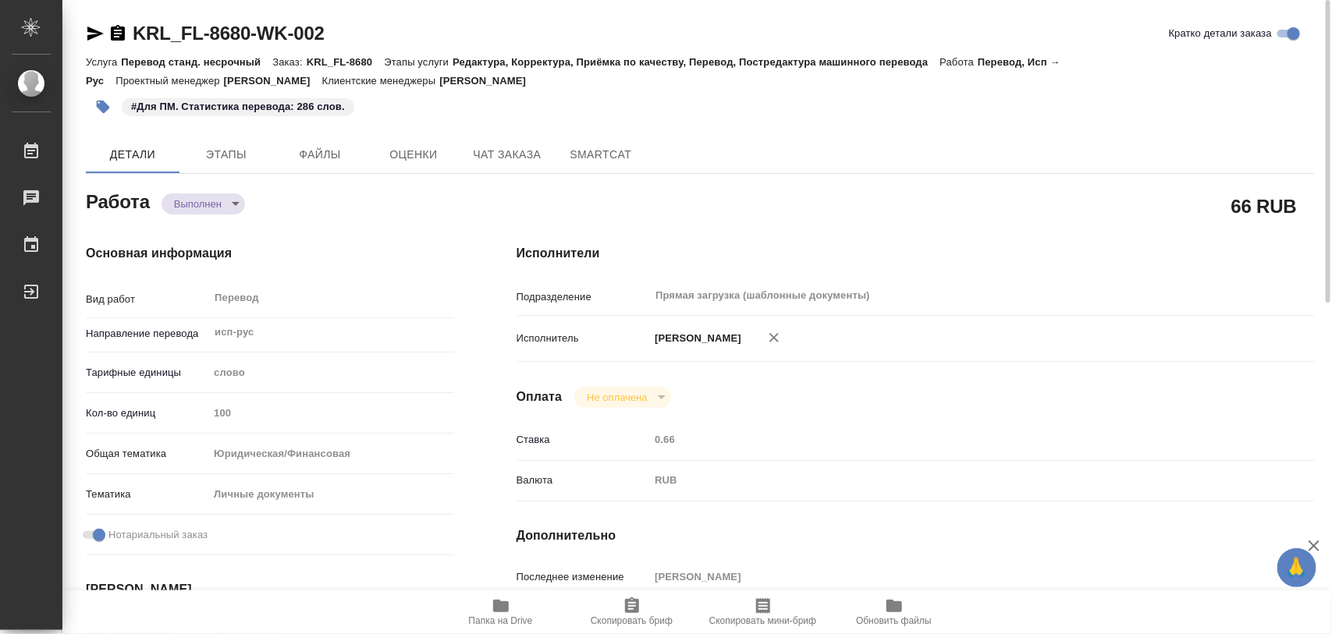
type textarea "x"
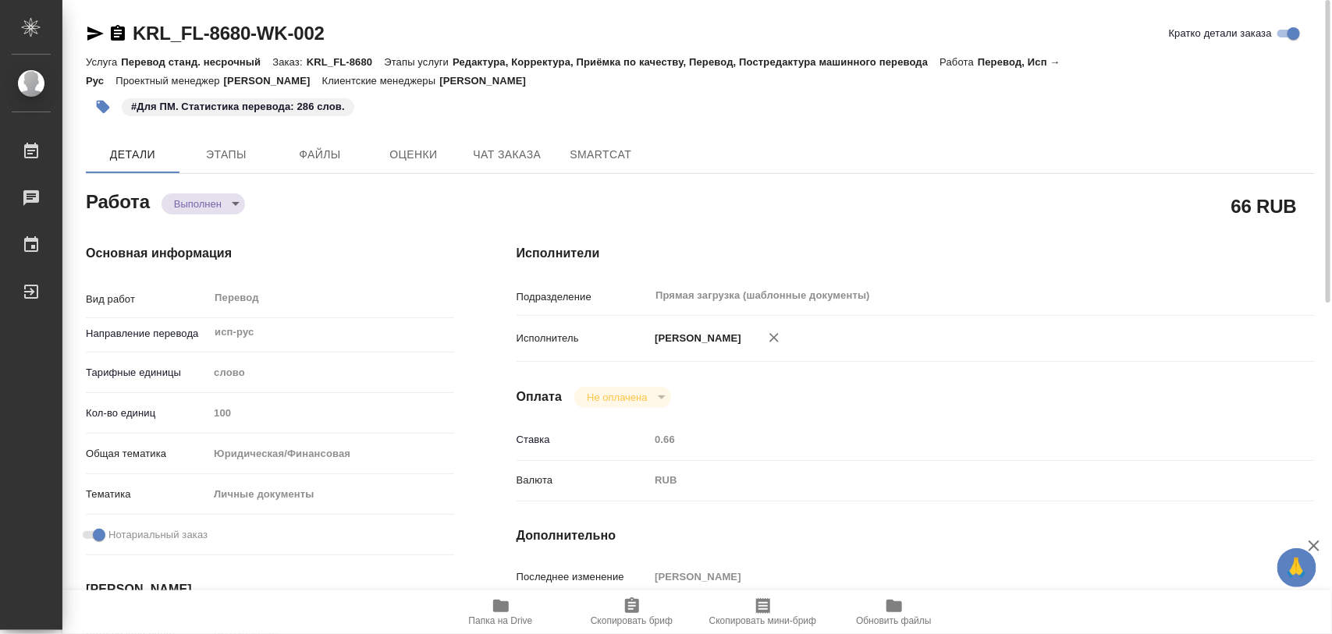
type textarea "x"
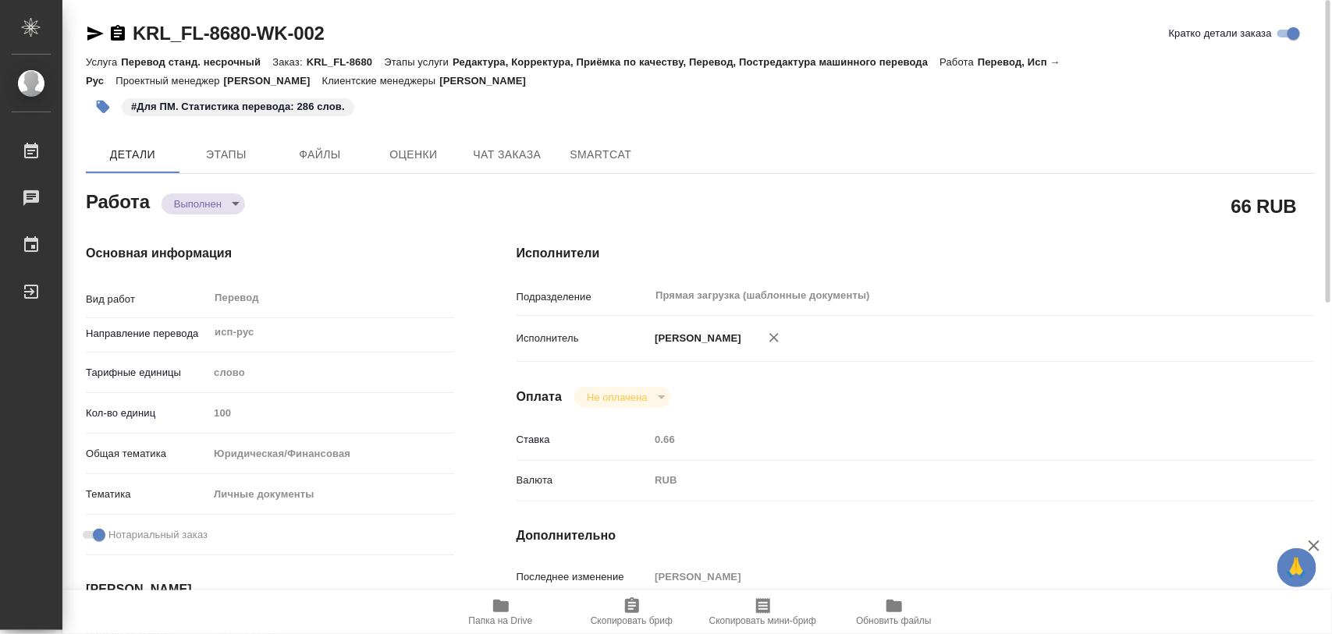
type textarea "x"
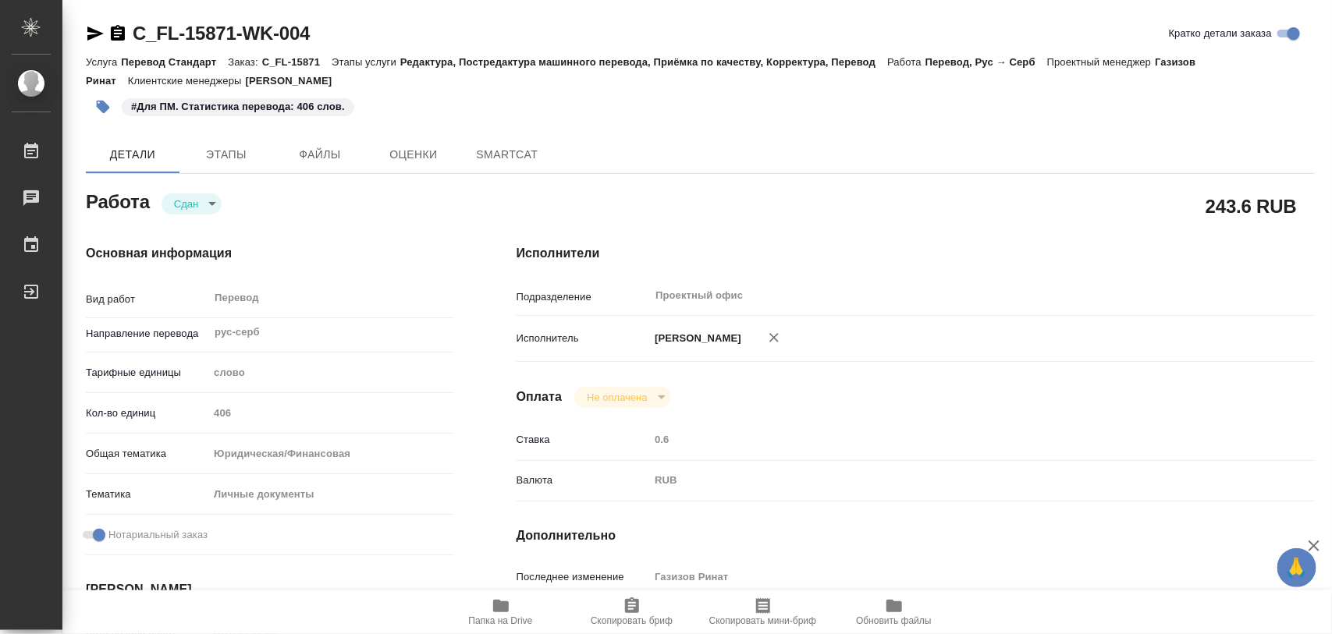
type textarea "x"
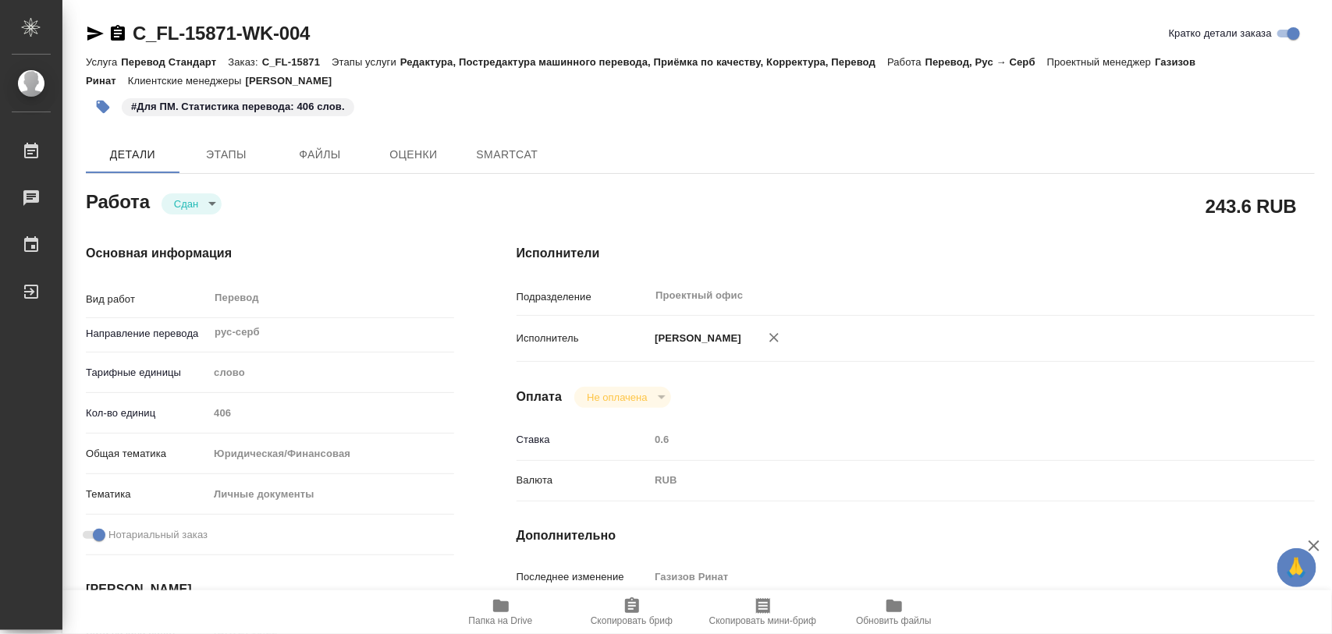
type textarea "x"
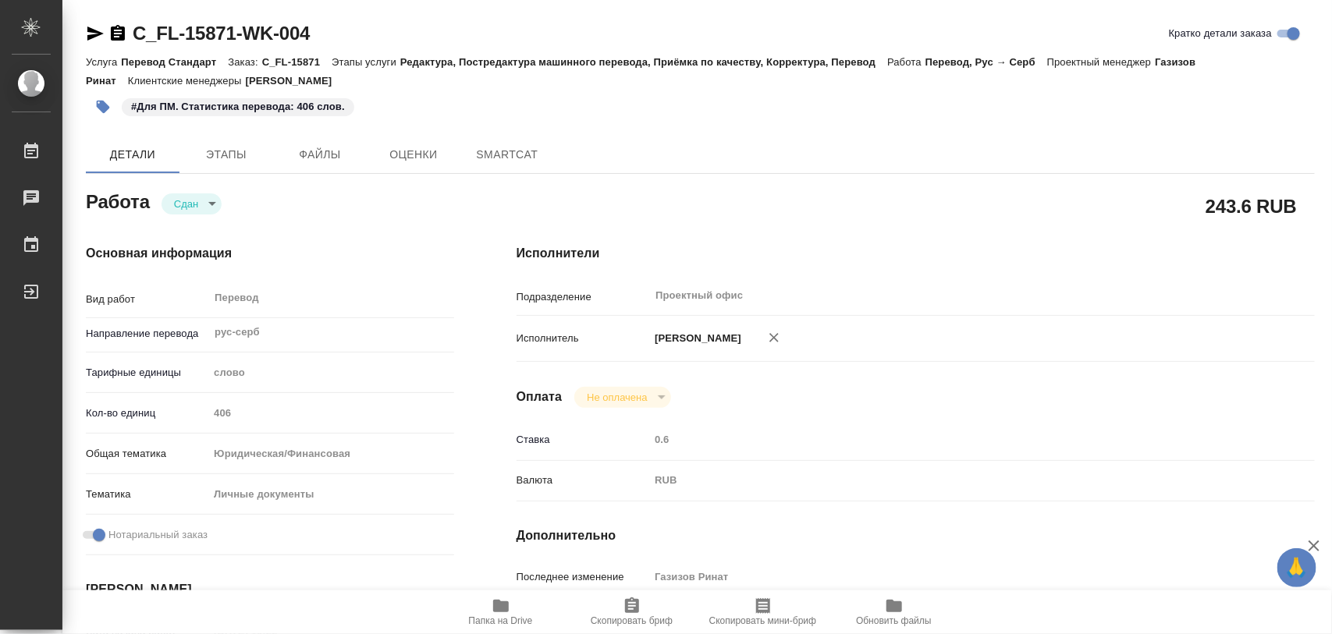
type textarea "x"
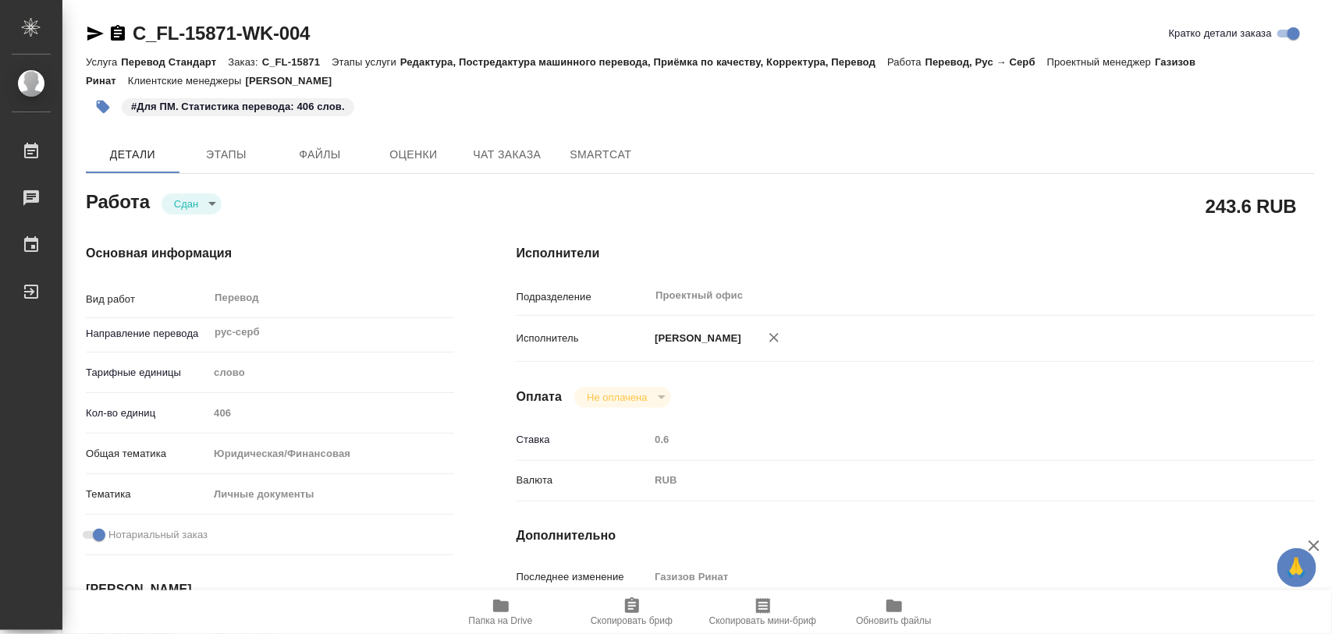
type textarea "x"
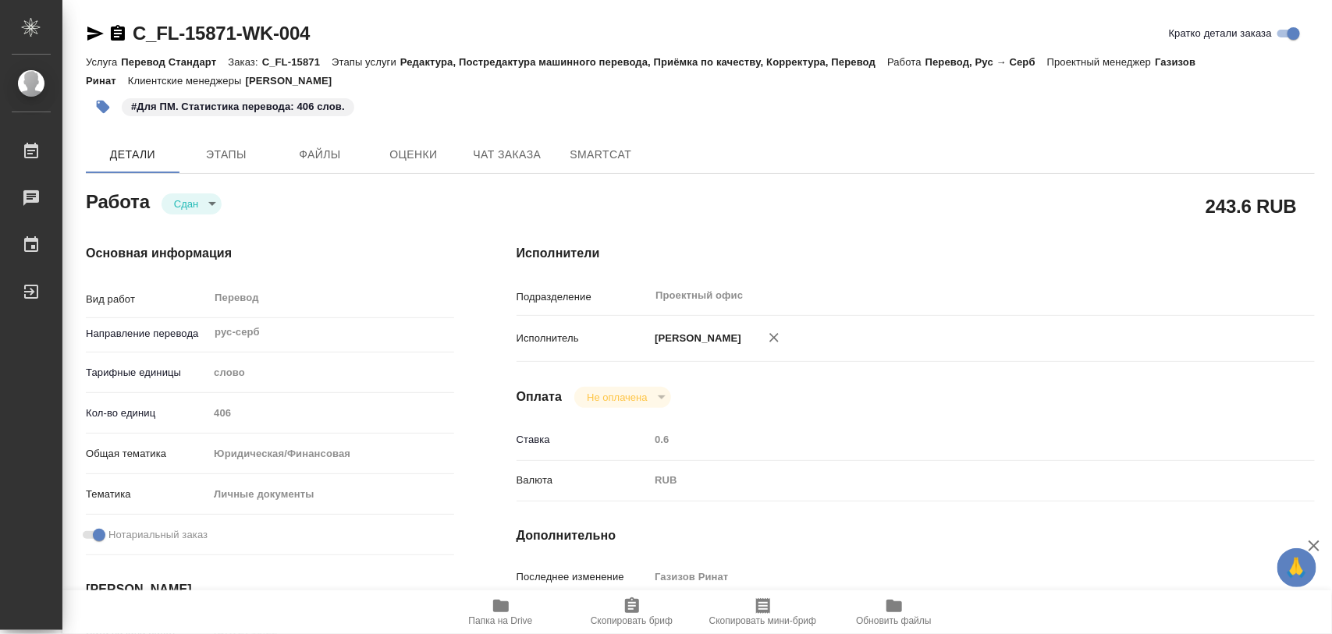
type textarea "x"
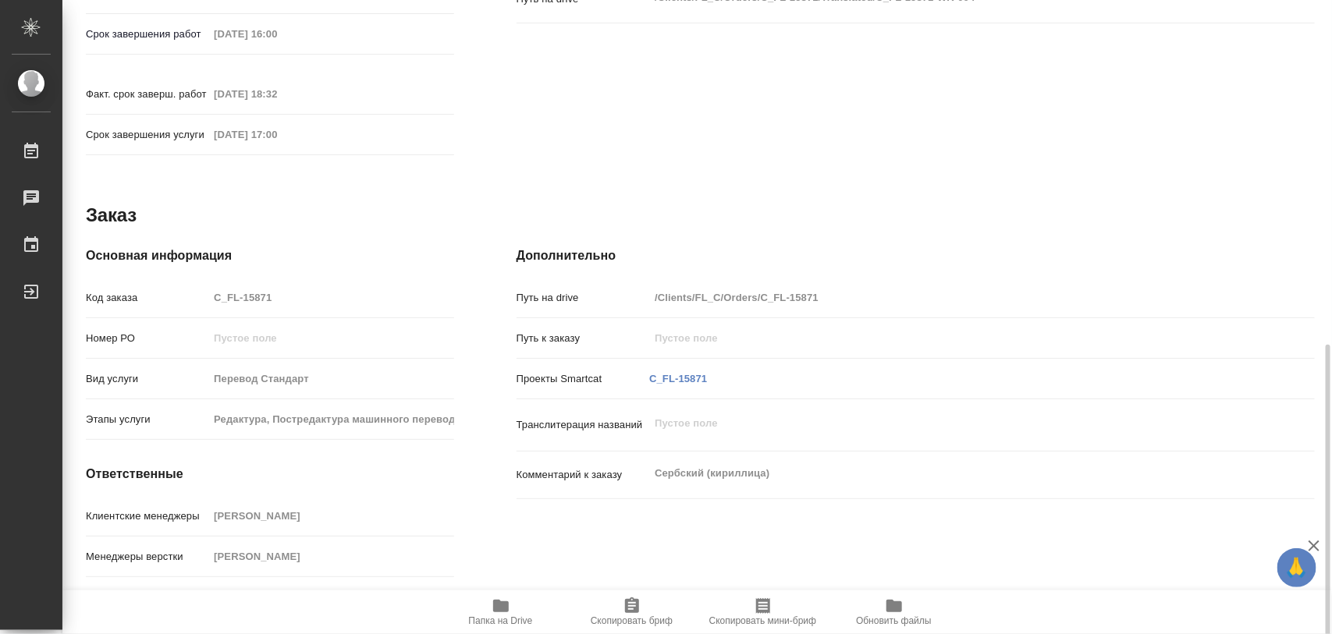
scroll to position [695, 0]
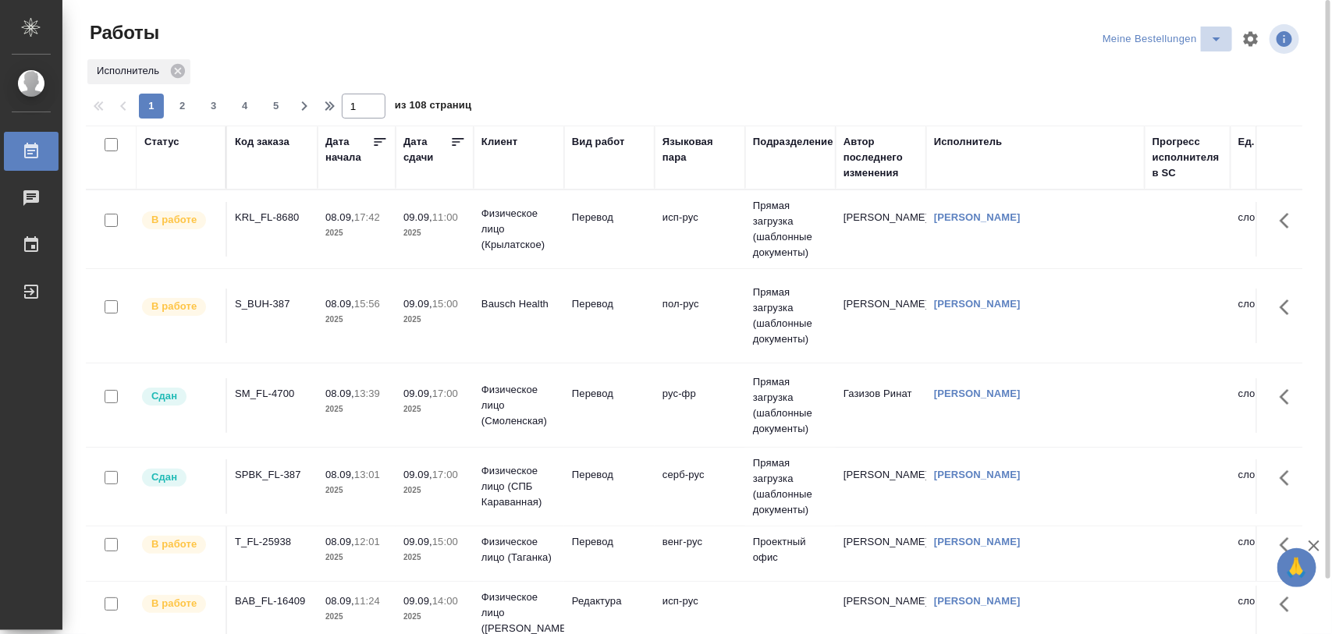
click at [1219, 36] on icon "split button" at bounding box center [1216, 39] width 19 height 19
click at [1191, 71] on li "Стандартные настройки" at bounding box center [1166, 70] width 150 height 25
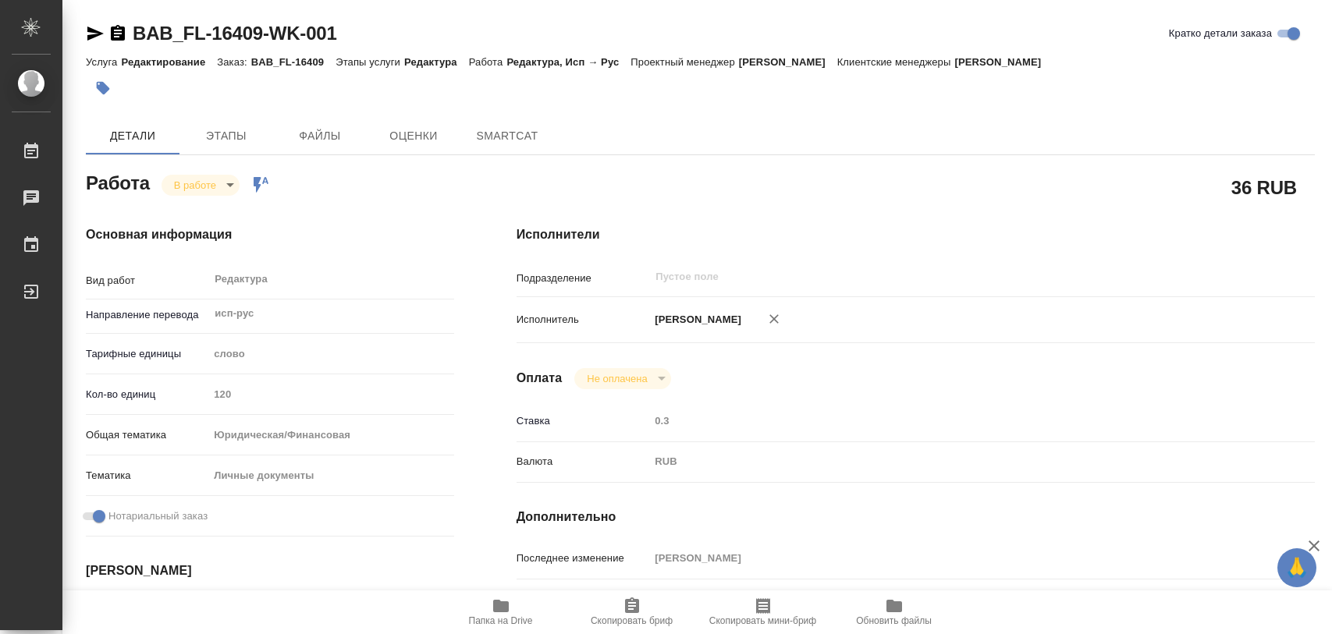
type textarea "x"
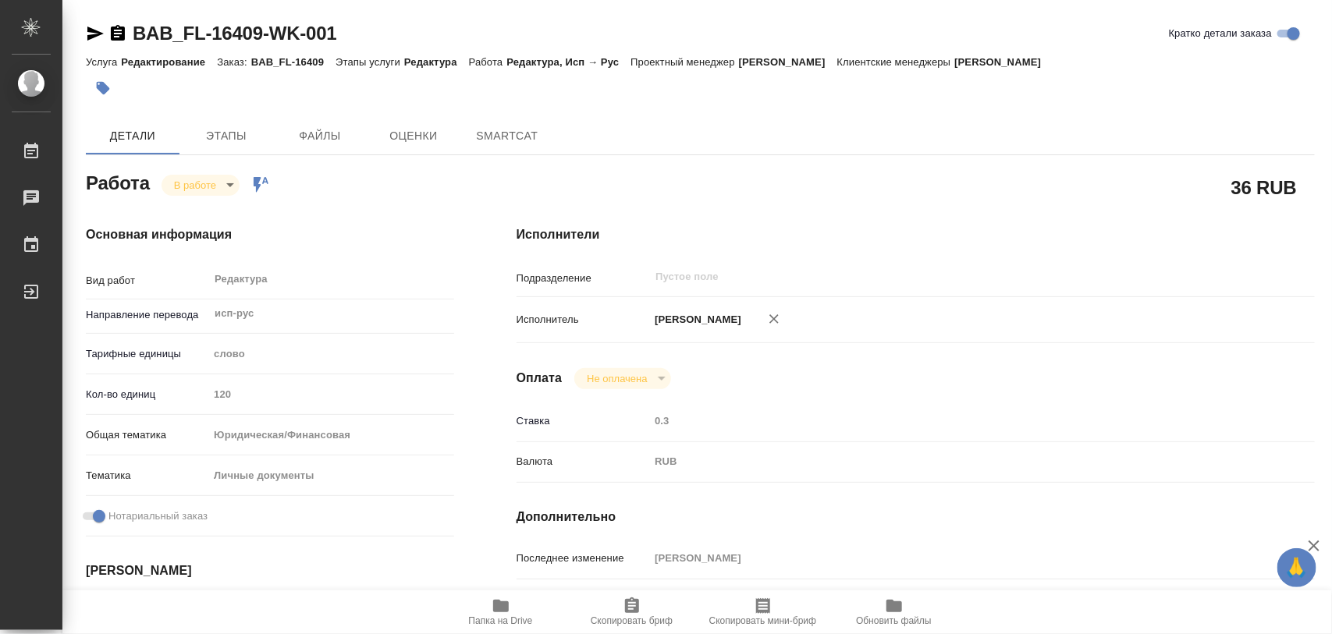
type textarea "x"
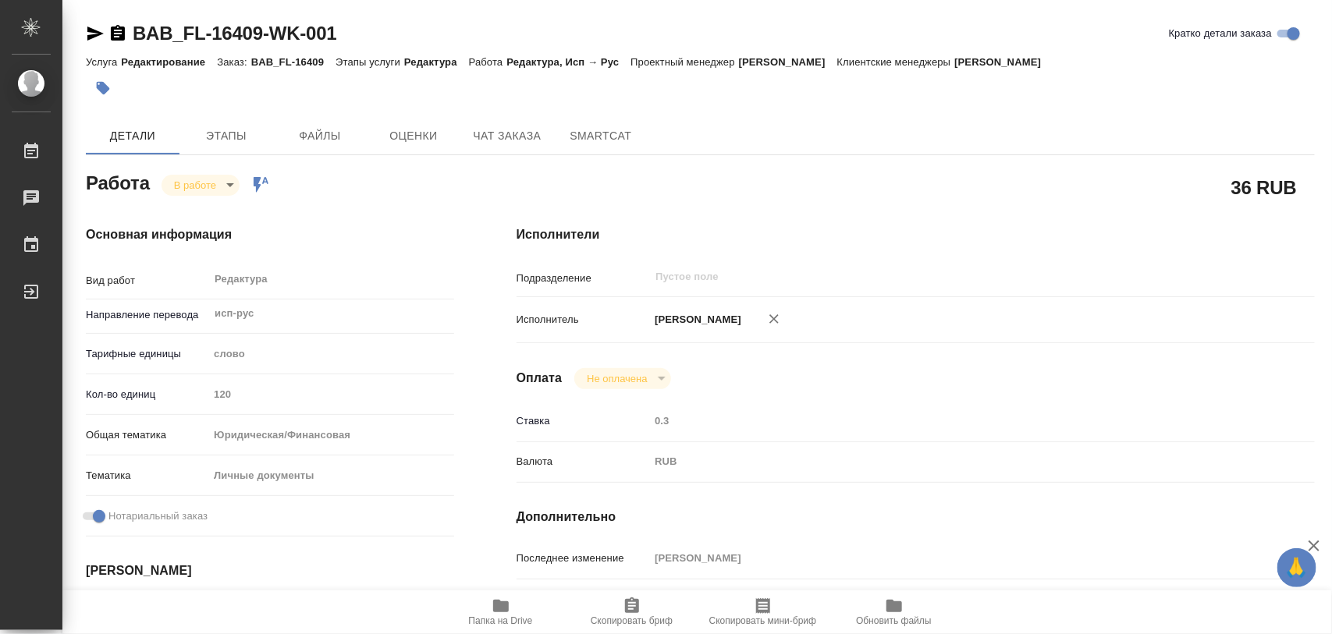
type textarea "x"
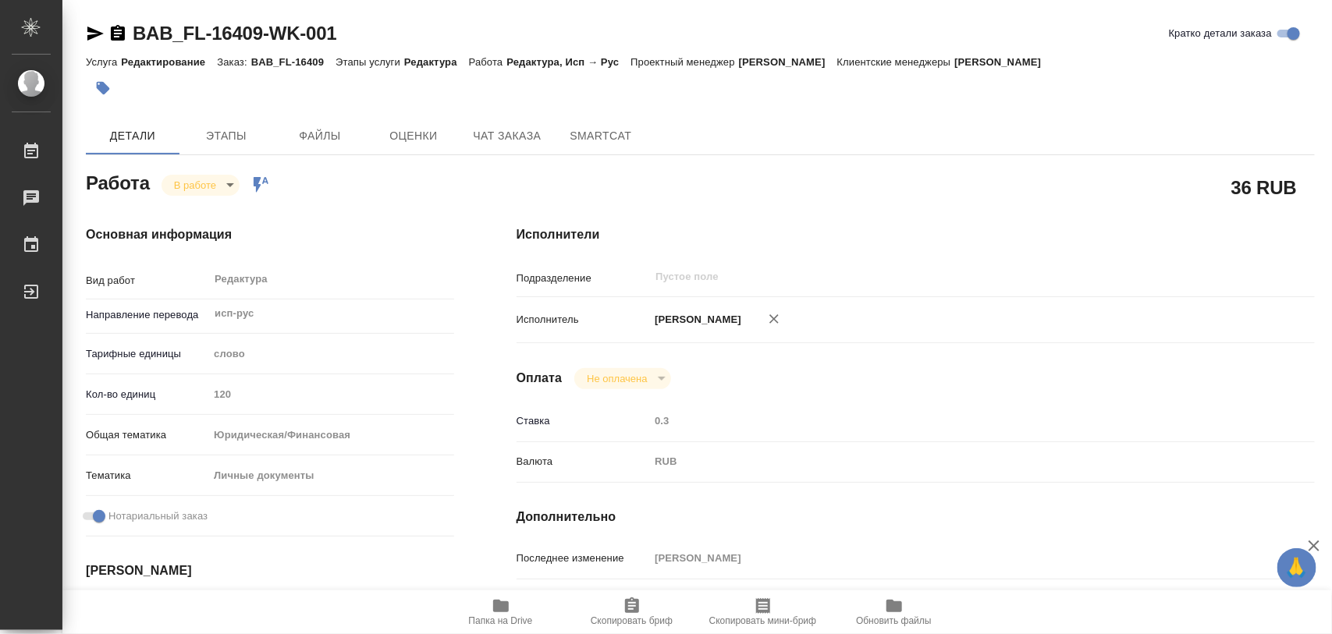
click at [500, 595] on button "Папка на Drive" at bounding box center [500, 613] width 131 height 44
type textarea "x"
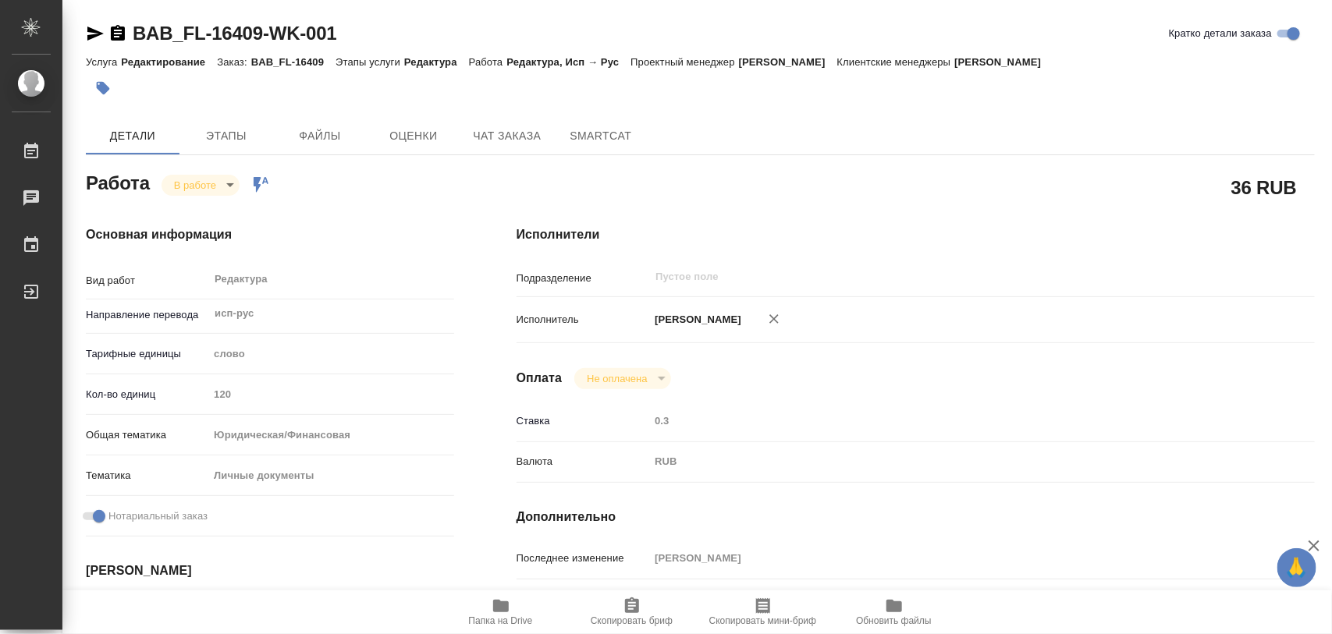
type textarea "x"
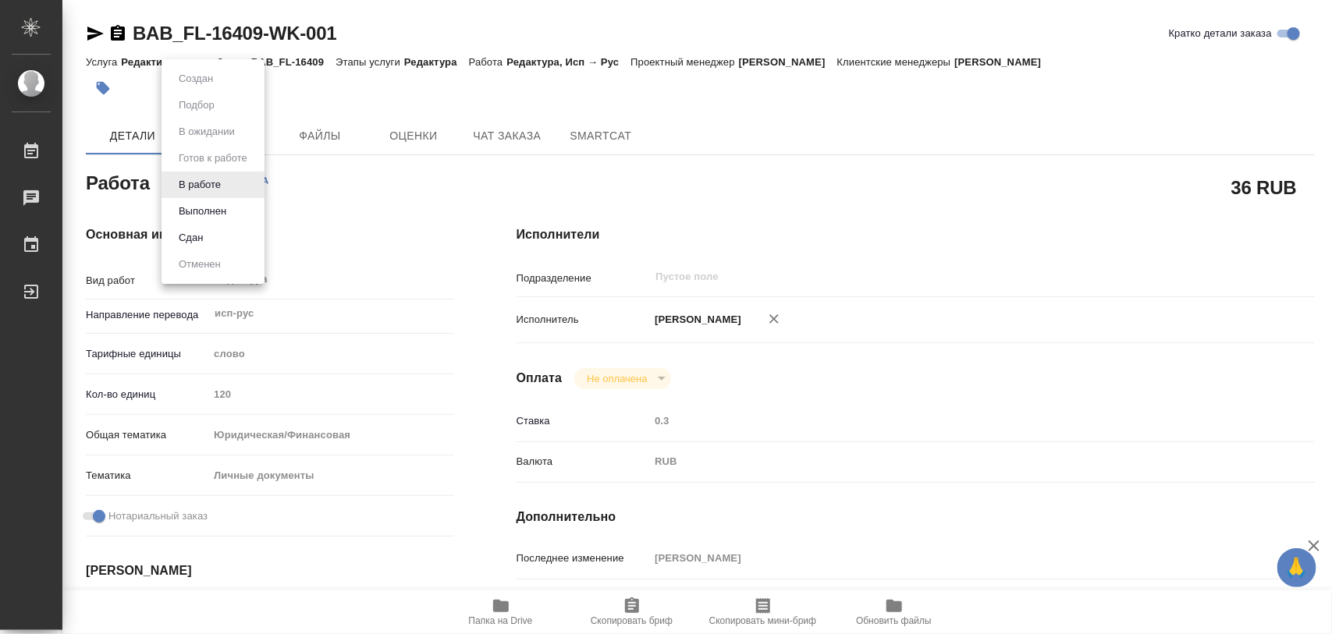
click at [224, 184] on body "🙏 .cls-1 fill:#fff; AWATERA Iglakov Maksim Работы 0 Чаты График Выйти BAB_FL-16…" at bounding box center [666, 317] width 1332 height 634
click at [201, 207] on button "Выполнен" at bounding box center [202, 211] width 57 height 17
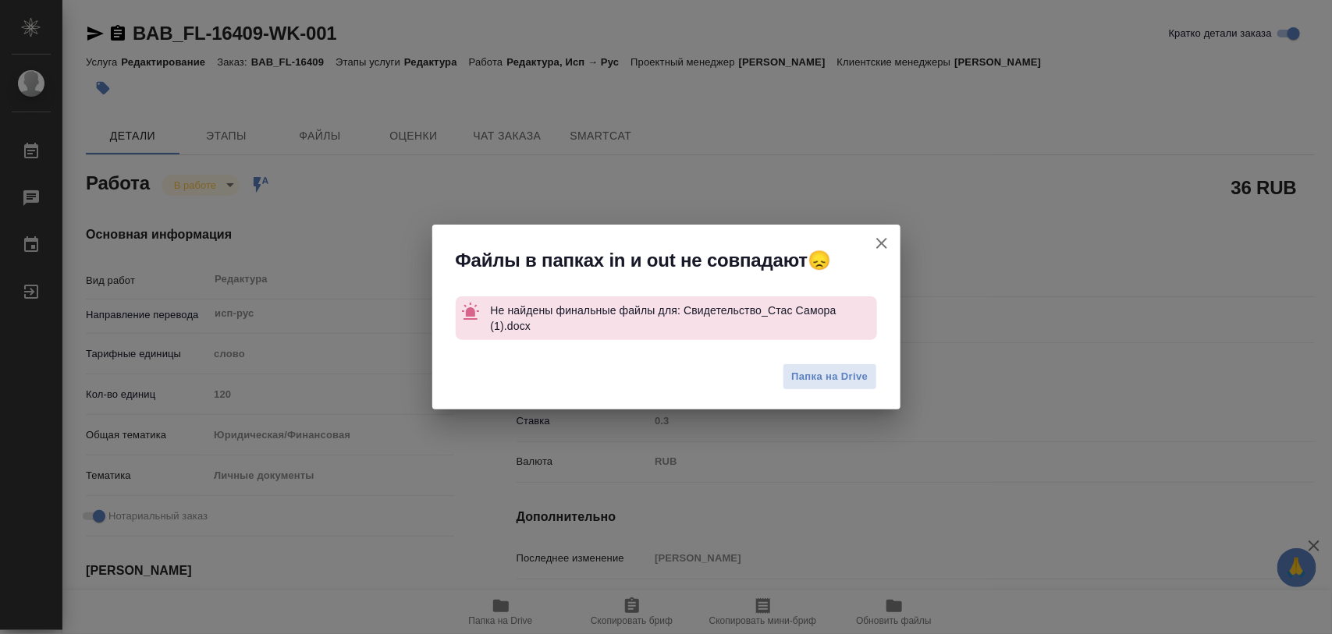
type textarea "x"
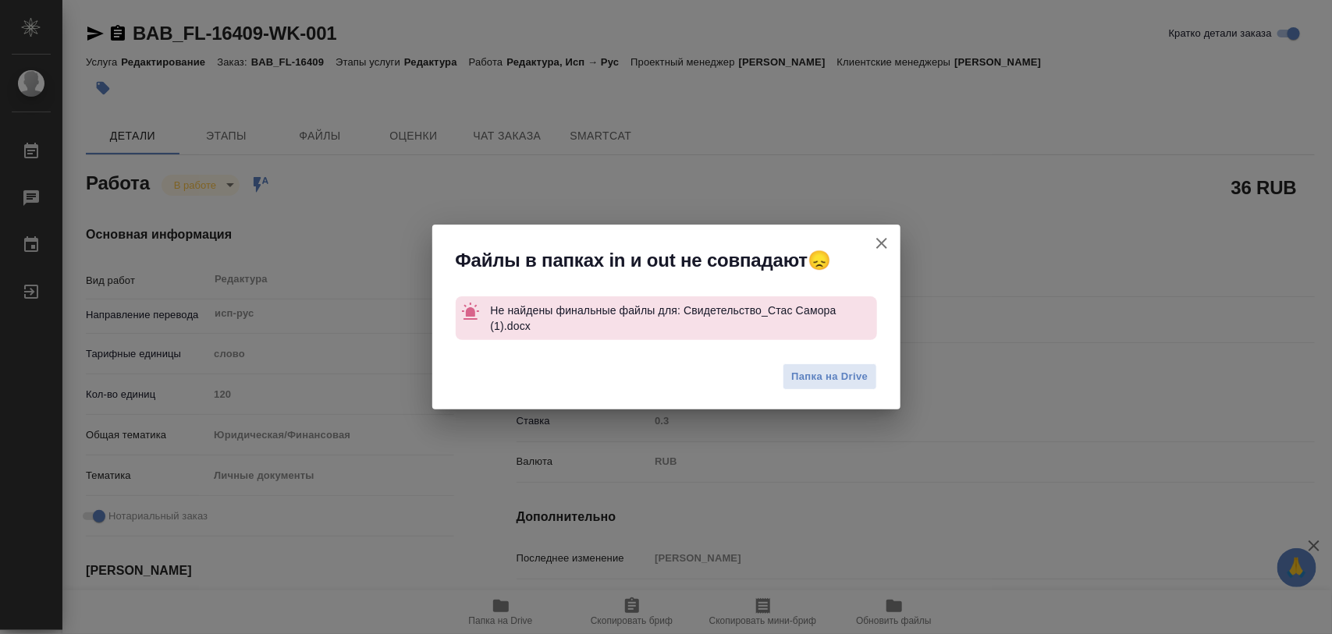
type textarea "x"
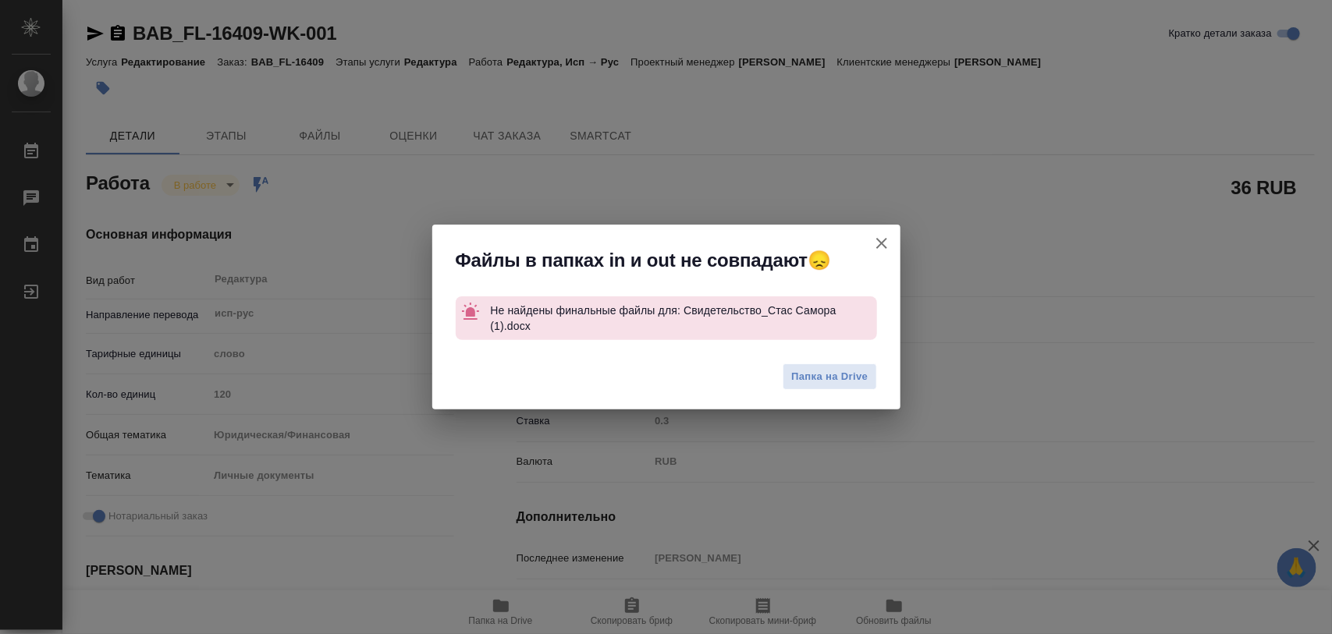
type textarea "x"
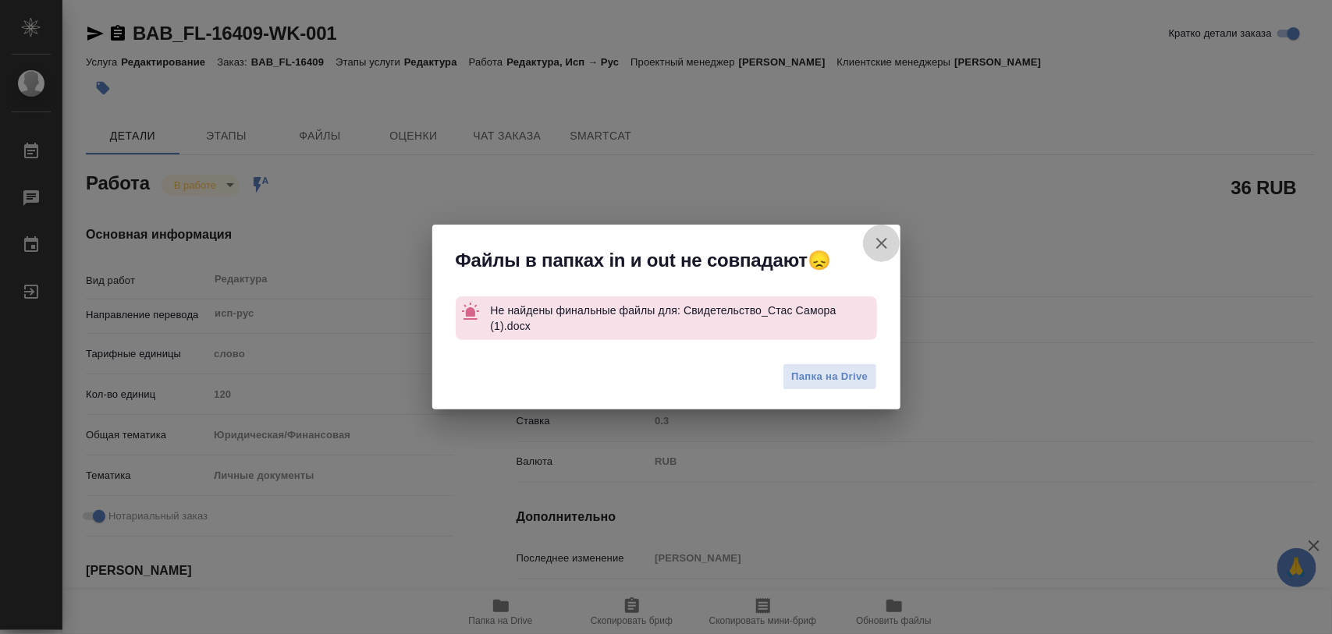
click at [883, 240] on icon "button" at bounding box center [881, 243] width 11 height 11
type textarea "x"
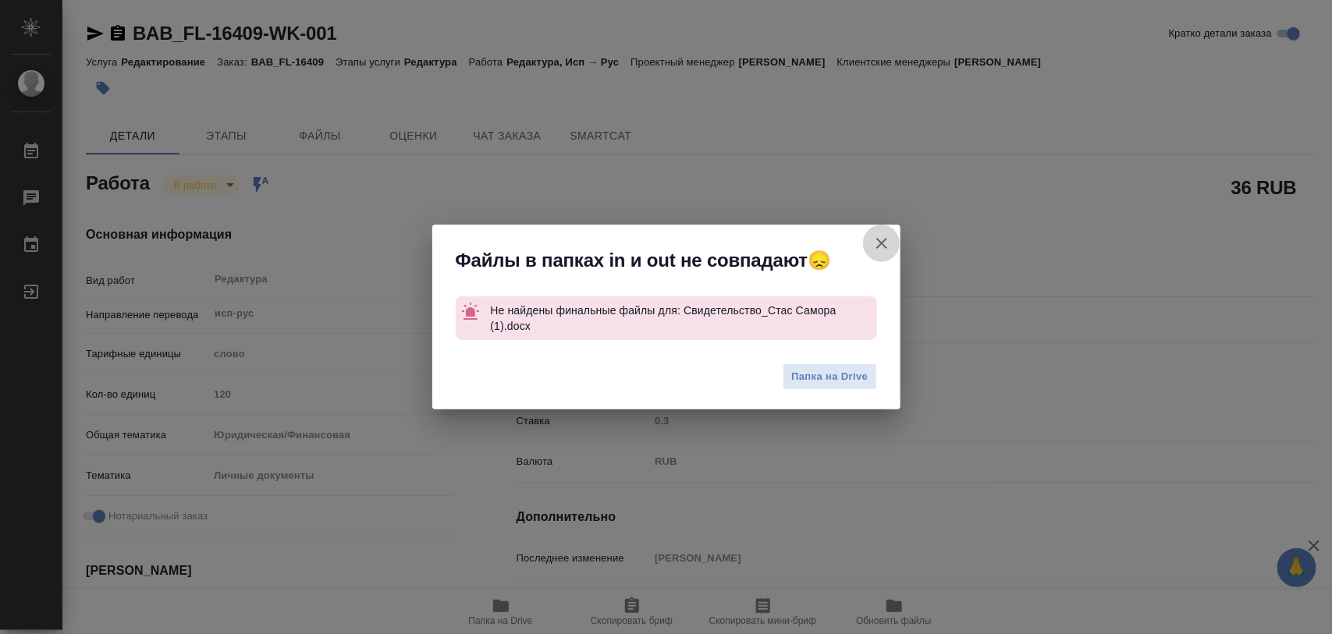
type textarea "x"
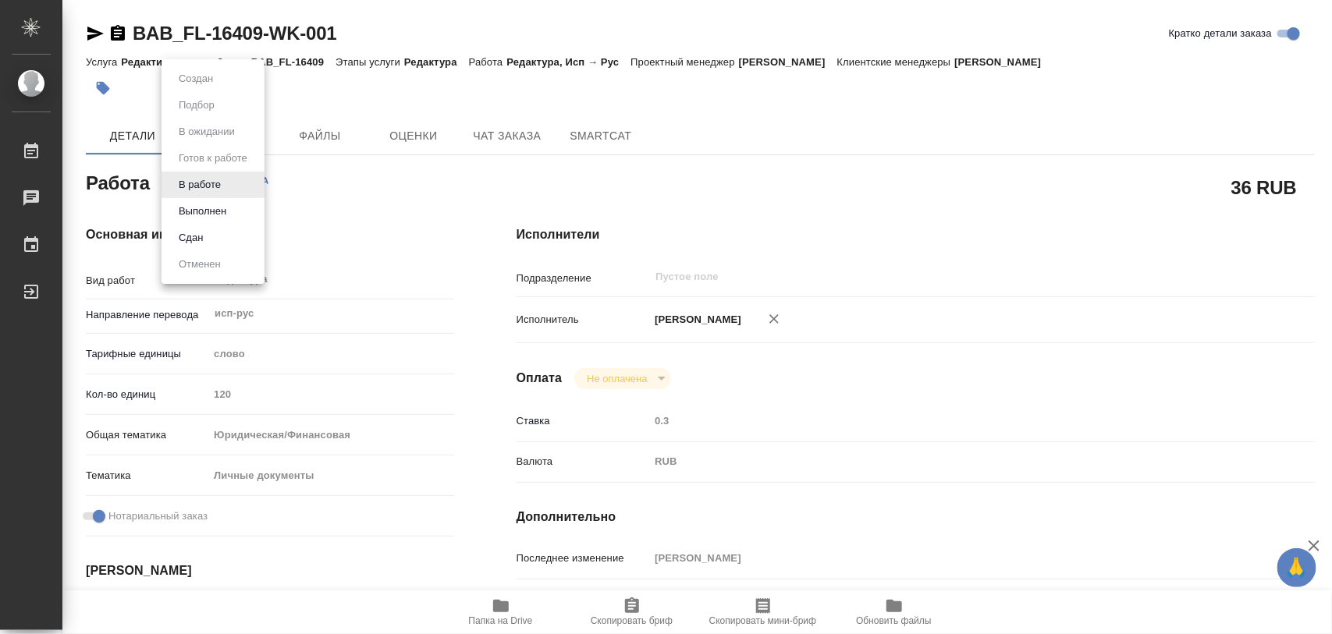
click at [229, 183] on body "🙏 .cls-1 fill:#fff; AWATERA Iglakov Maksim Работы 0 Чаты График Выйти BAB_FL-16…" at bounding box center [666, 317] width 1332 height 634
click at [463, 31] on div at bounding box center [666, 317] width 1332 height 634
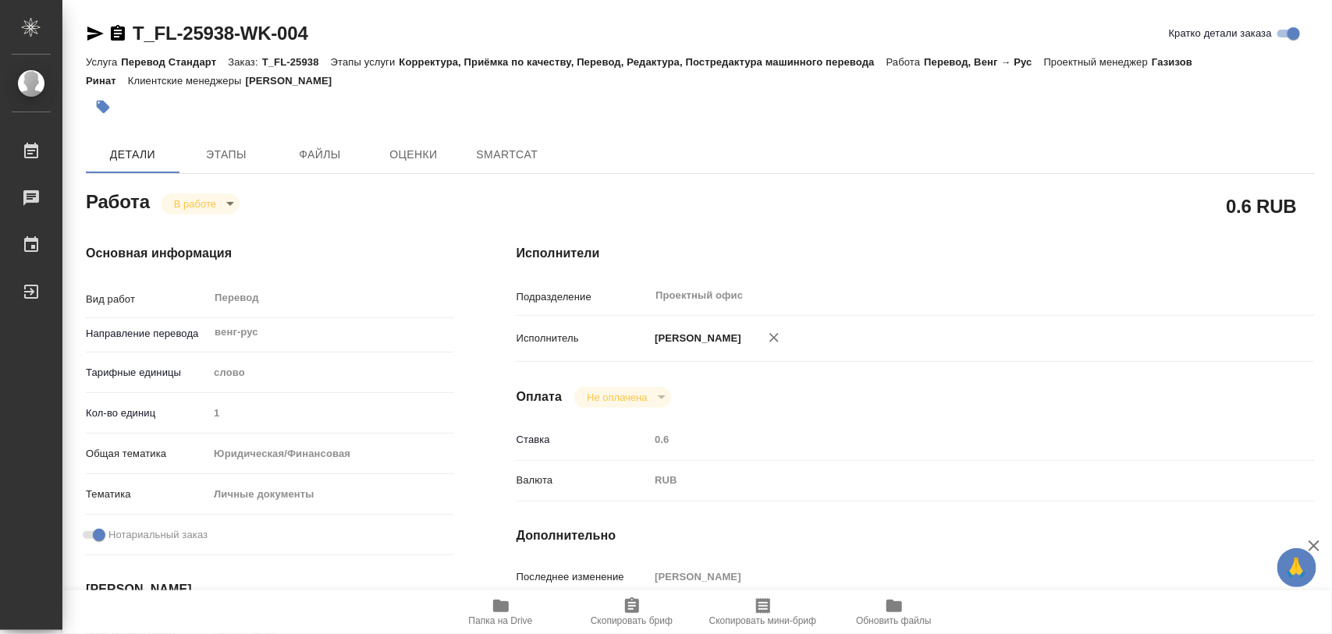
type textarea "x"
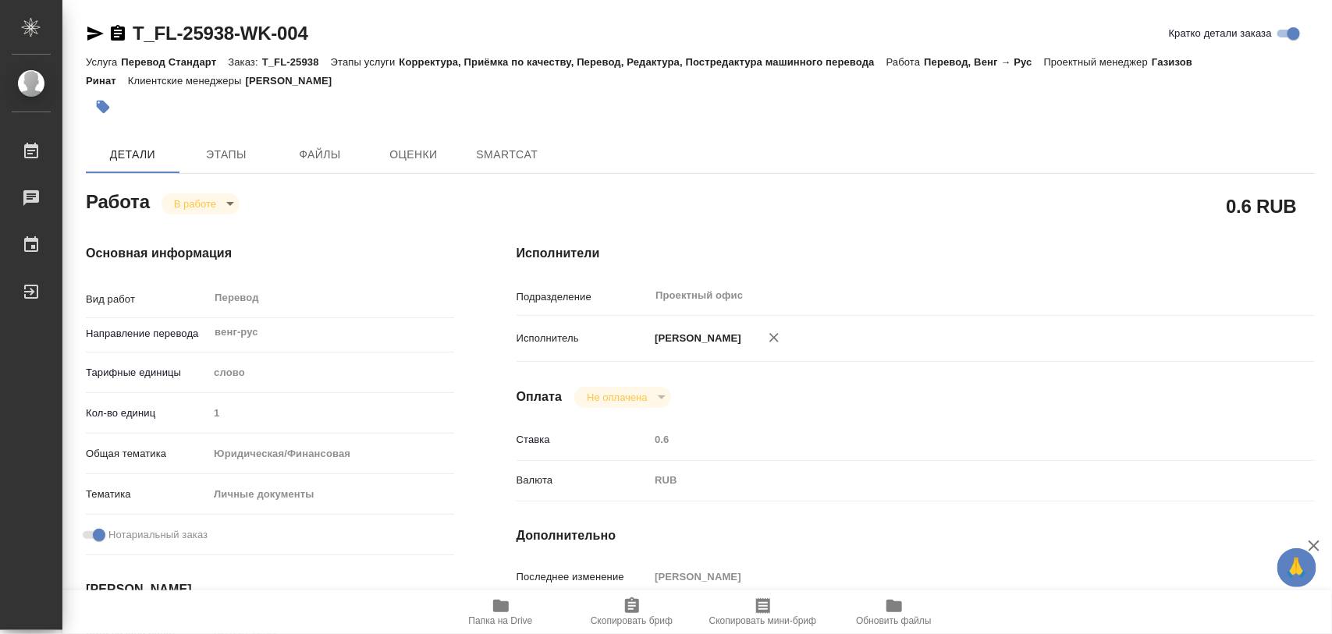
type textarea "x"
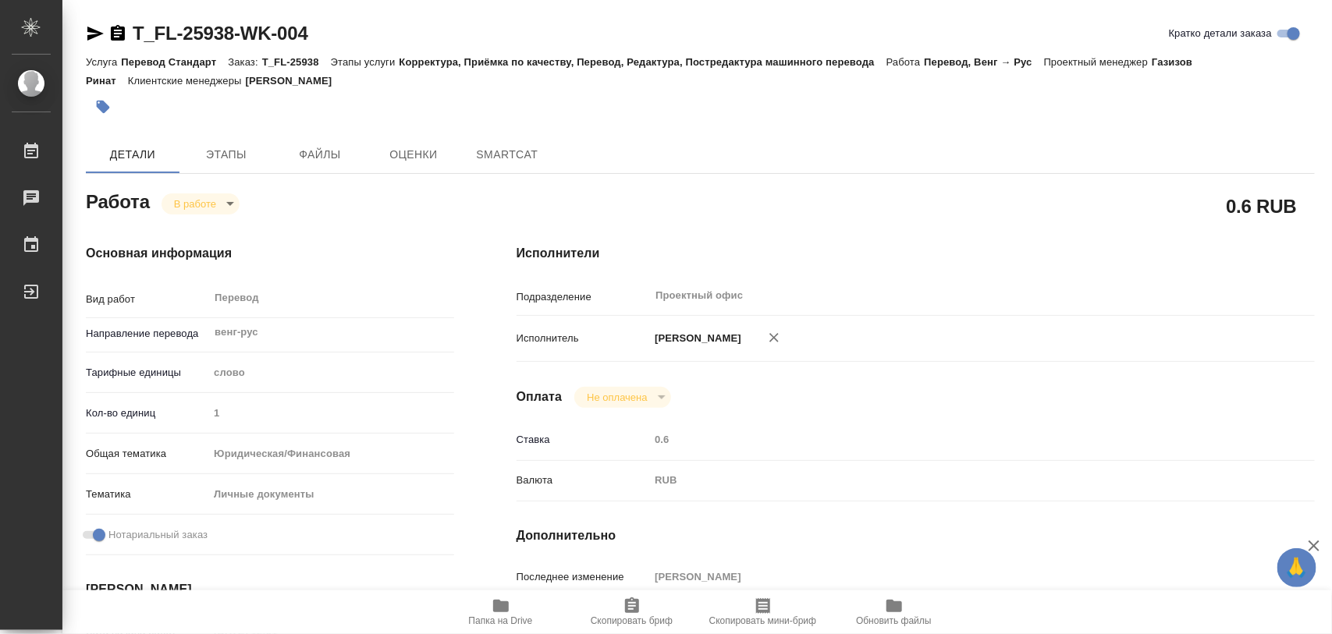
type textarea "x"
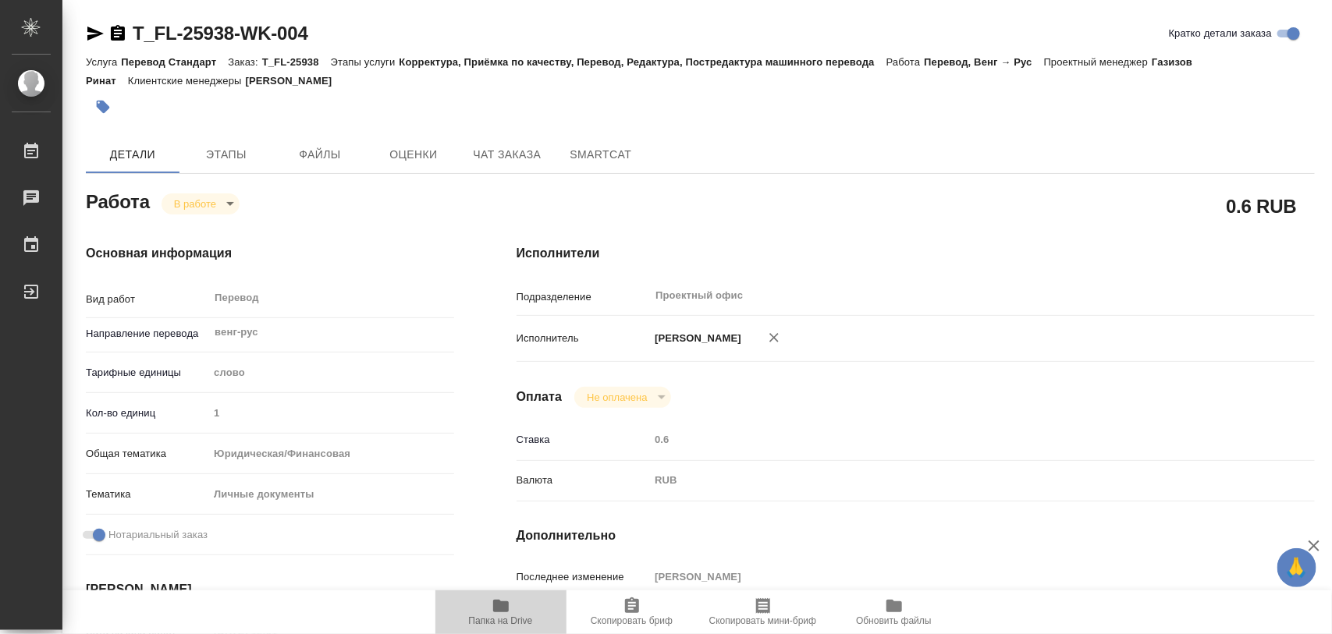
click at [507, 606] on icon "button" at bounding box center [501, 606] width 16 height 12
type textarea "x"
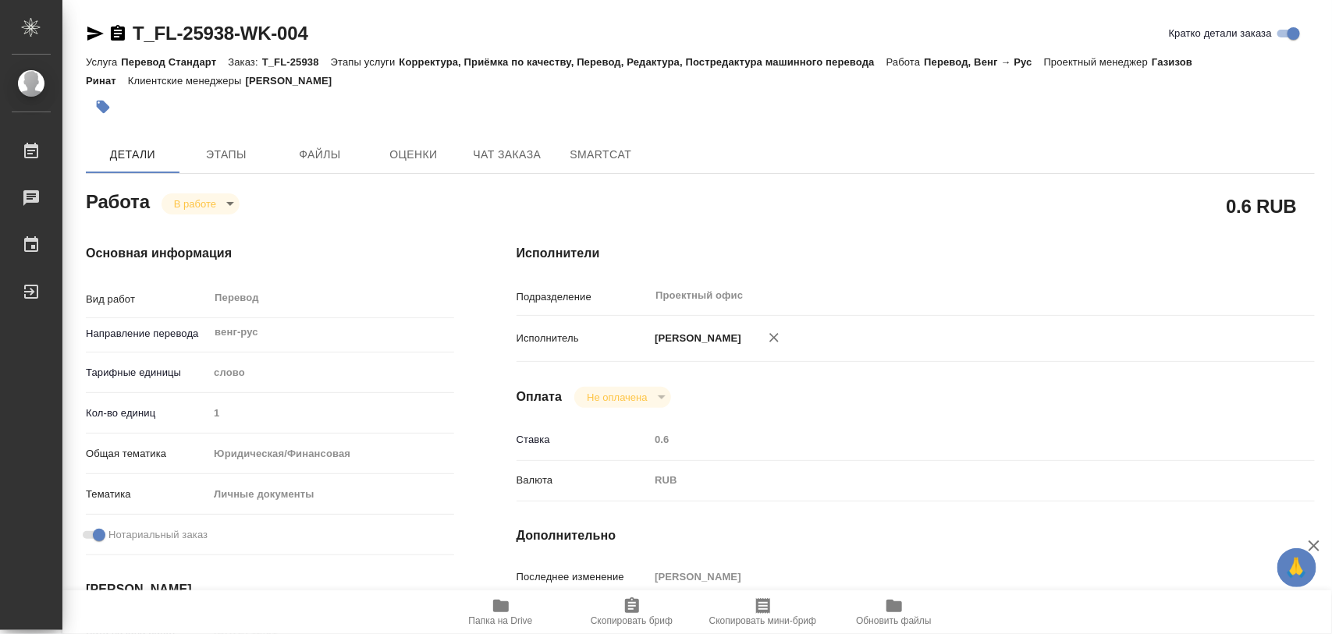
type textarea "x"
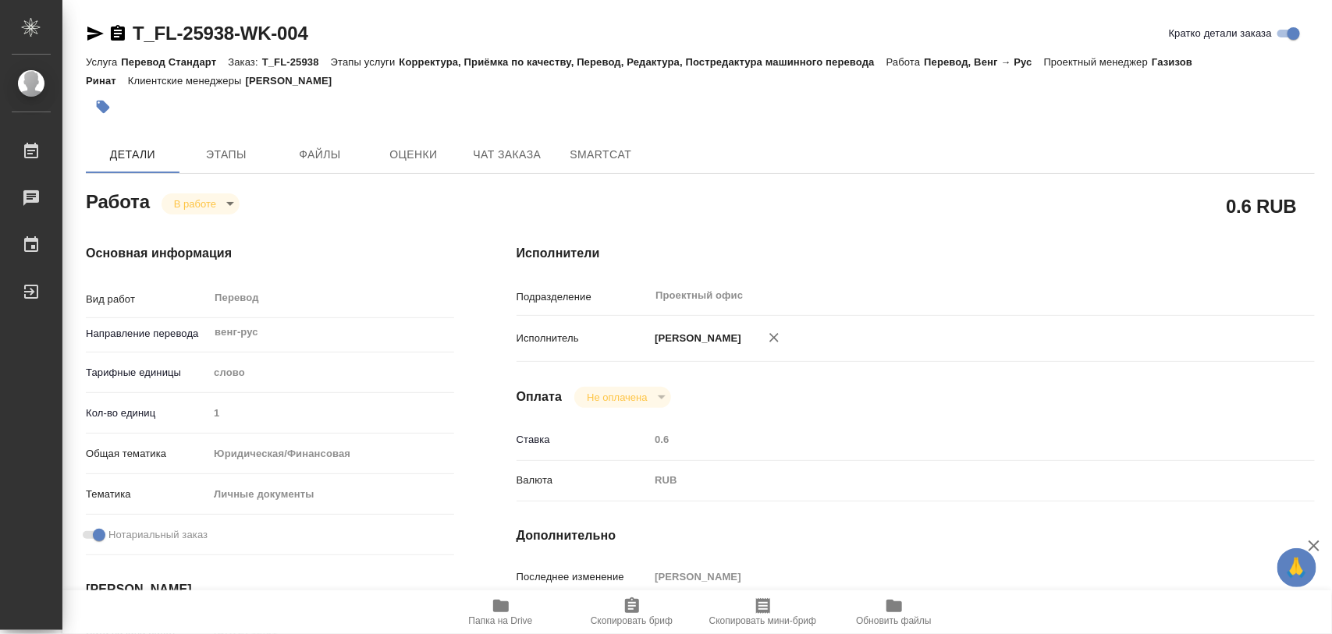
type textarea "x"
click at [234, 156] on span "Этапы" at bounding box center [226, 155] width 75 height 20
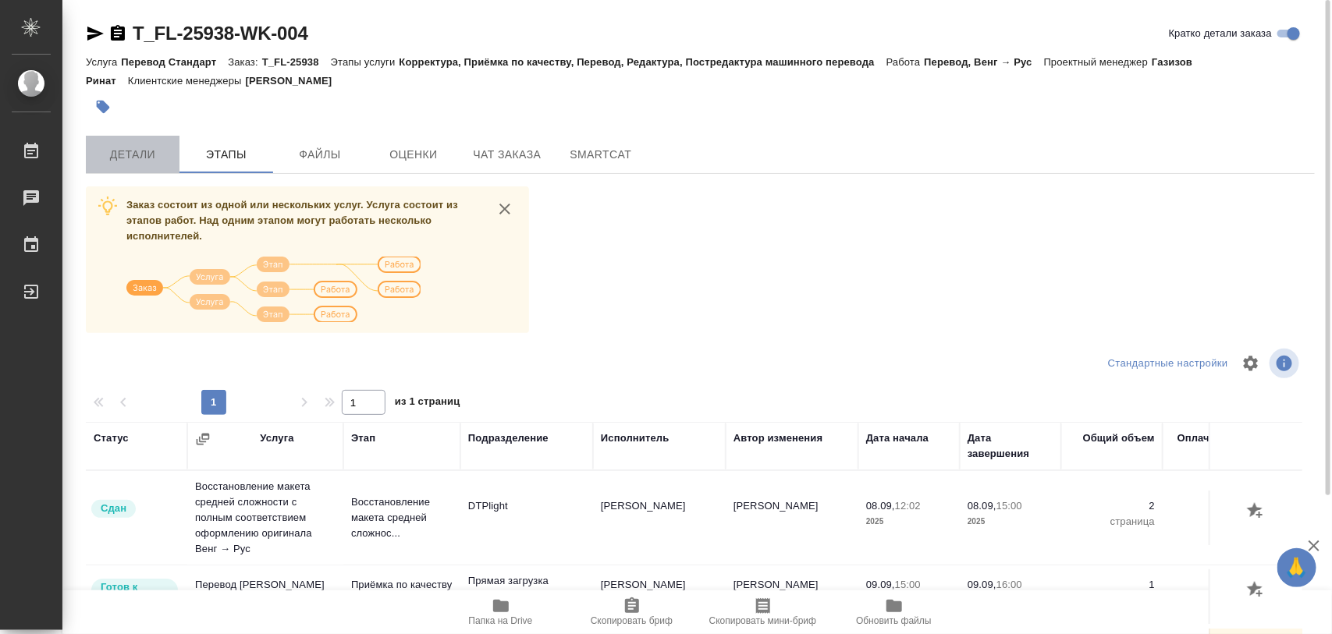
click at [150, 151] on span "Детали" at bounding box center [132, 155] width 75 height 20
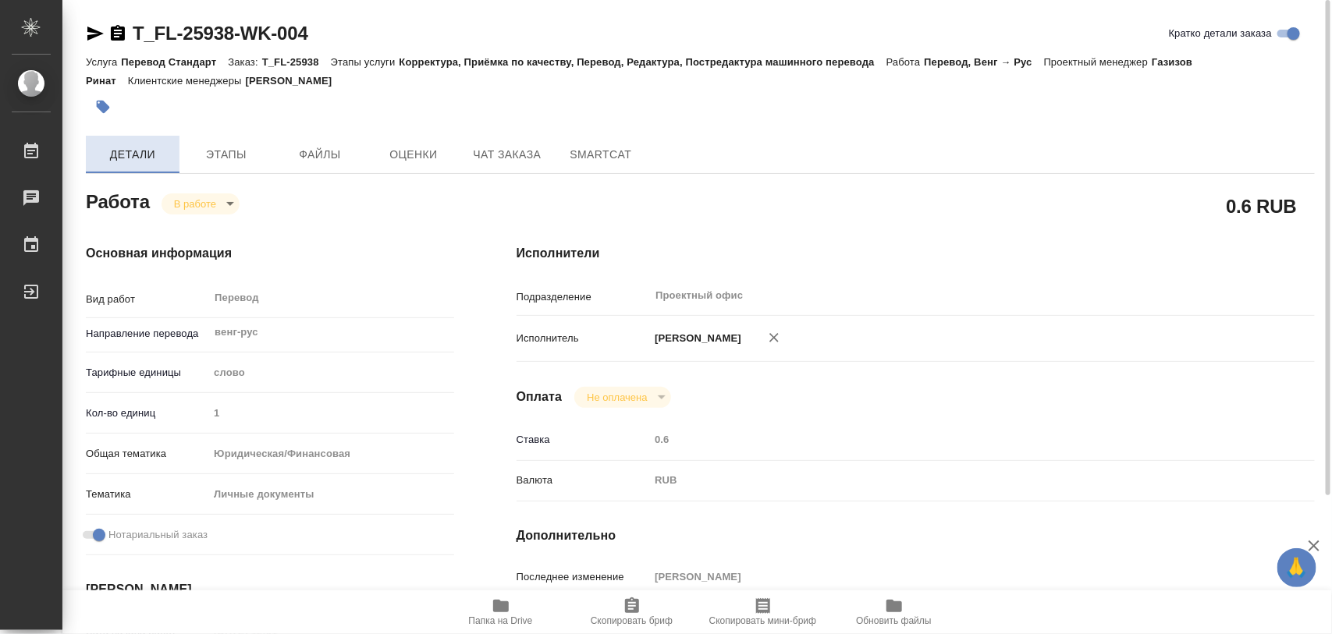
type textarea "x"
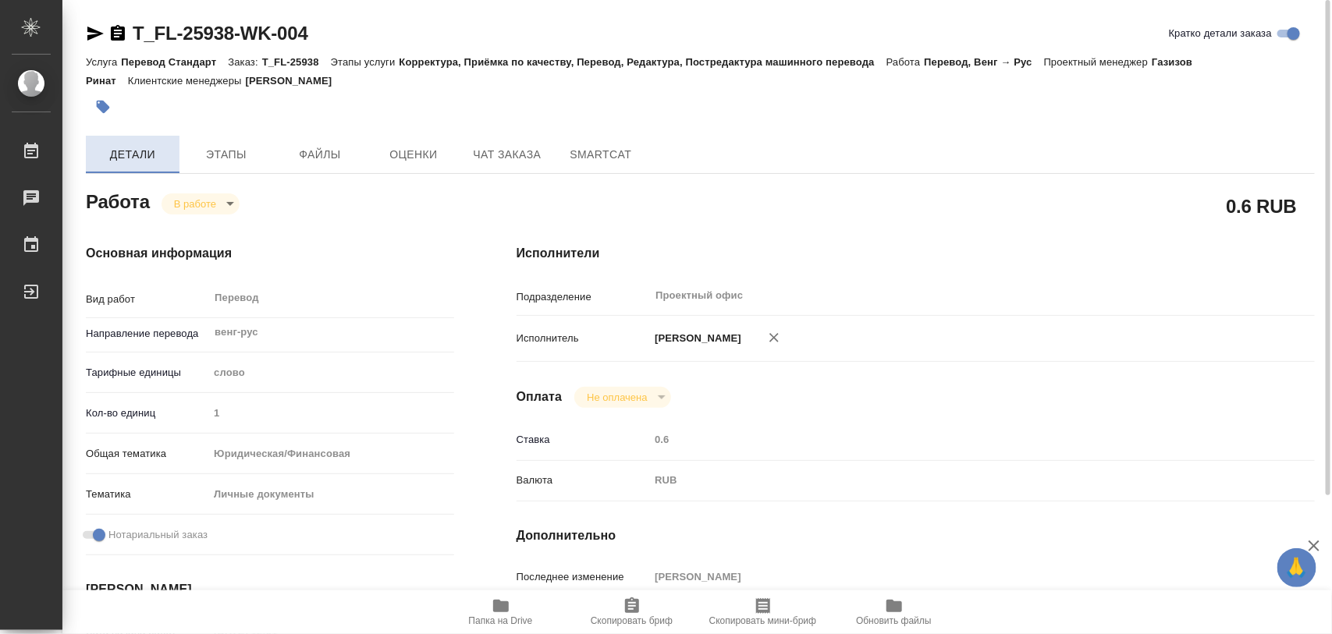
type textarea "x"
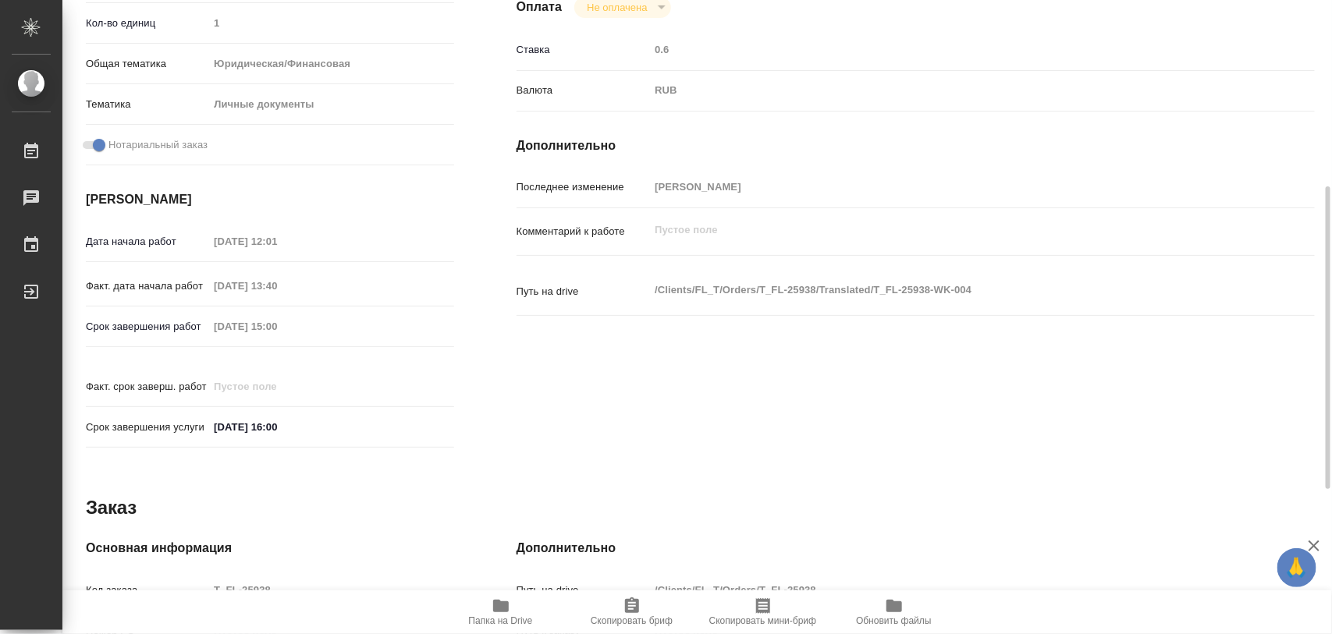
type textarea "x"
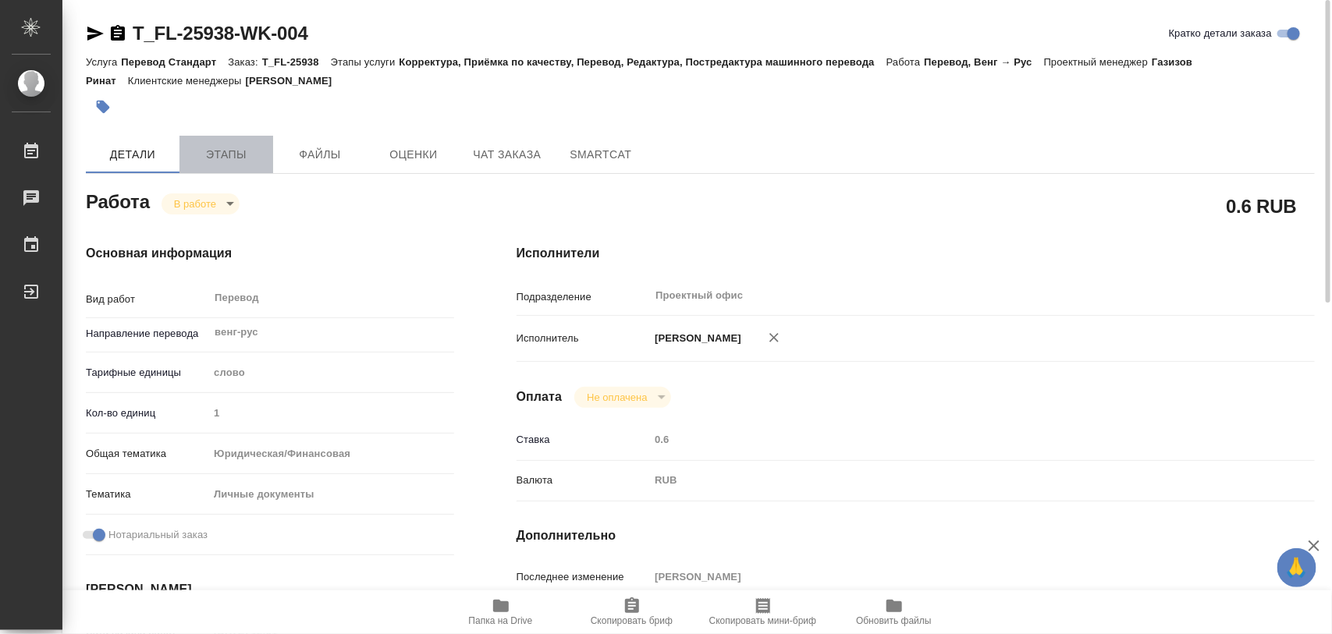
click at [213, 152] on span "Этапы" at bounding box center [226, 155] width 75 height 20
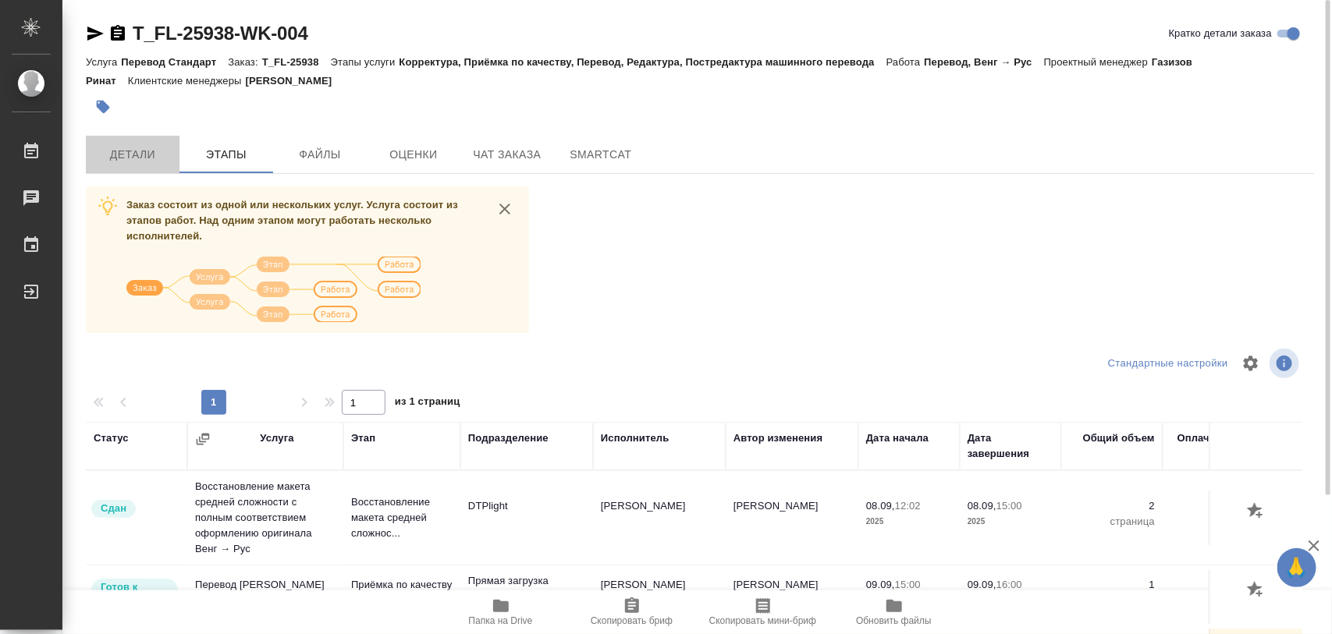
drag, startPoint x: 127, startPoint y: 152, endPoint x: 548, endPoint y: 620, distance: 629.8
click at [130, 154] on span "Детали" at bounding box center [132, 155] width 75 height 20
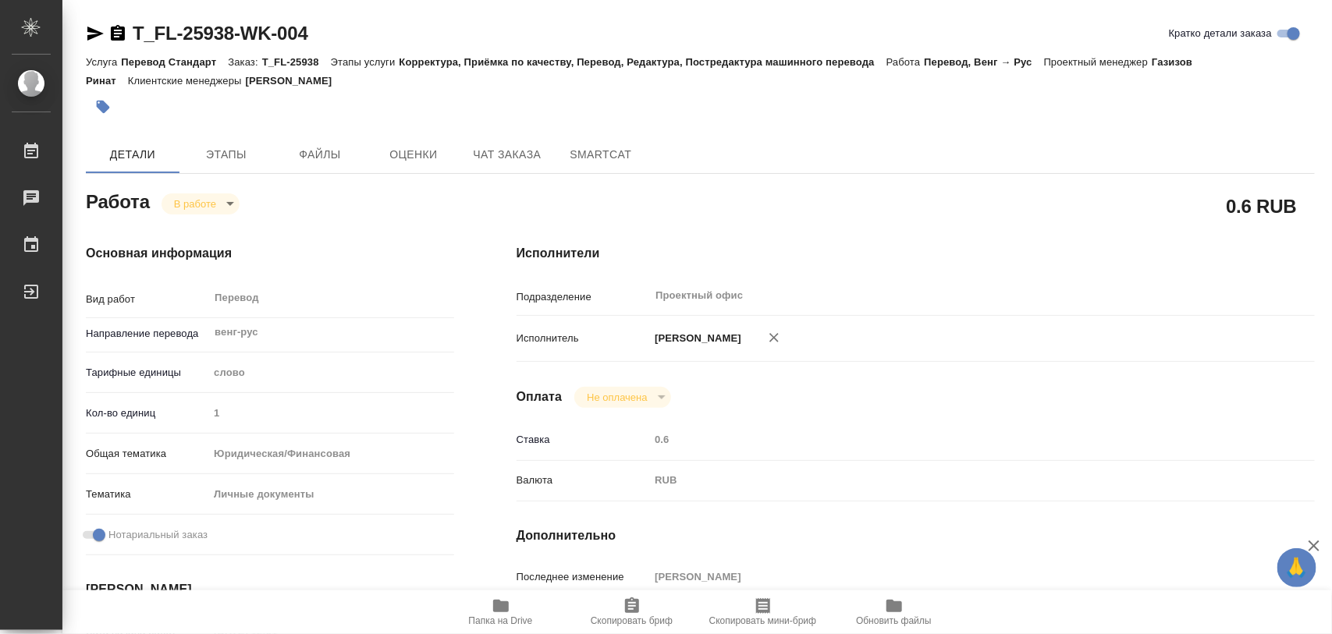
type textarea "x"
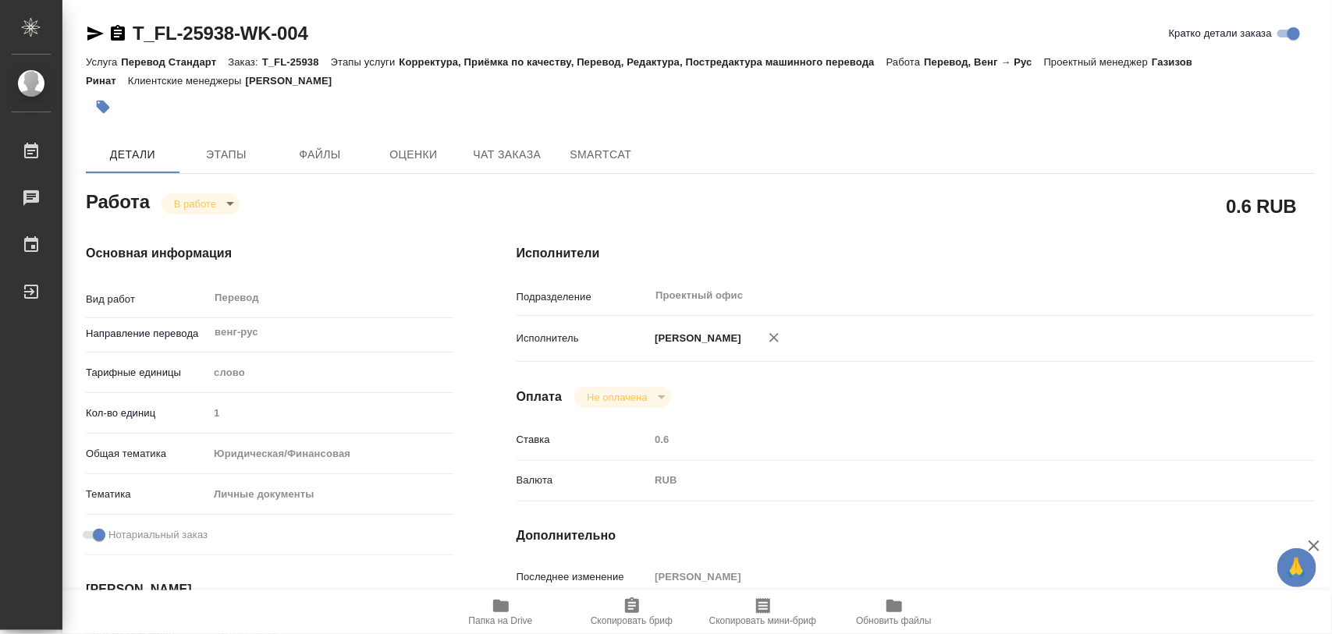
type textarea "x"
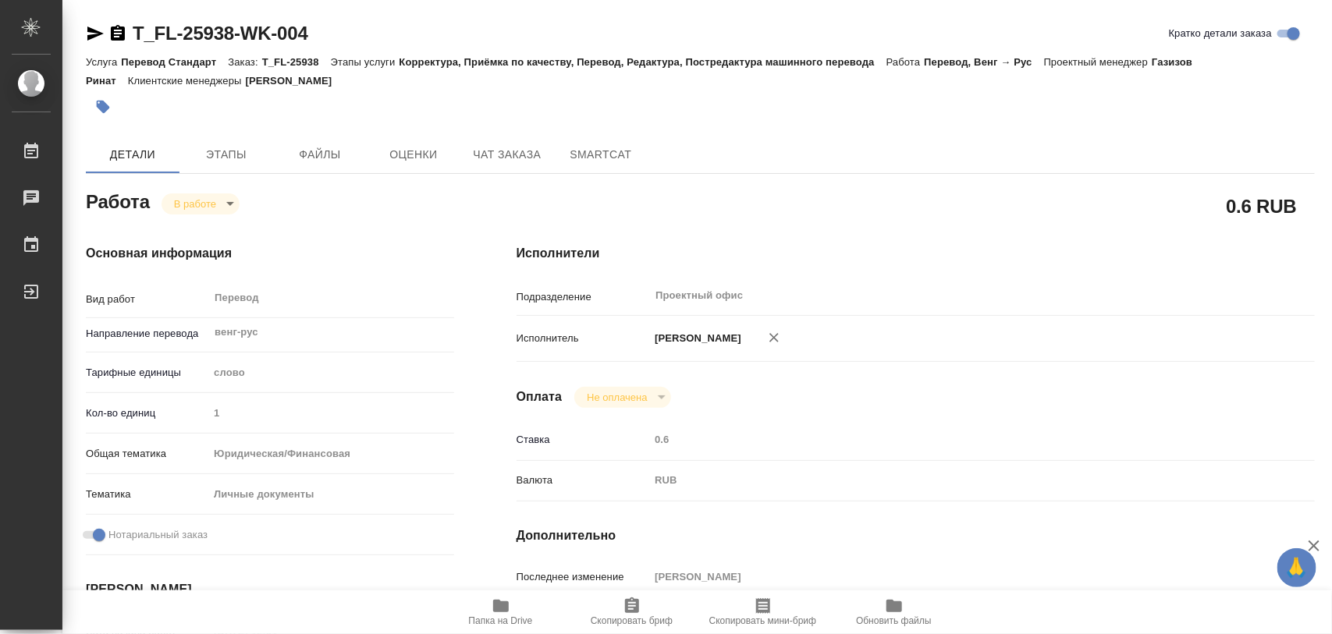
type textarea "x"
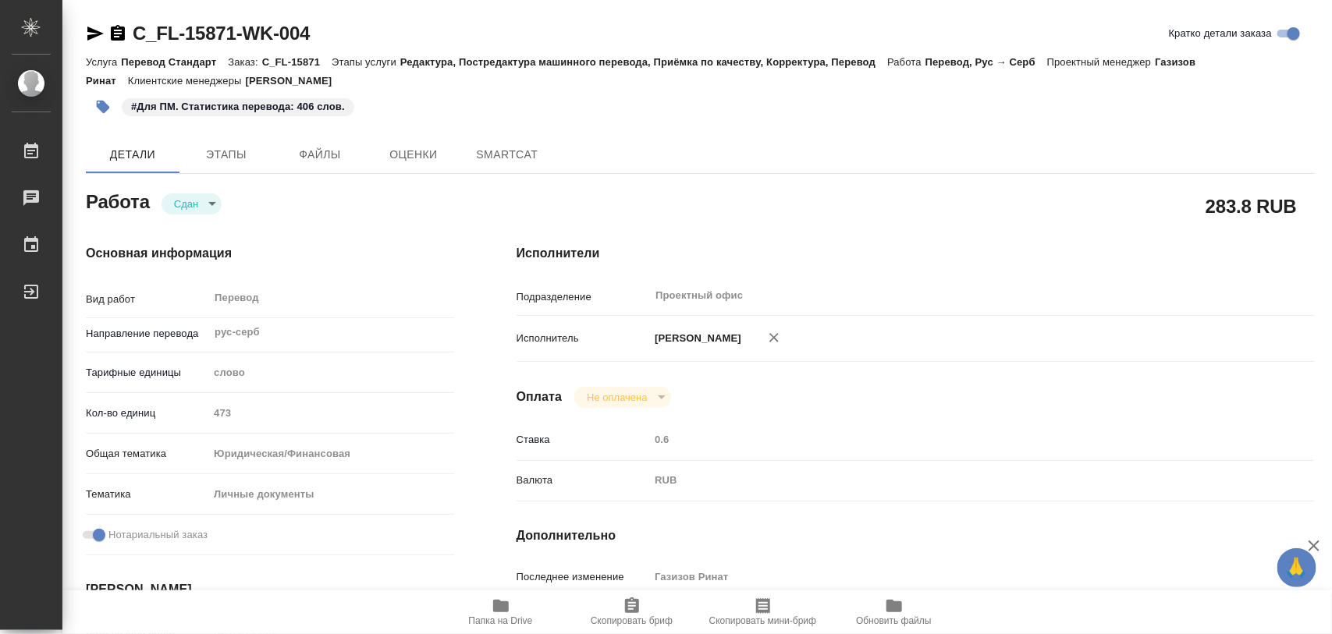
type textarea "x"
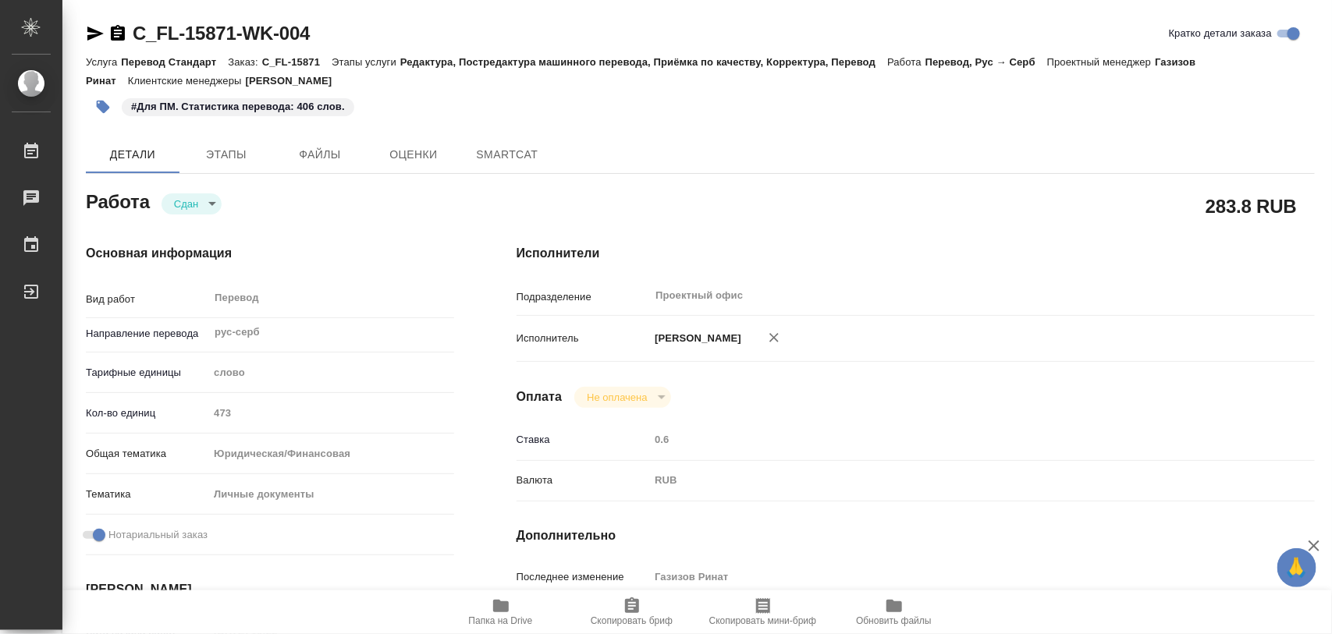
type textarea "x"
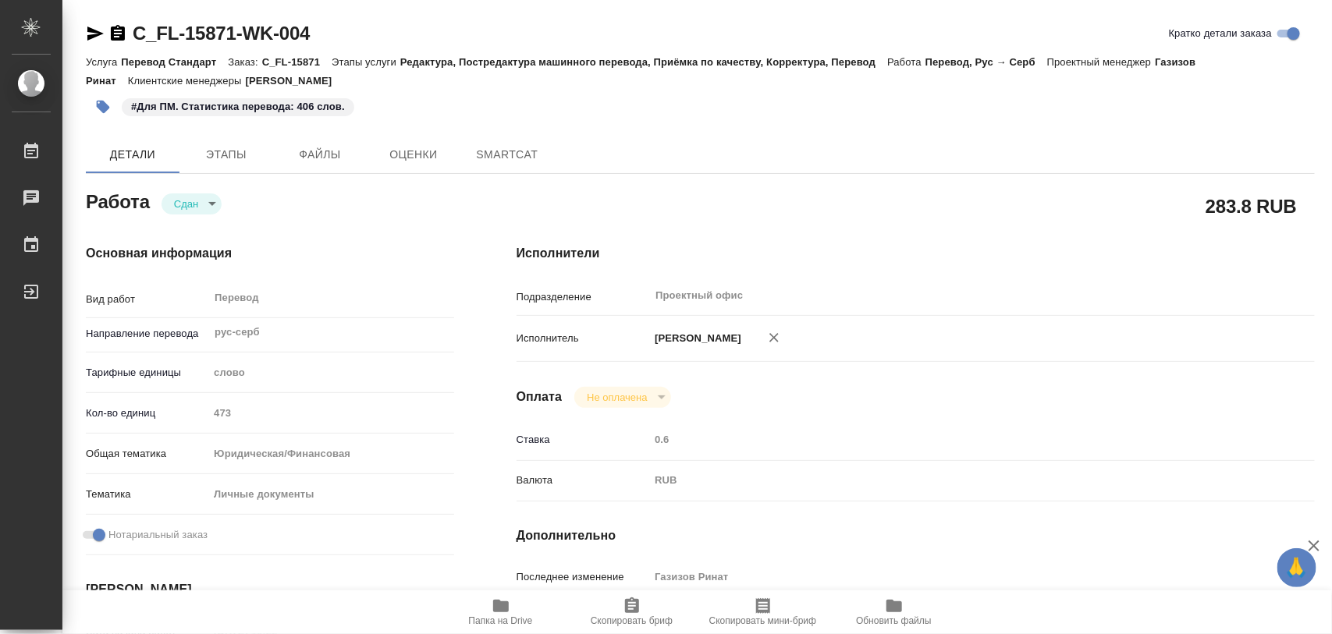
type textarea "x"
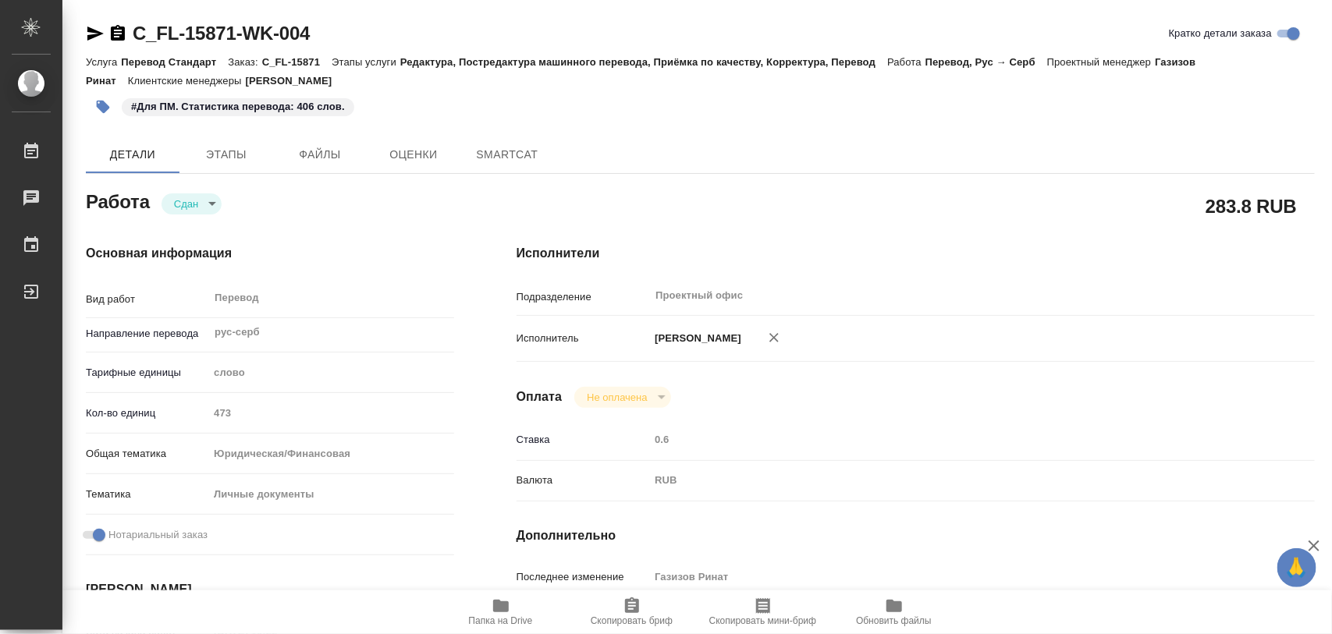
type textarea "x"
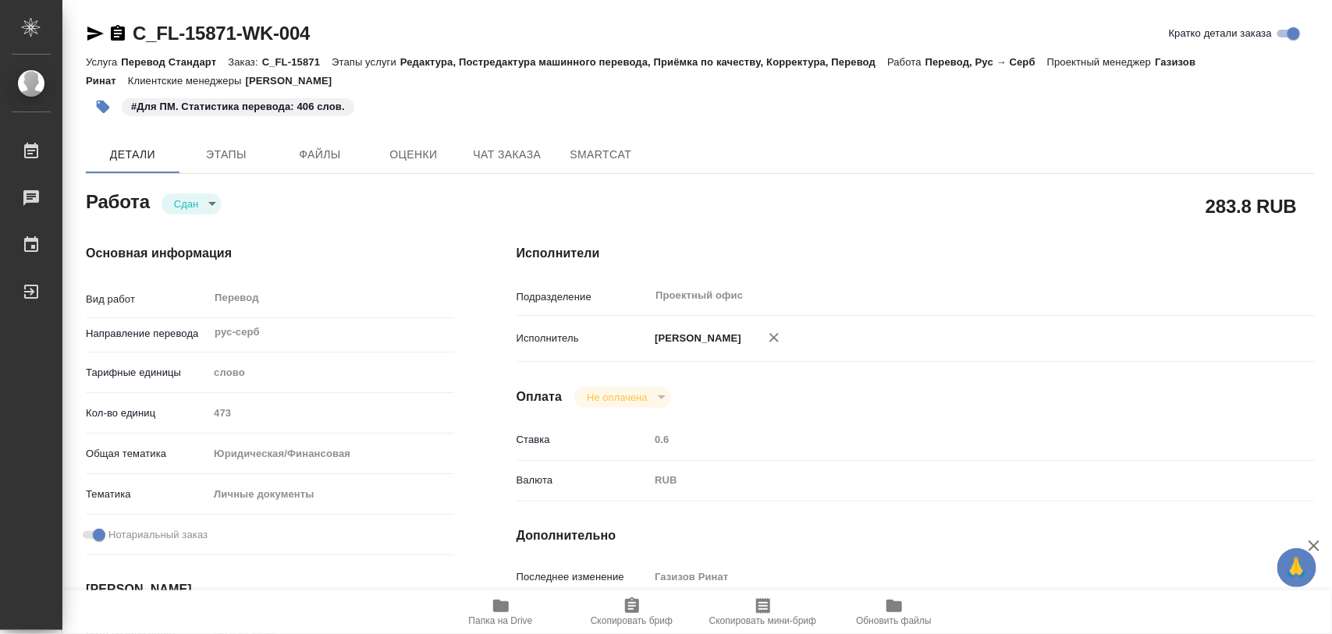
type textarea "x"
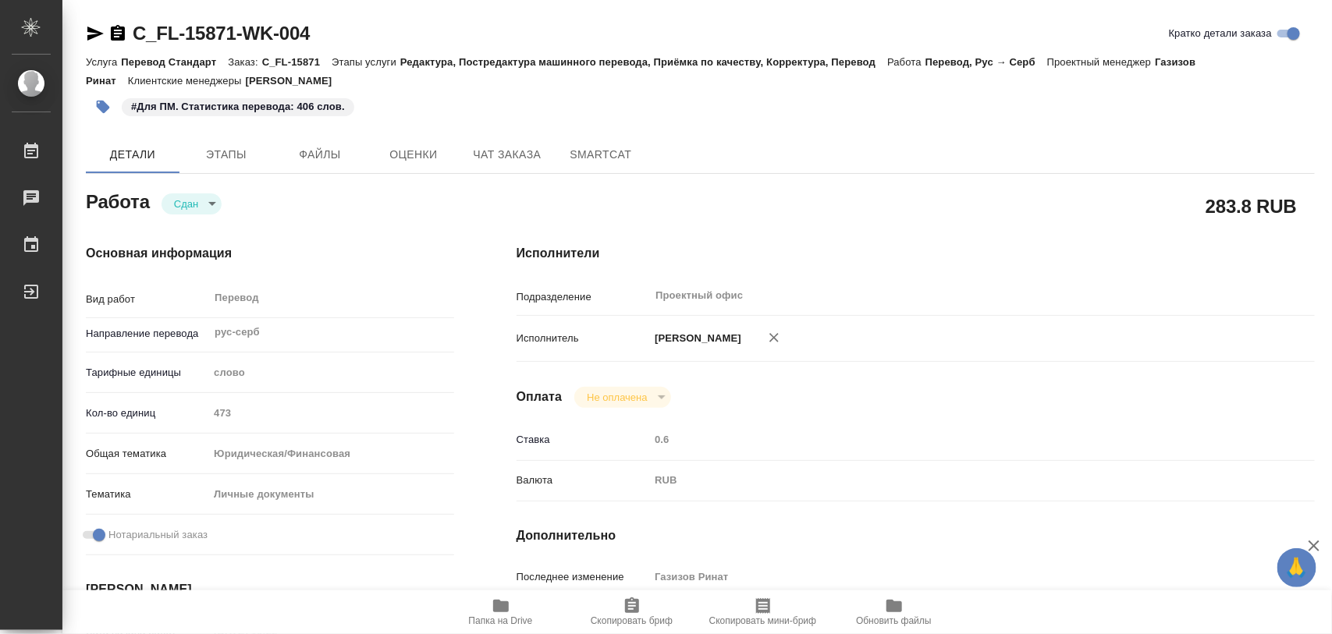
type textarea "x"
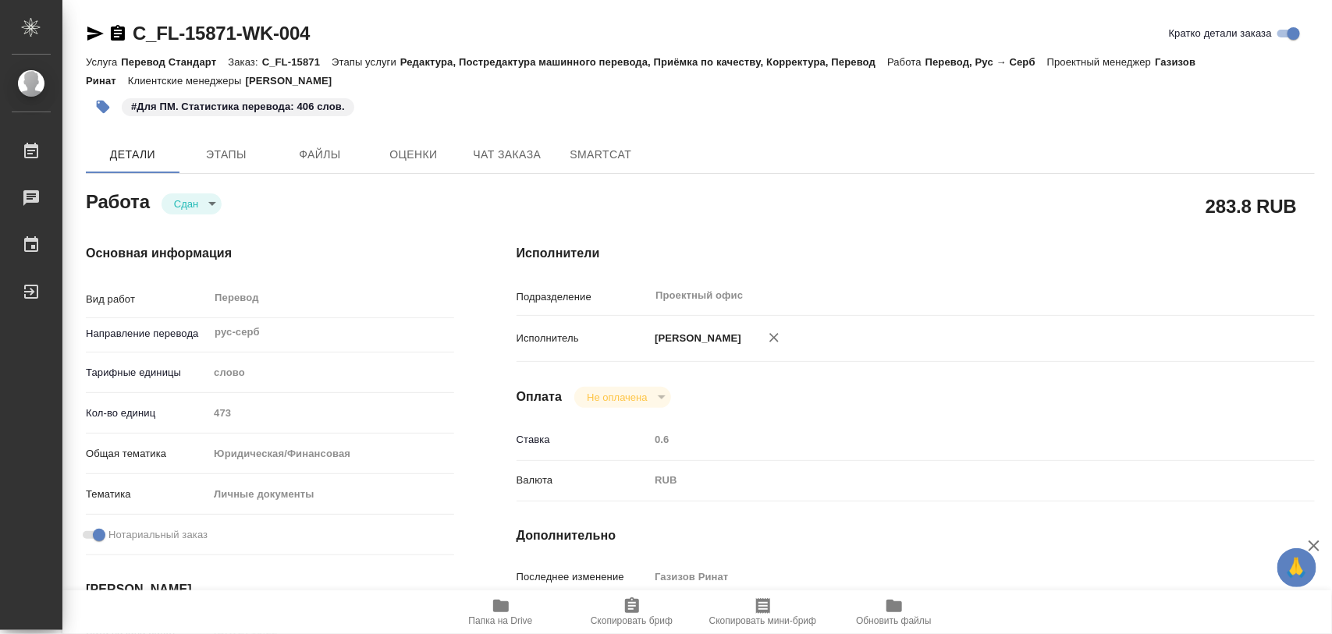
click at [103, 110] on icon "button" at bounding box center [103, 107] width 13 height 13
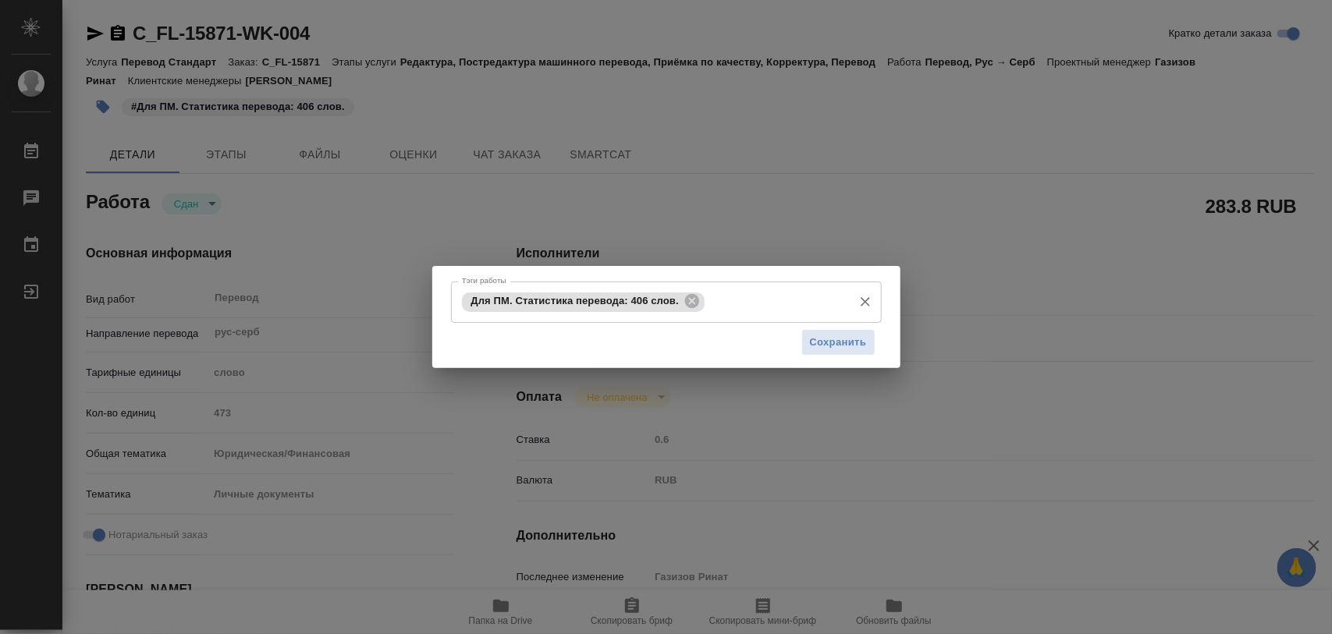
click at [684, 298] on icon at bounding box center [691, 301] width 17 height 17
click at [687, 297] on input "Тэги работы" at bounding box center [651, 302] width 387 height 27
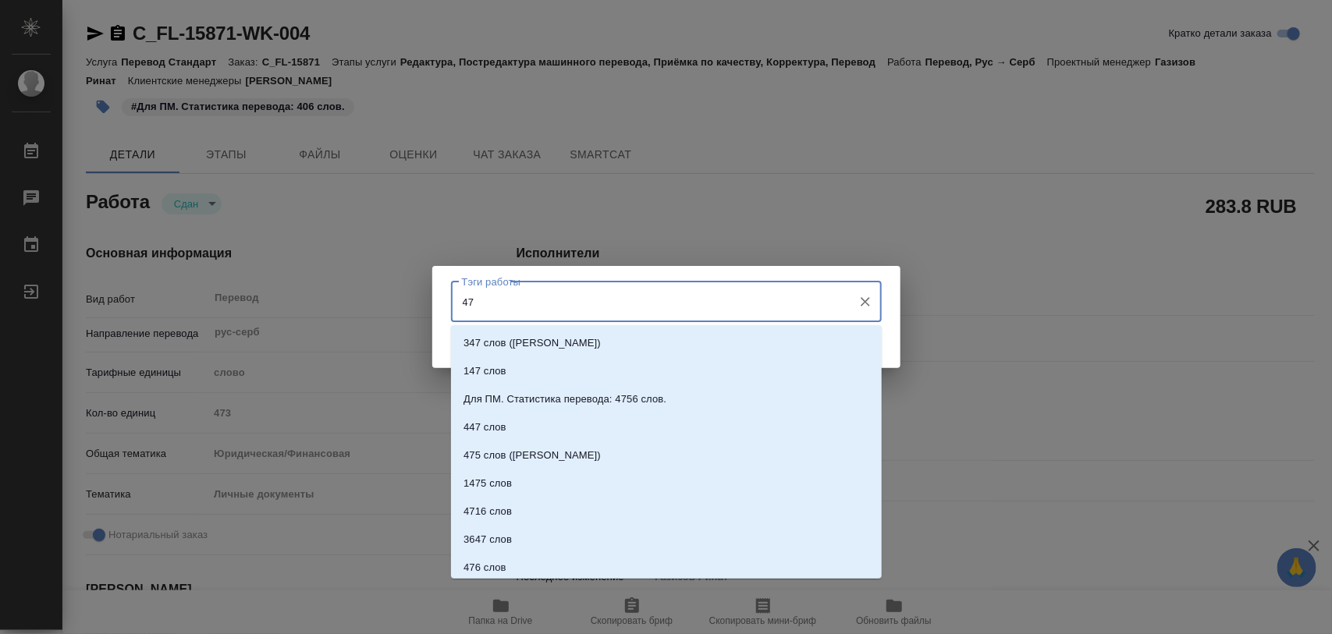
type input "473"
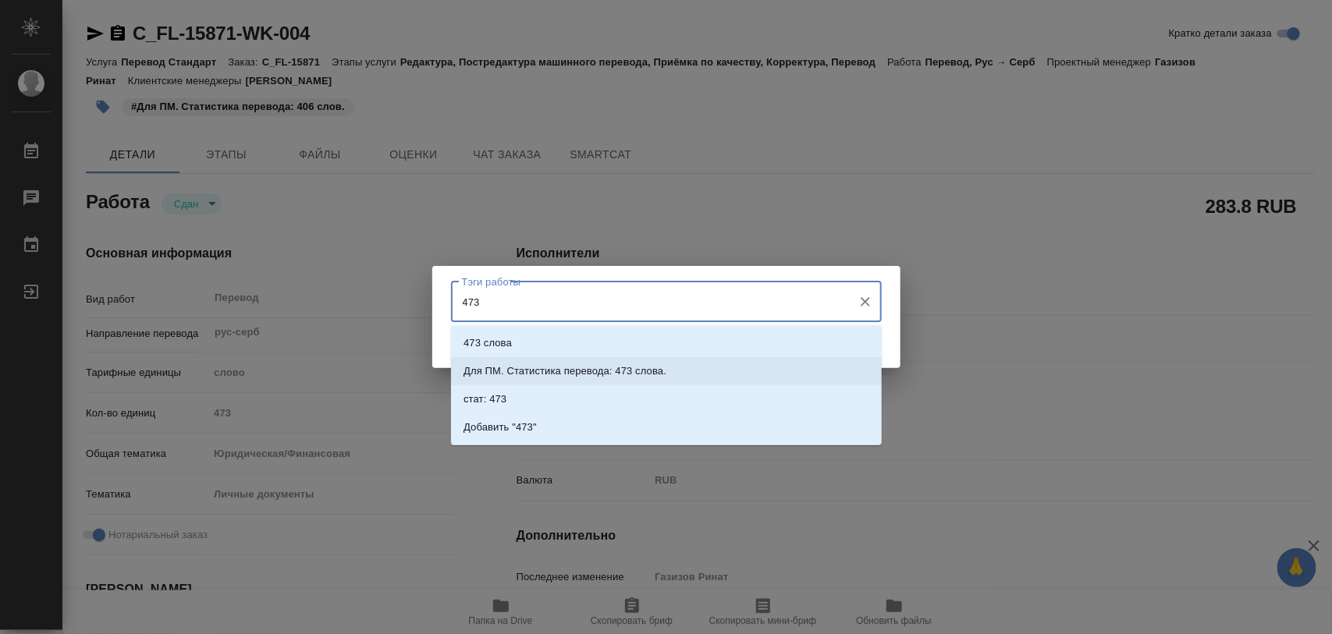
click at [630, 373] on p "Для ПМ. Статистика перевода: 473 слова." at bounding box center [564, 372] width 203 height 16
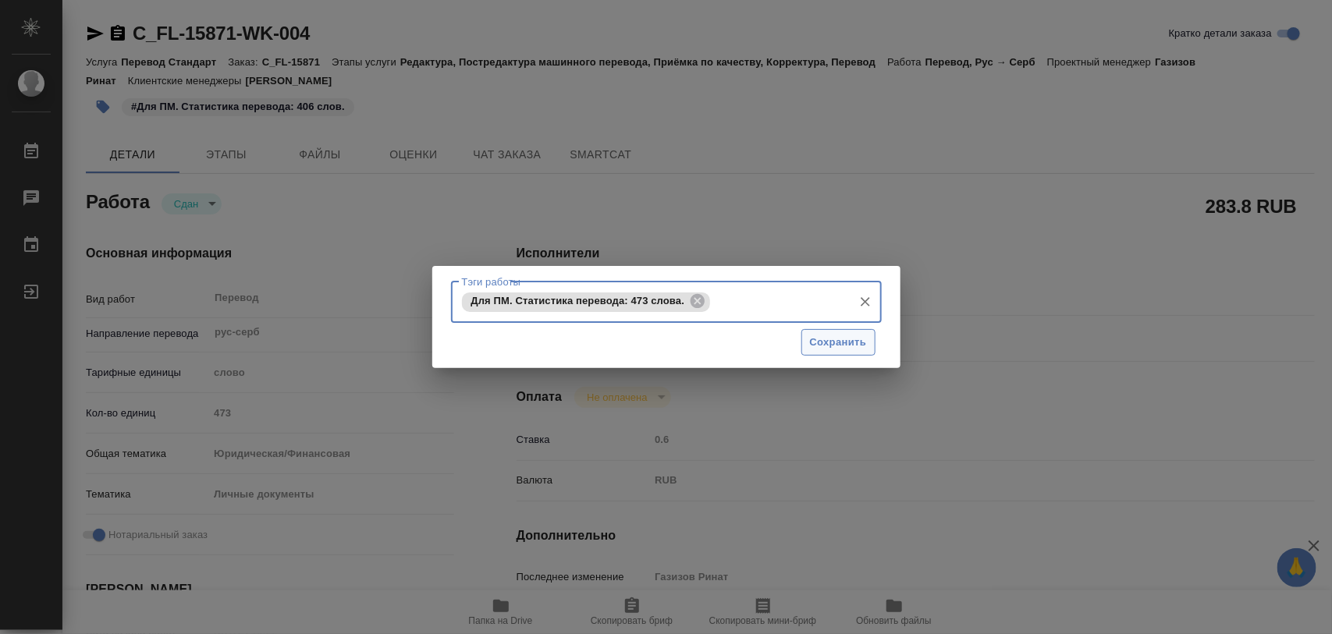
click at [840, 338] on span "Сохранить" at bounding box center [838, 343] width 57 height 18
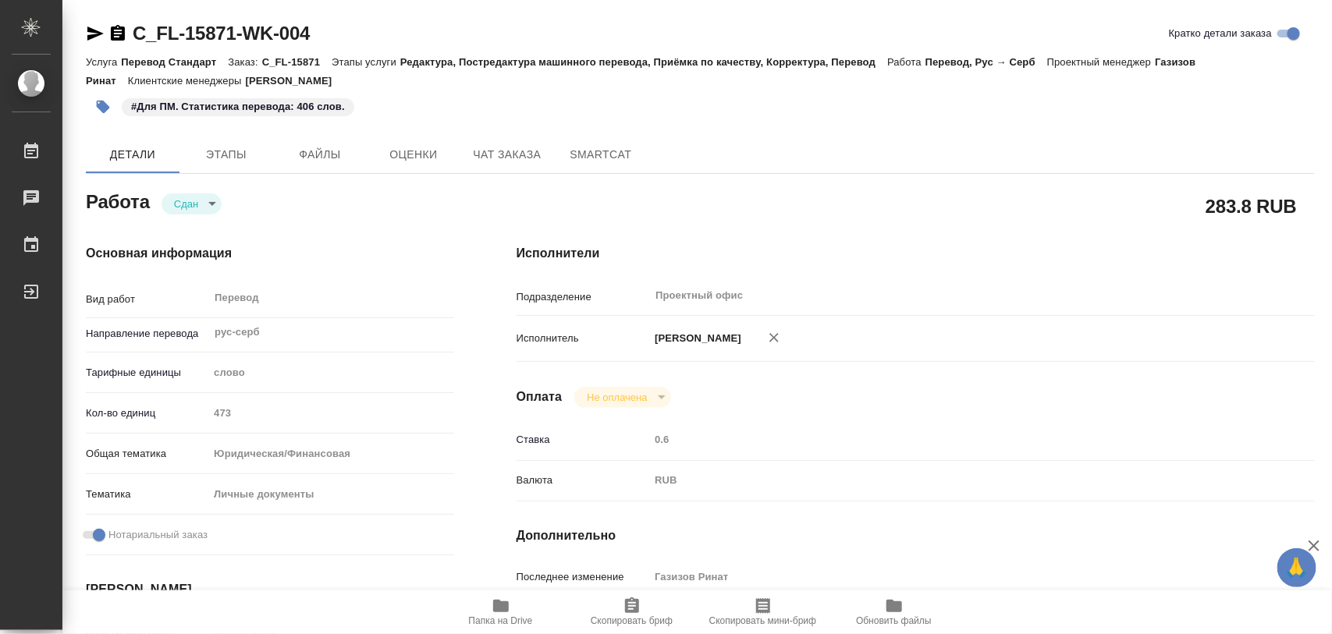
type input "closed"
type textarea "Перевод"
type textarea "x"
type input "рус-серб"
type input "5a8b1489cc6b4906c91bfd90"
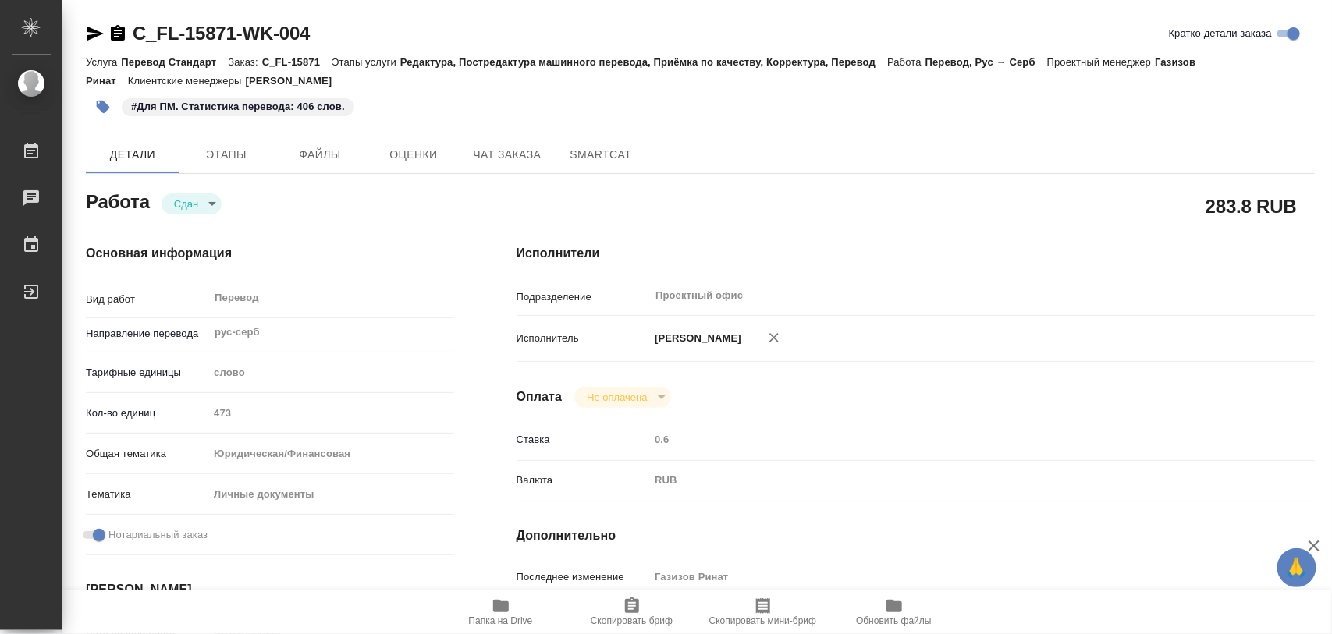
type input "473"
type input "yr-fn"
type input "5a8b8b956a9677013d343cfe"
checkbox input "true"
type input "[DATE] 10:22"
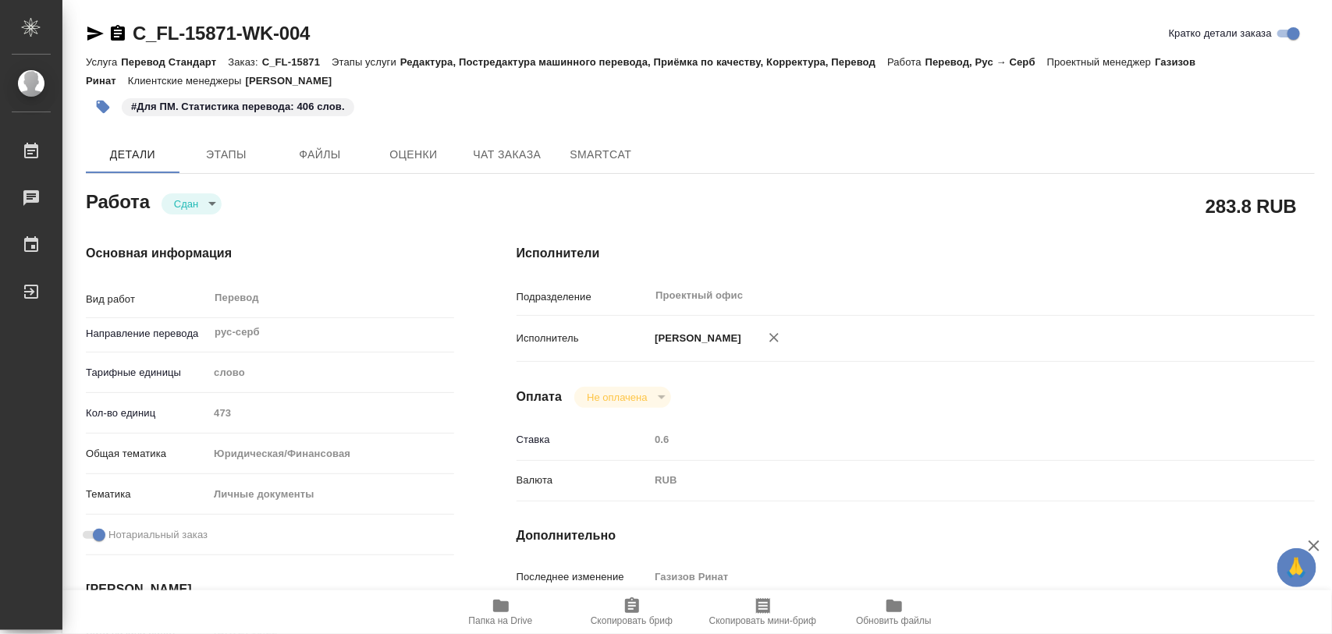
type input "[DATE] 13:25"
type input "[DATE] 16:00"
type input "[DATE] 18:32"
type input "[DATE] 17:00"
type input "Проектный офис"
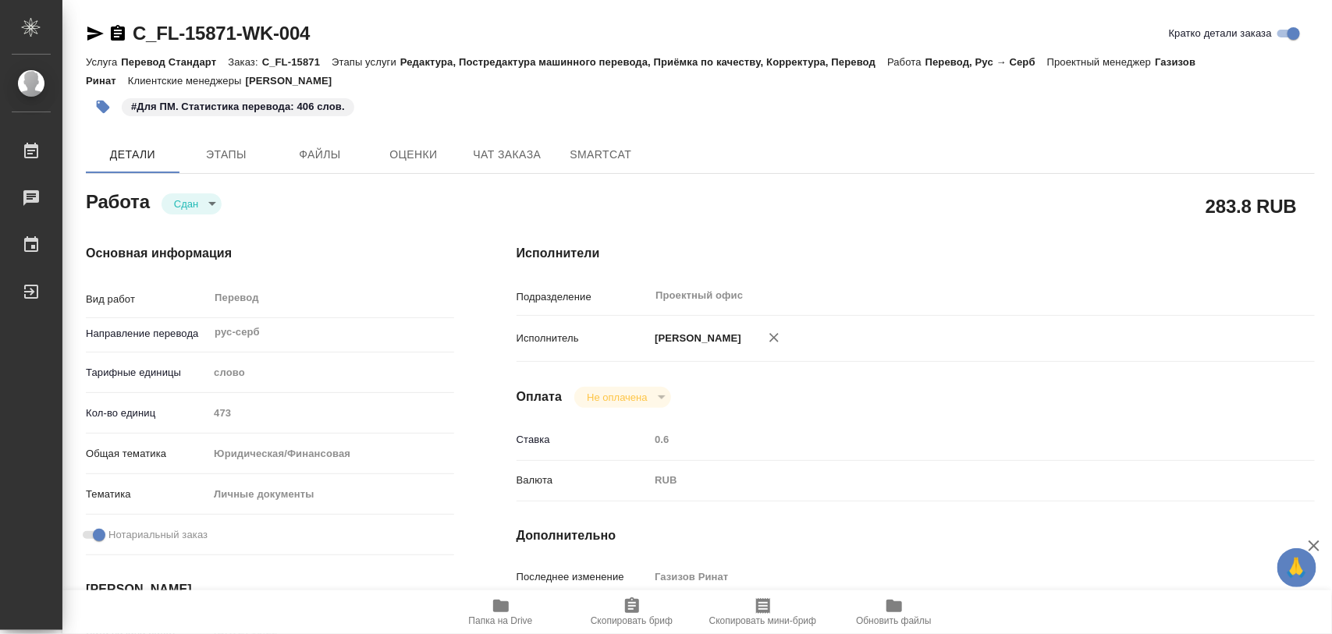
type input "notPayed"
type input "0.6"
type input "RUB"
type input "Газизов Ринат"
type textarea "x"
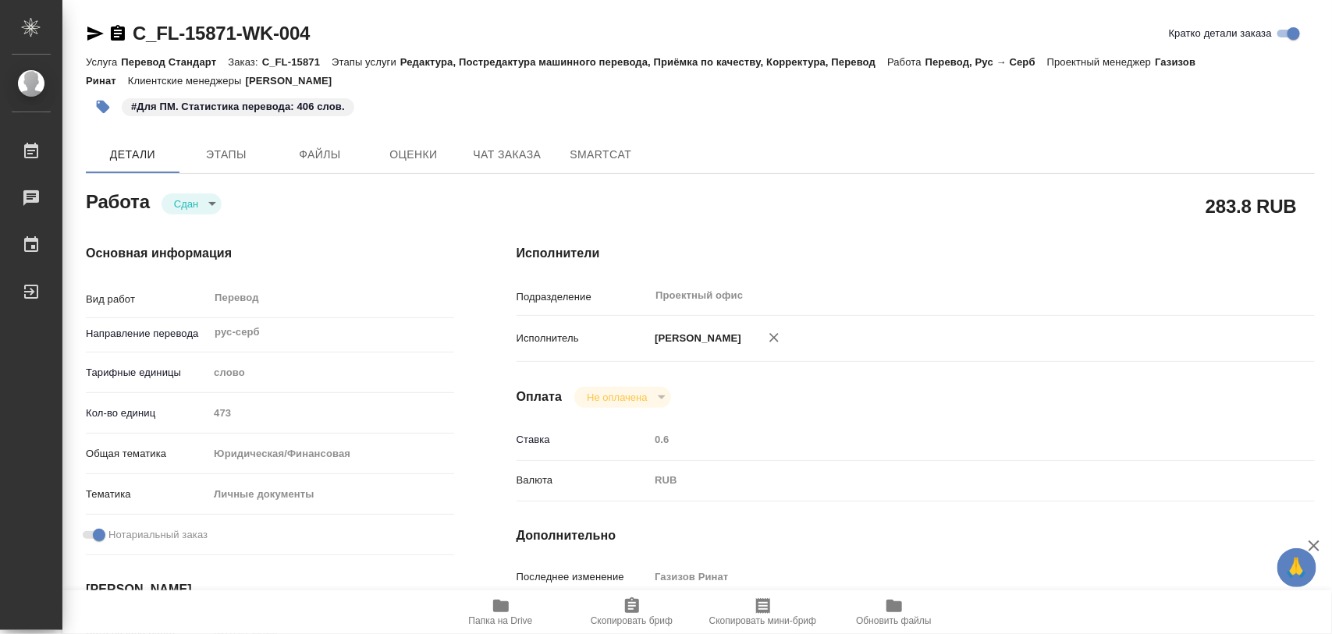
type textarea "/Clients/FL_C/Orders/C_FL-15871/Translated/C_FL-15871-WK-004"
type textarea "x"
type input "C_FL-15871"
type input "Перевод Стандарт"
type input "Редактура, Постредактура машинного перевода, Приёмка по качеству, Корректура, П…"
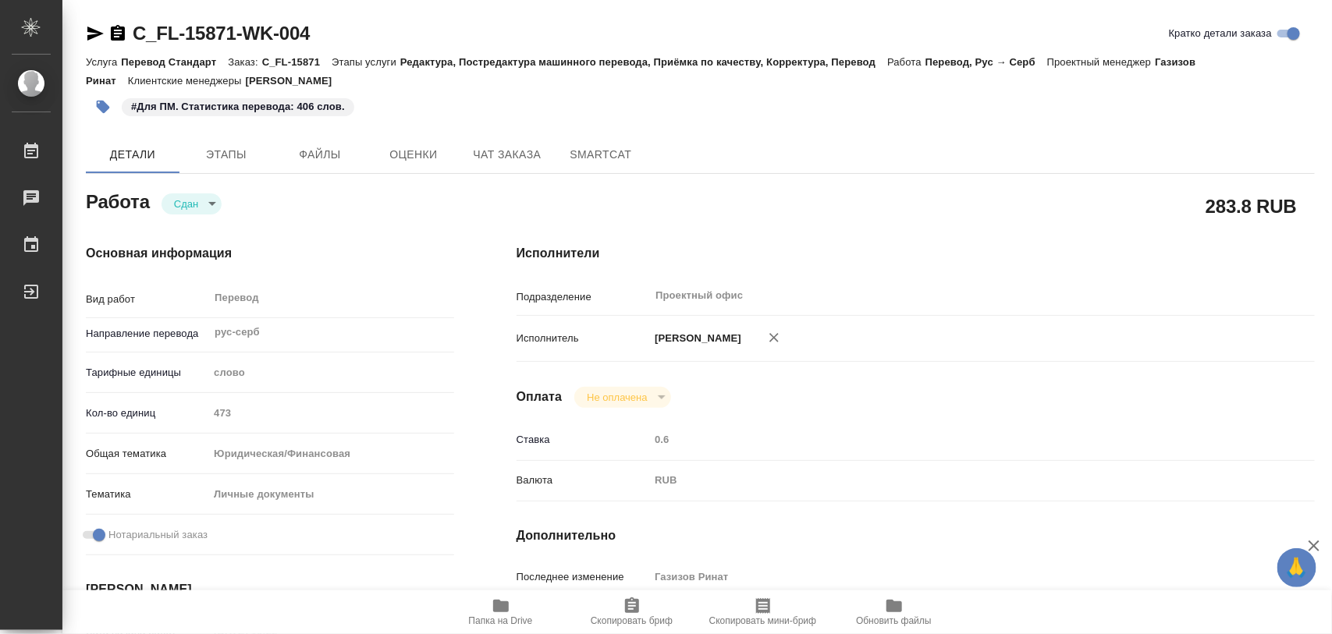
type input "[PERSON_NAME]"
type input "/Clients/FL_C/Orders/C_FL-15871"
type textarea "x"
type textarea "Сербский (кириллица)"
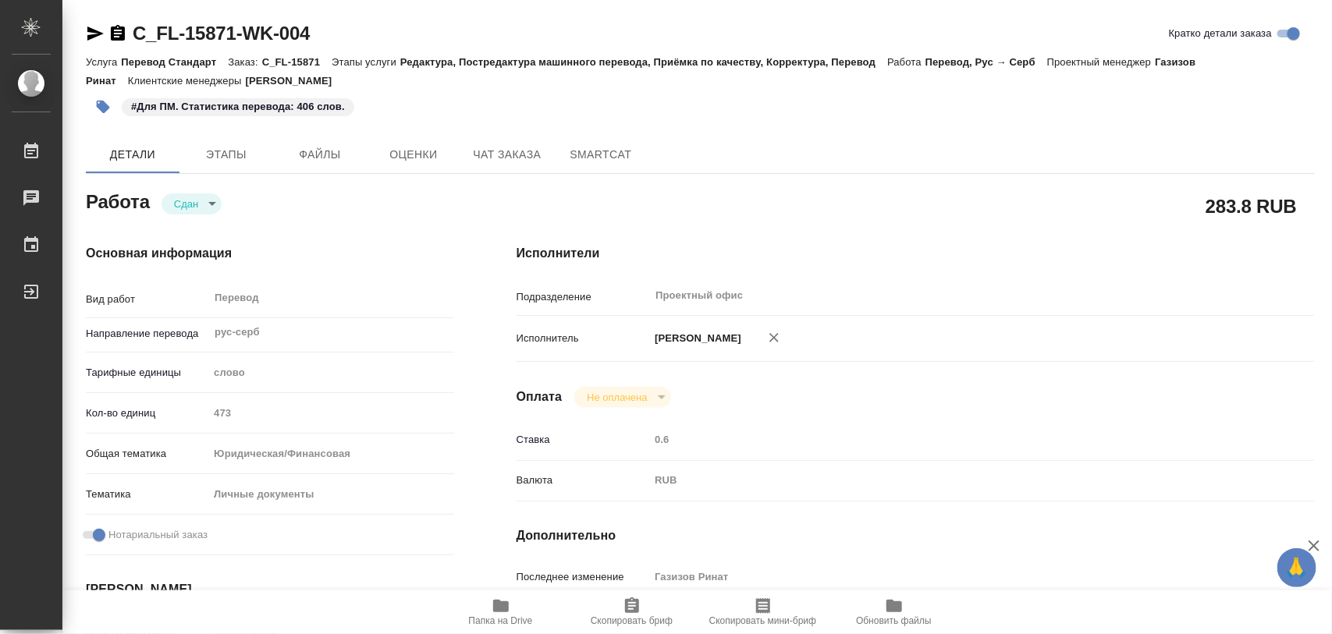
type textarea "x"
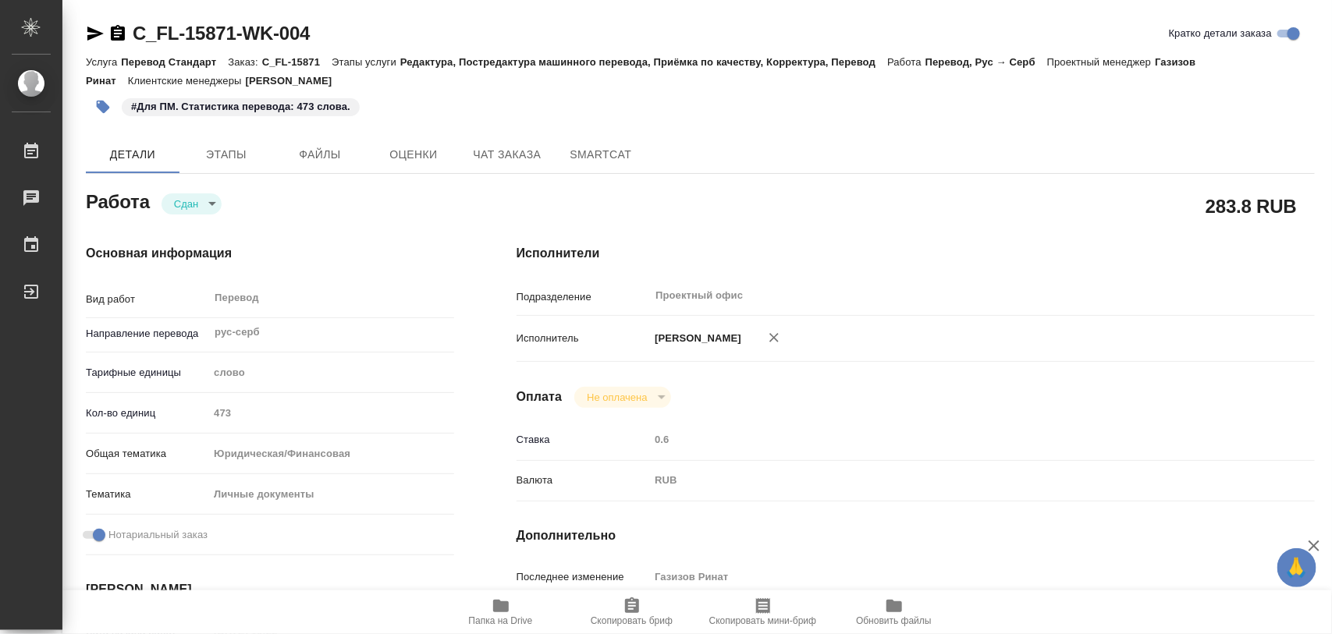
type textarea "x"
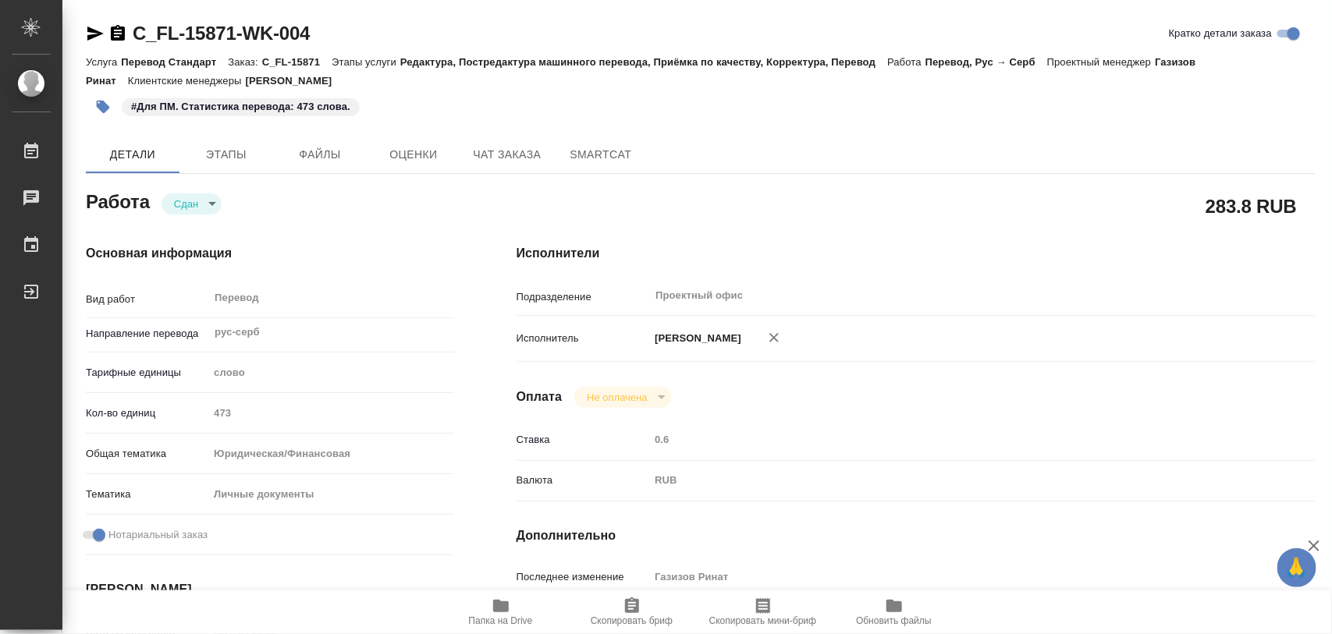
type textarea "x"
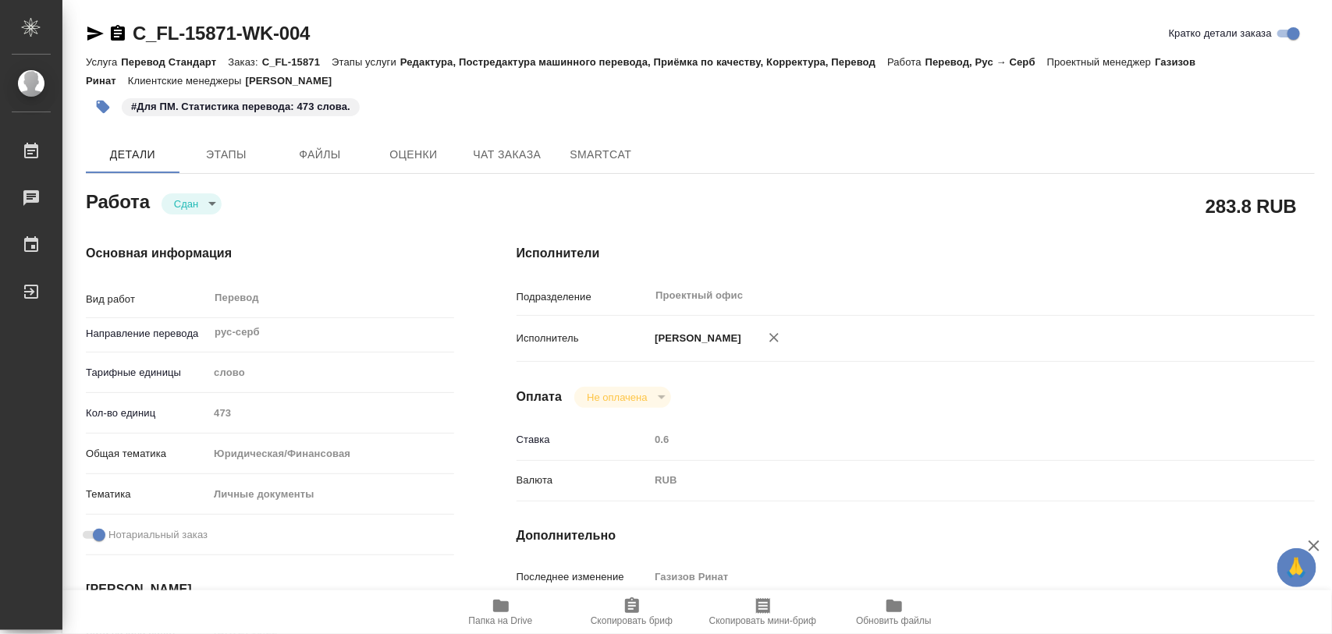
type textarea "x"
